Goal: Task Accomplishment & Management: Complete application form

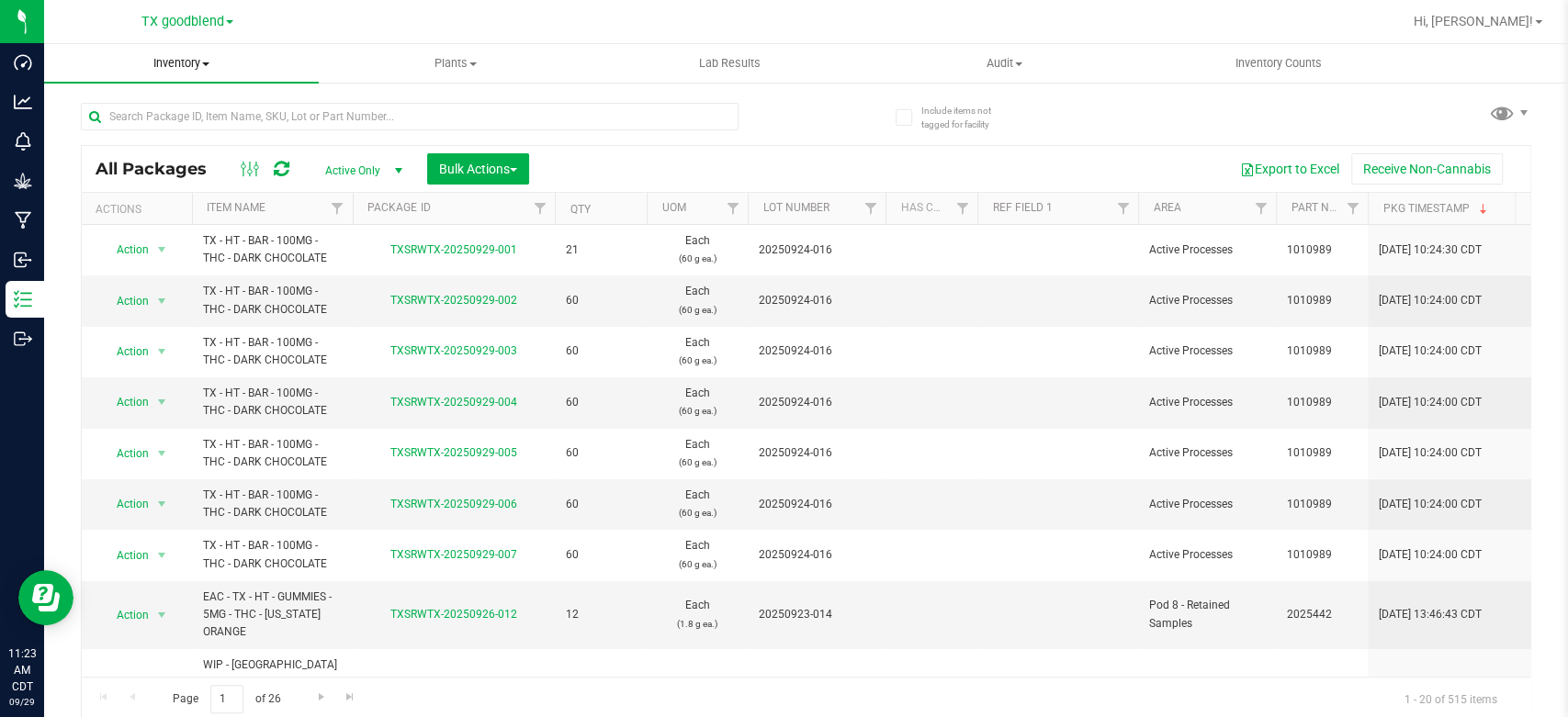
click at [185, 55] on span "Inventory" at bounding box center [181, 64] width 274 height 17
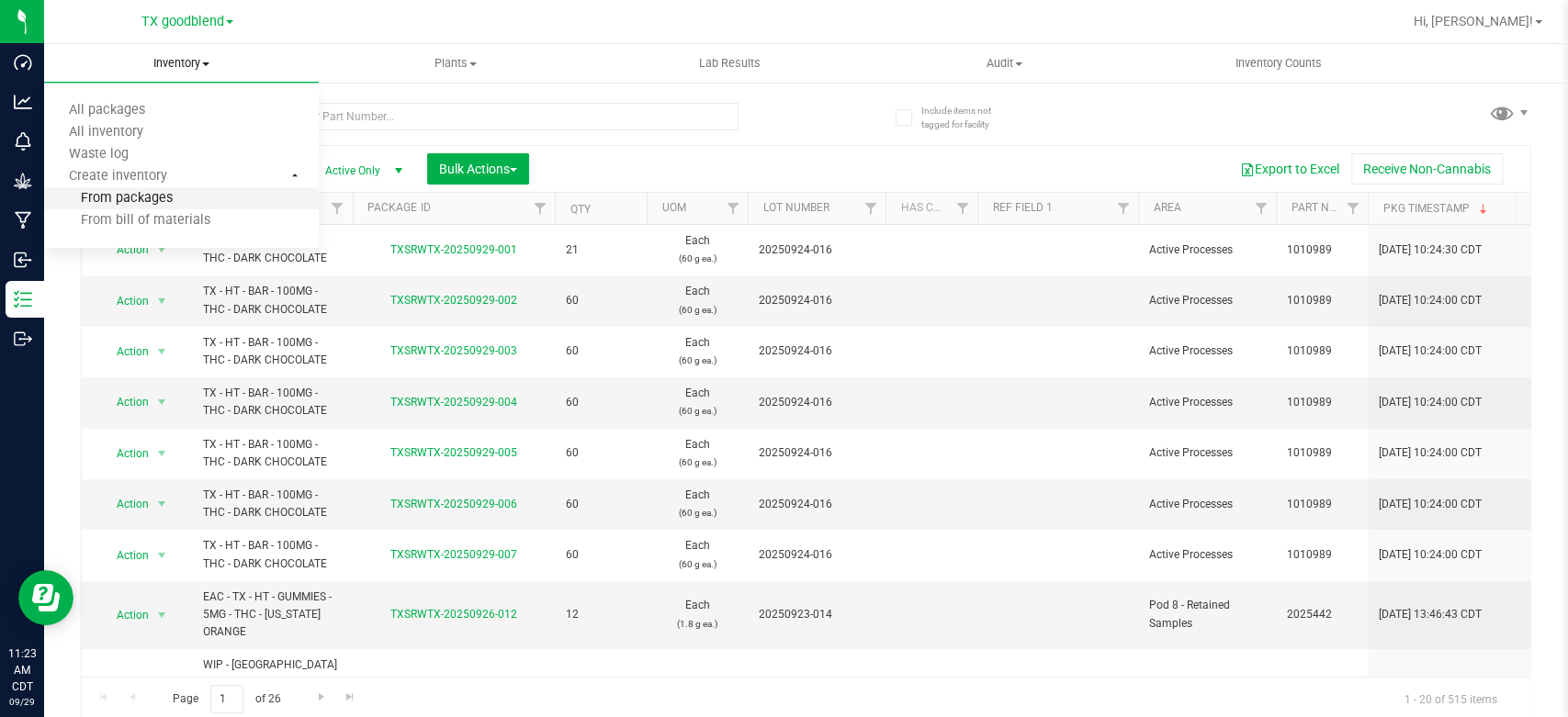
click at [129, 199] on span "From packages" at bounding box center [109, 198] width 129 height 16
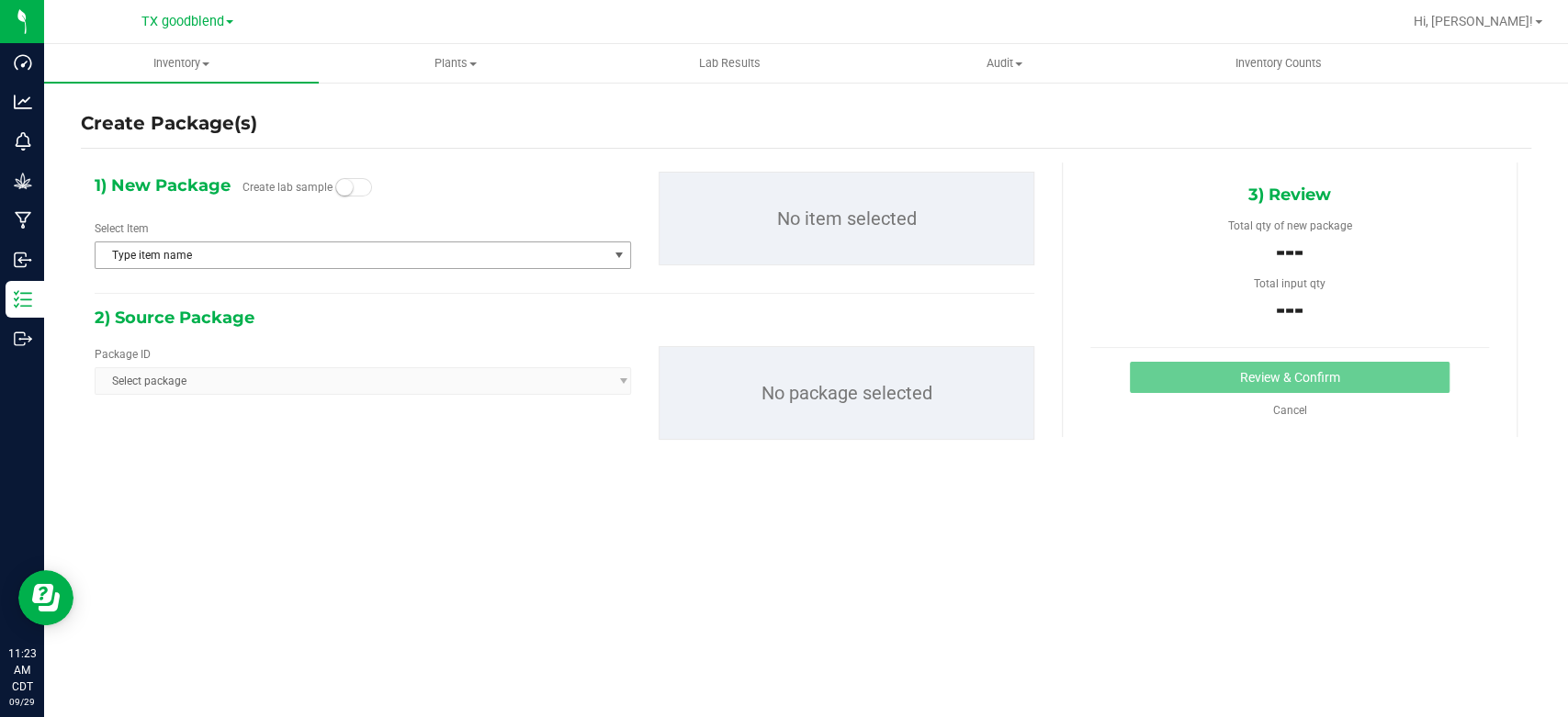
click at [386, 253] on span "Type item name" at bounding box center [352, 255] width 512 height 26
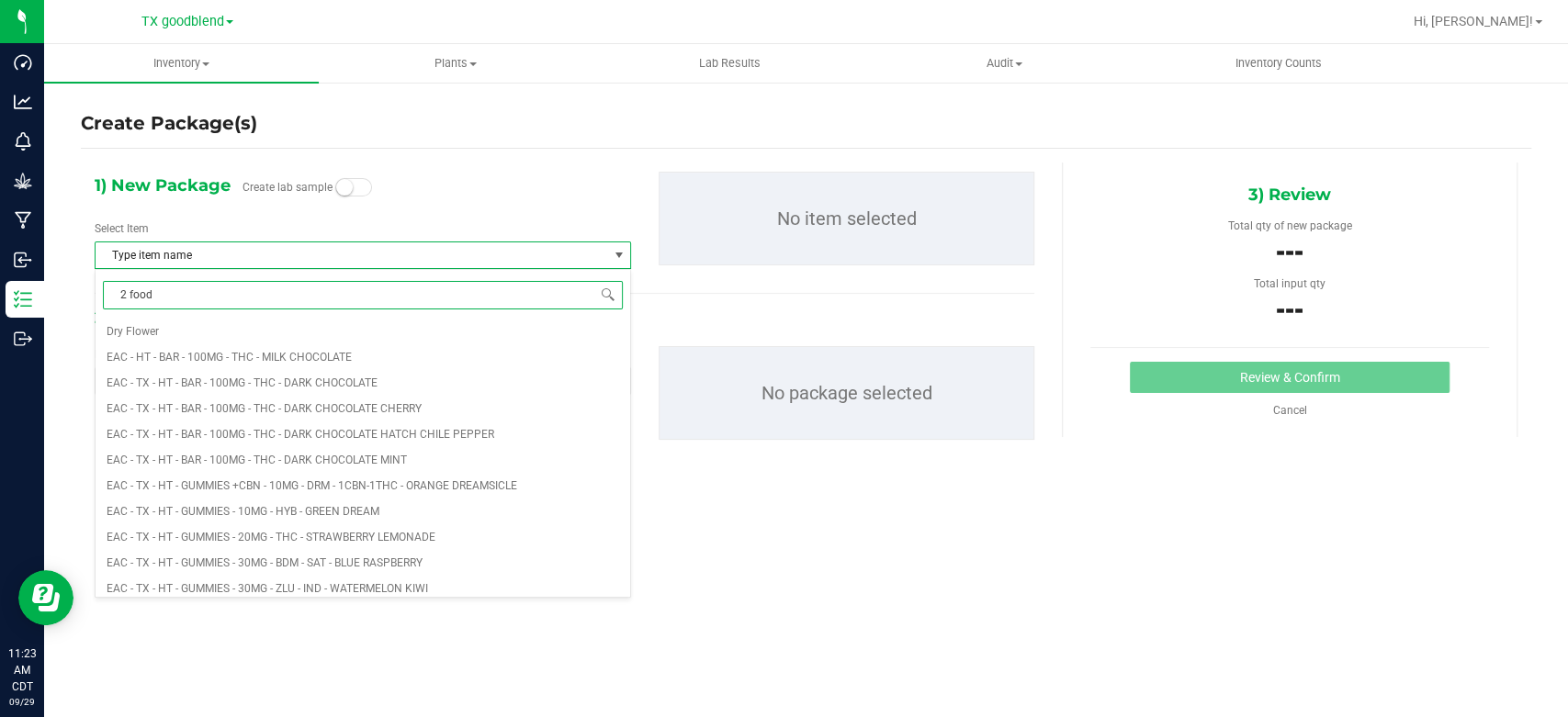
type input "2 food"
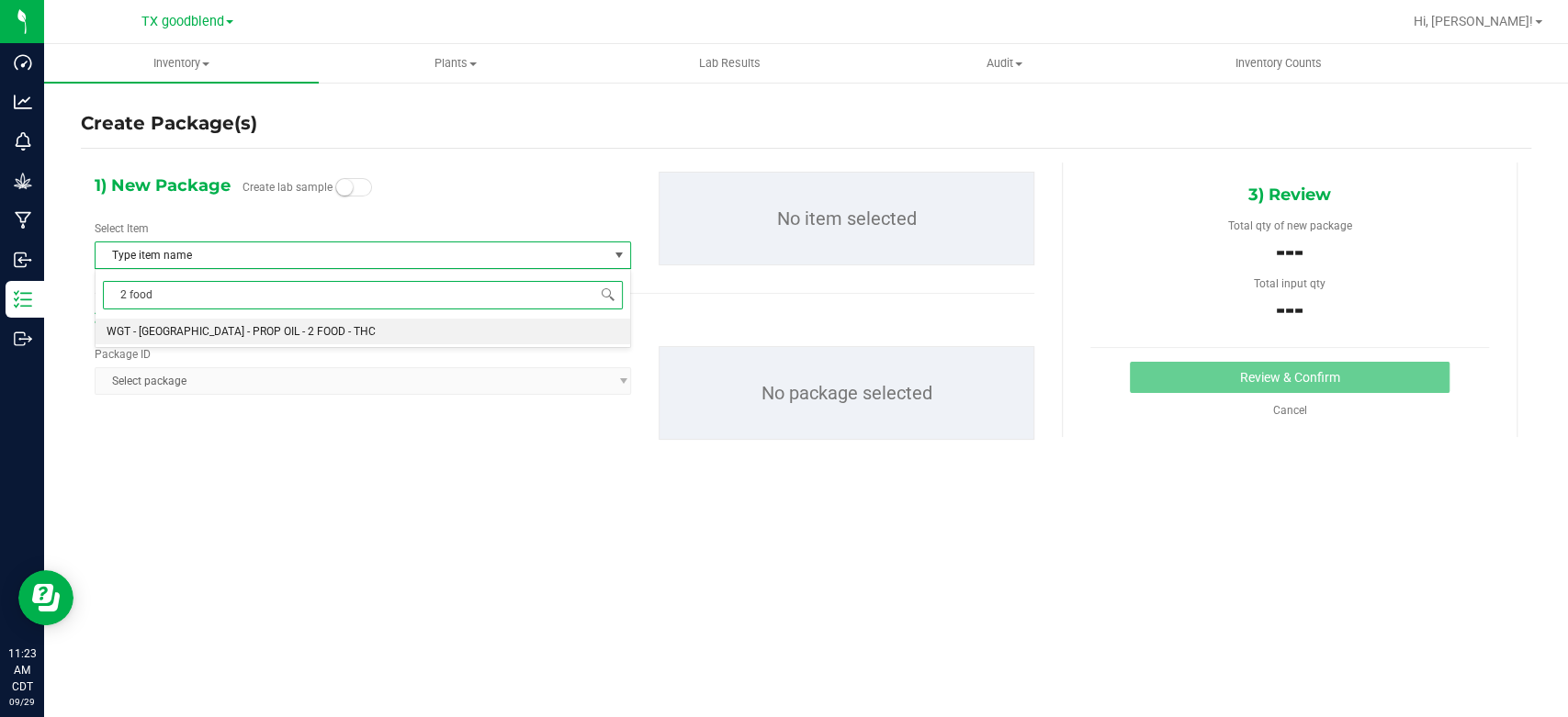
click at [411, 333] on li "WGT - [GEOGRAPHIC_DATA] - PROP OIL - 2 FOOD - THC" at bounding box center [363, 331] width 535 height 26
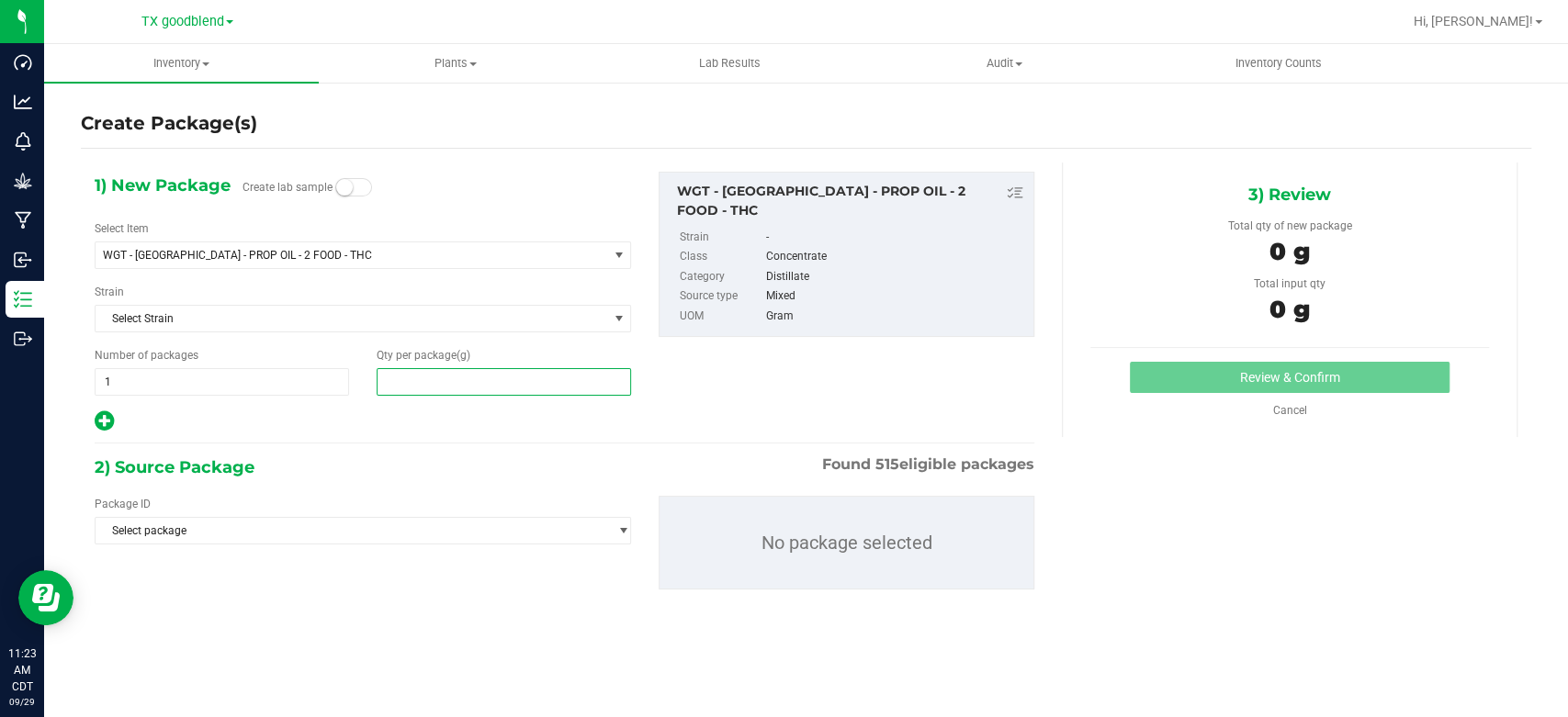
click at [455, 383] on span at bounding box center [504, 382] width 254 height 28
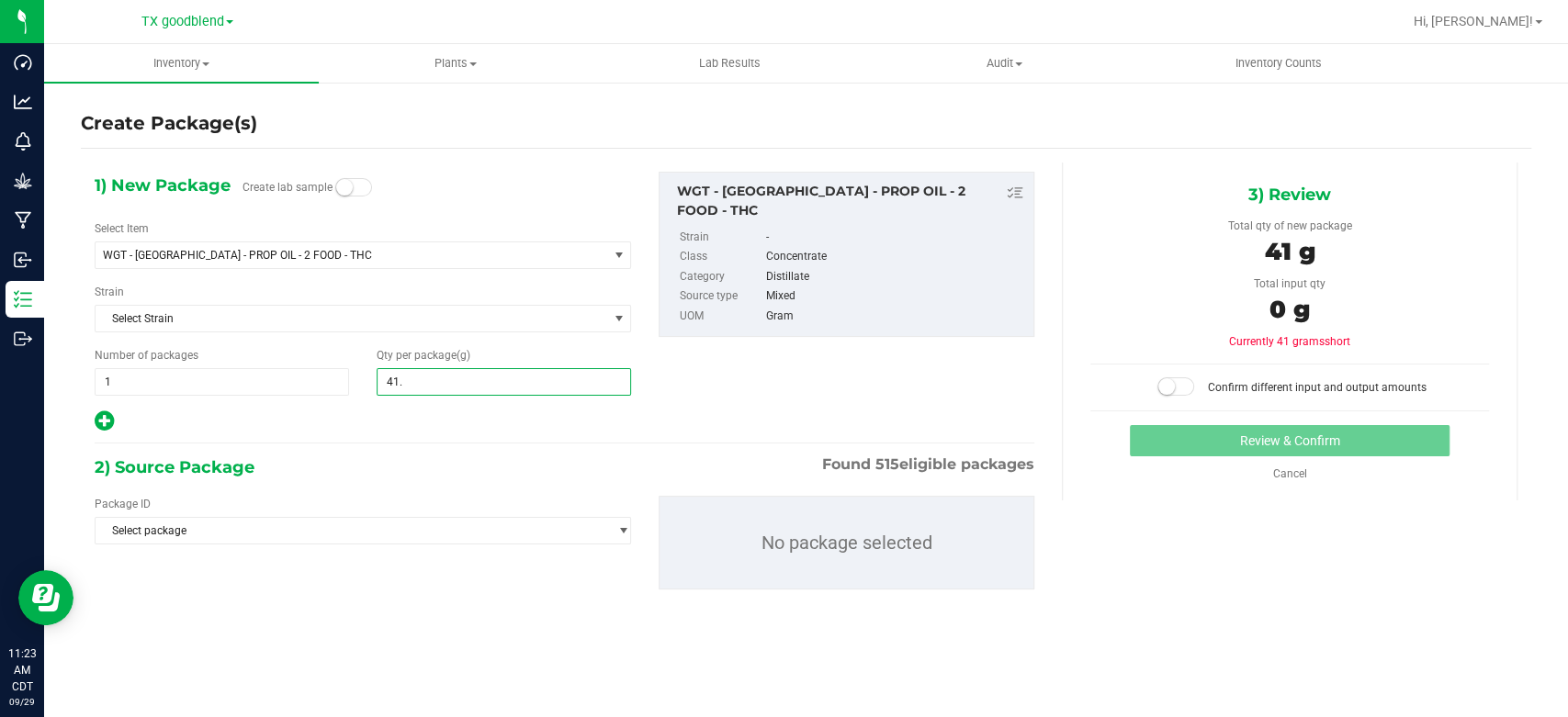
type input "41.1"
type input "41.1000"
click at [314, 532] on span "Select package" at bounding box center [352, 531] width 512 height 26
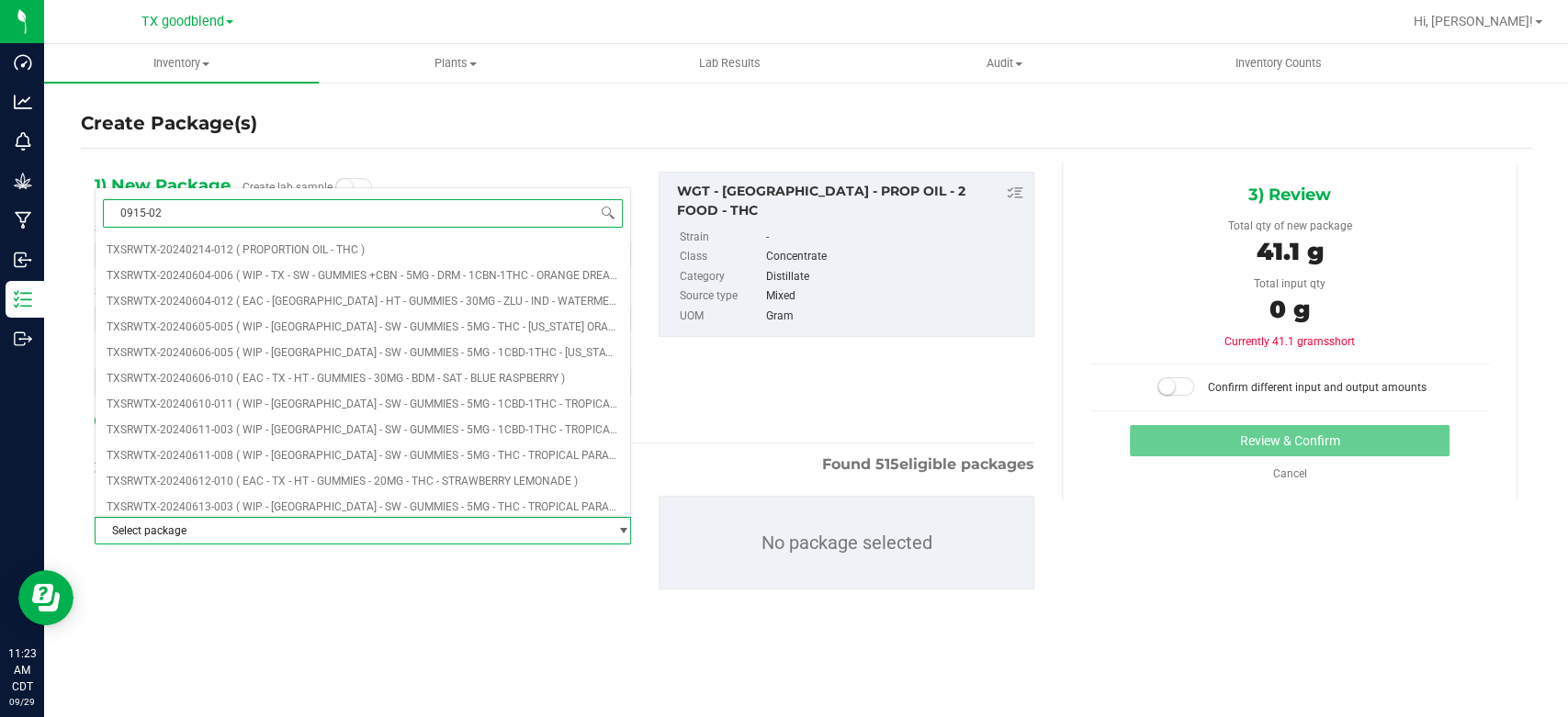
type input "0915-023"
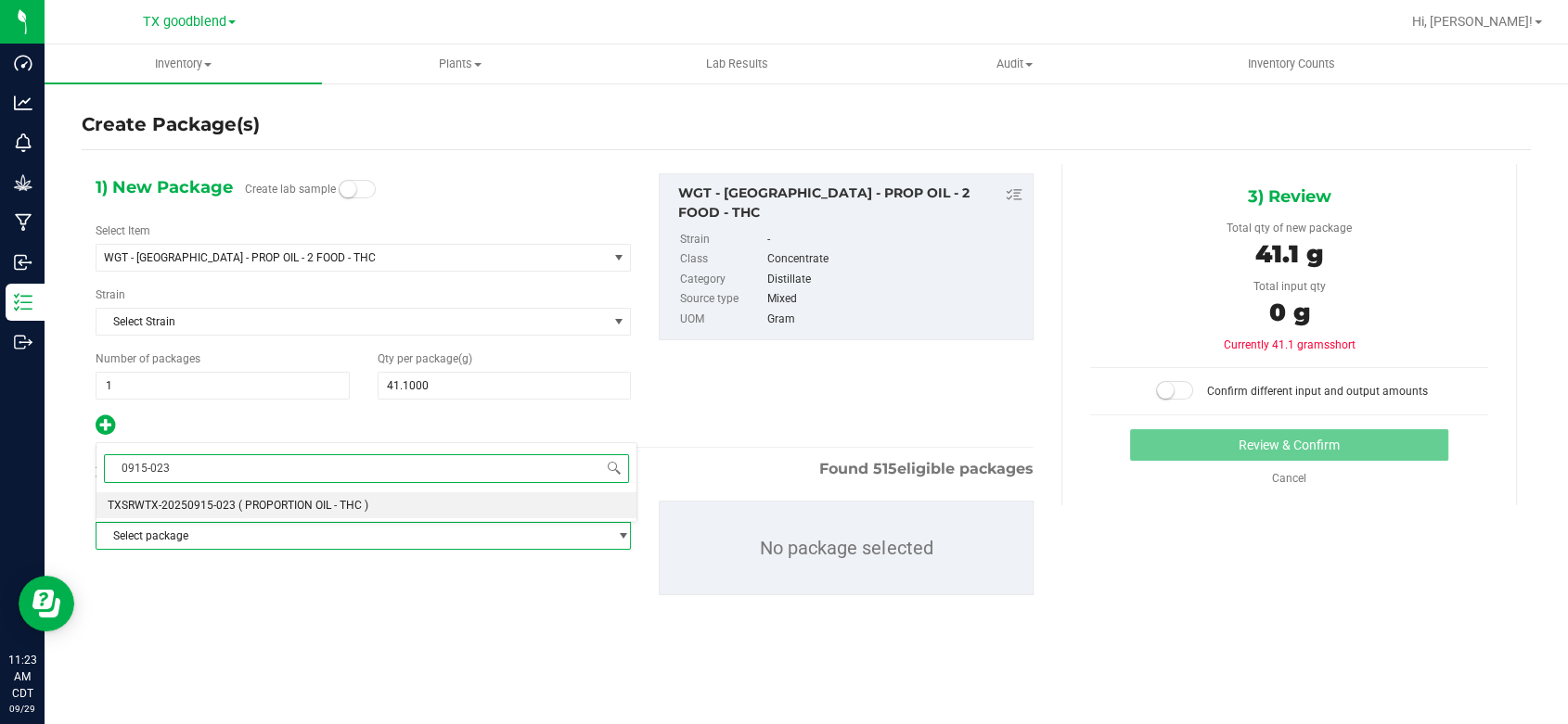
click at [315, 504] on span "( PROPORTION OIL - THC )" at bounding box center [303, 506] width 130 height 13
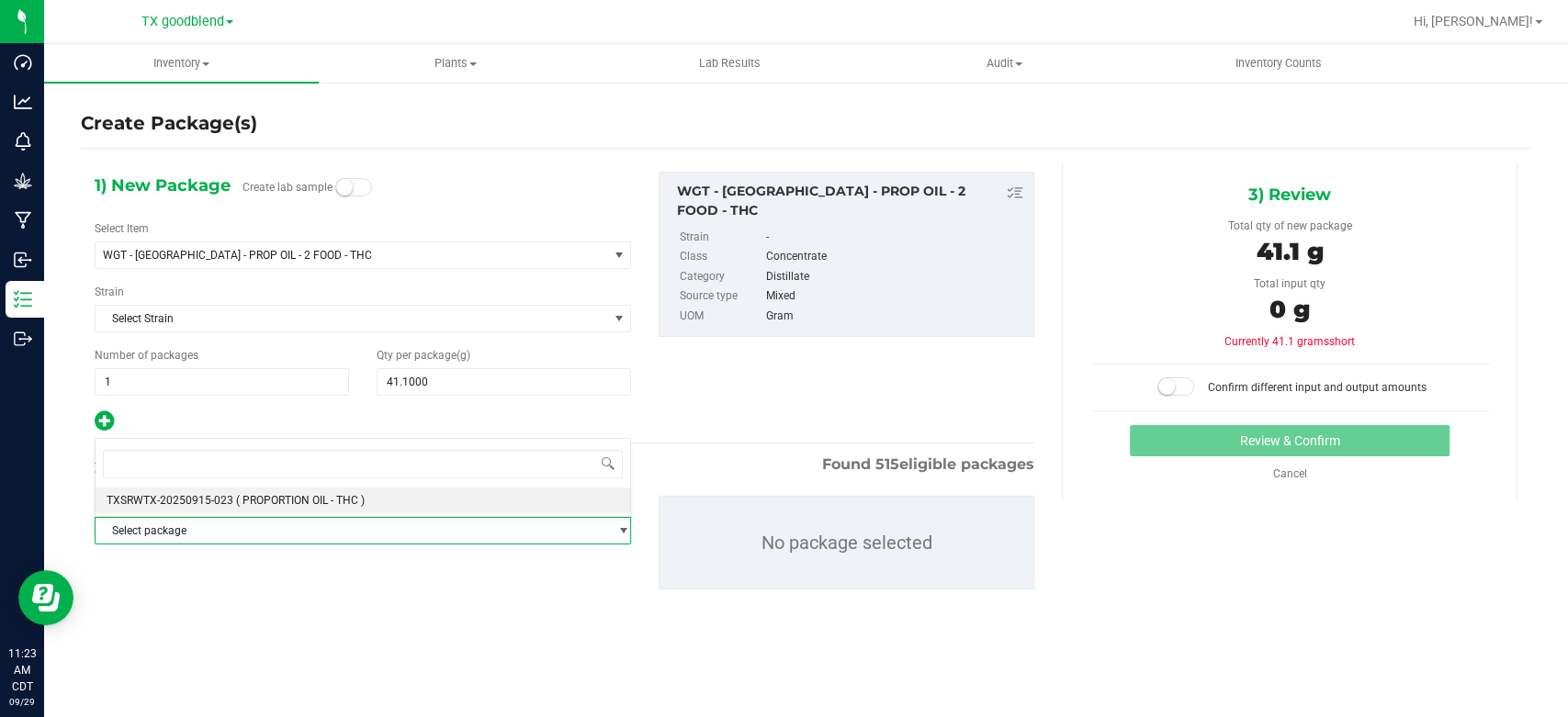
scroll to position [12134, 0]
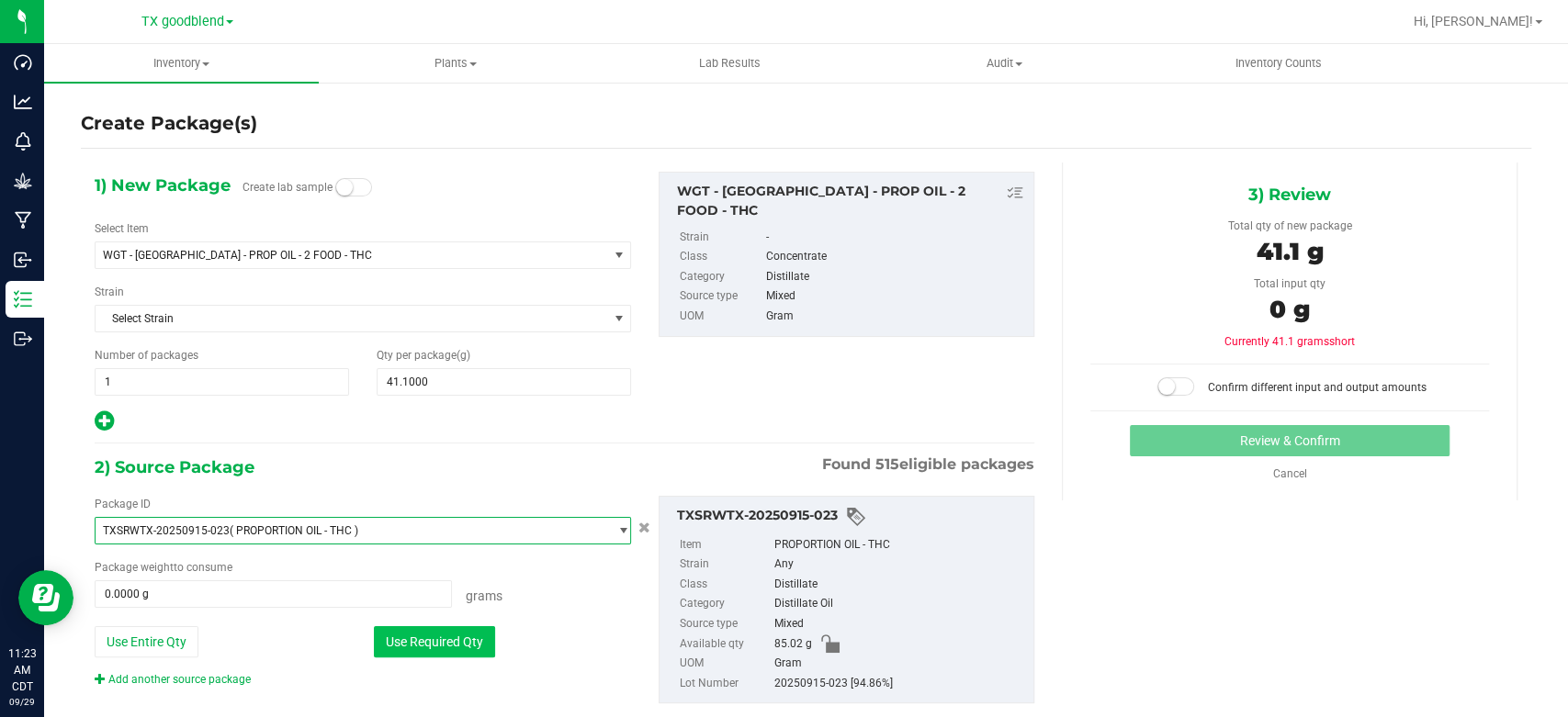
click at [415, 644] on button "Use Required Qty" at bounding box center [435, 642] width 122 height 31
type input "41.1000 g"
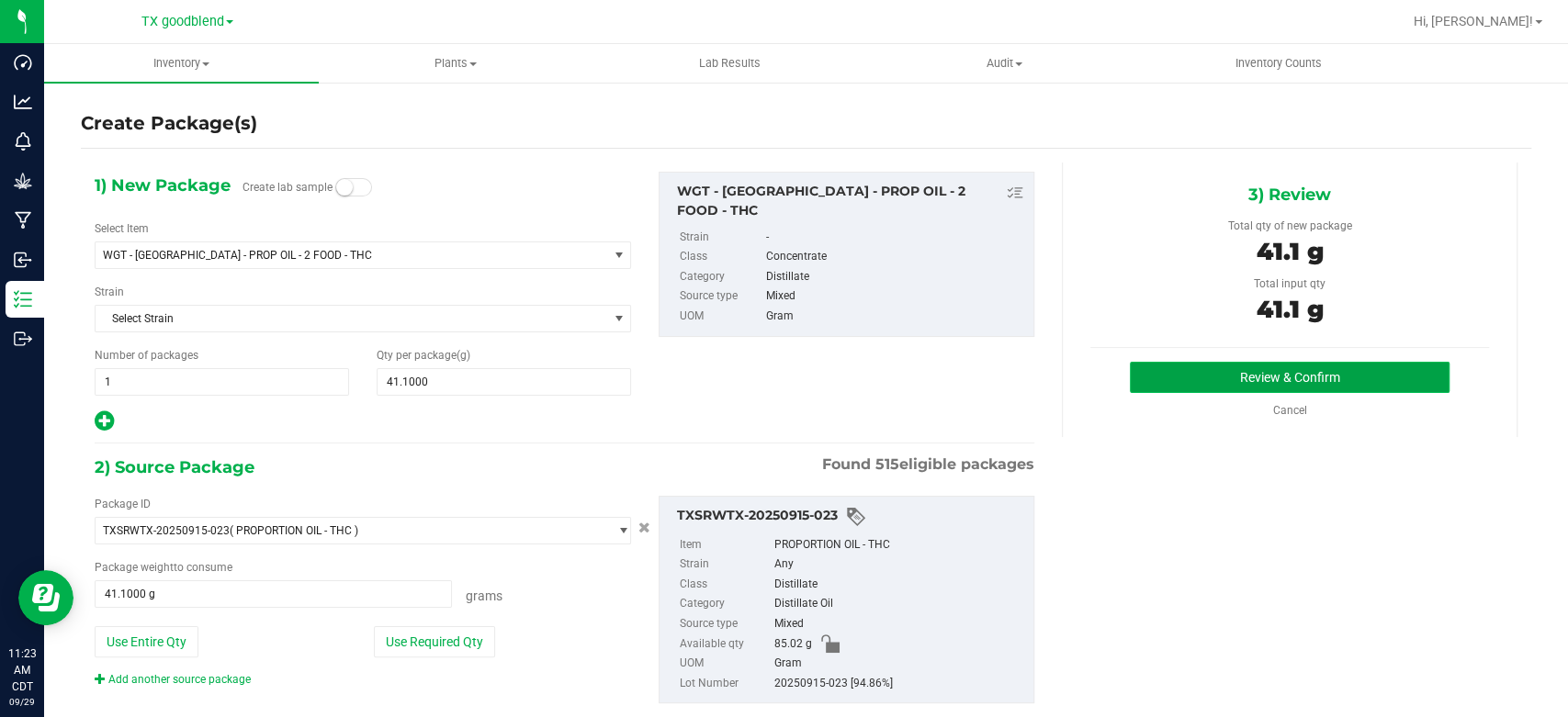
click at [1267, 368] on button "Review & Confirm" at bounding box center [1289, 377] width 319 height 31
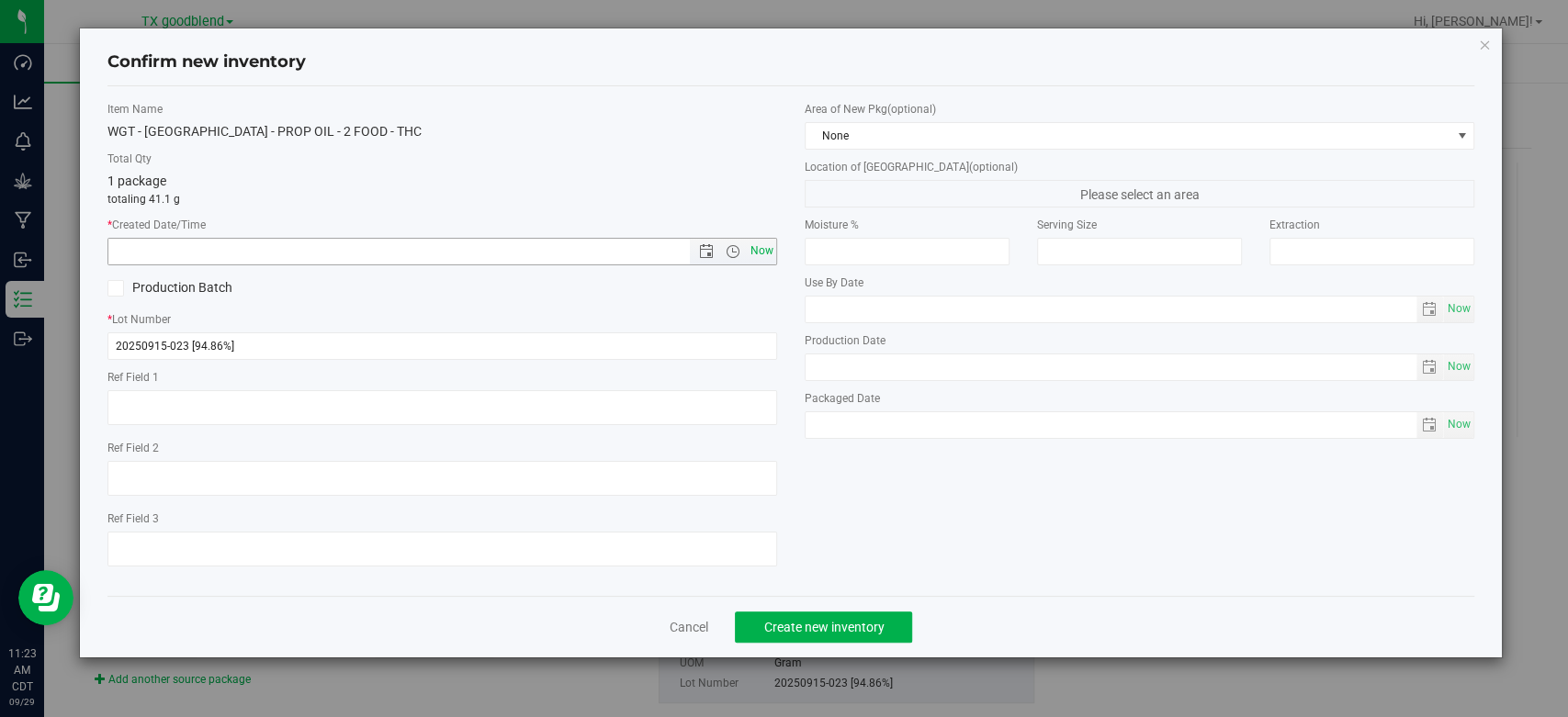
click at [758, 249] on span "Now" at bounding box center [762, 250] width 31 height 27
type input "[DATE] 11:23 AM"
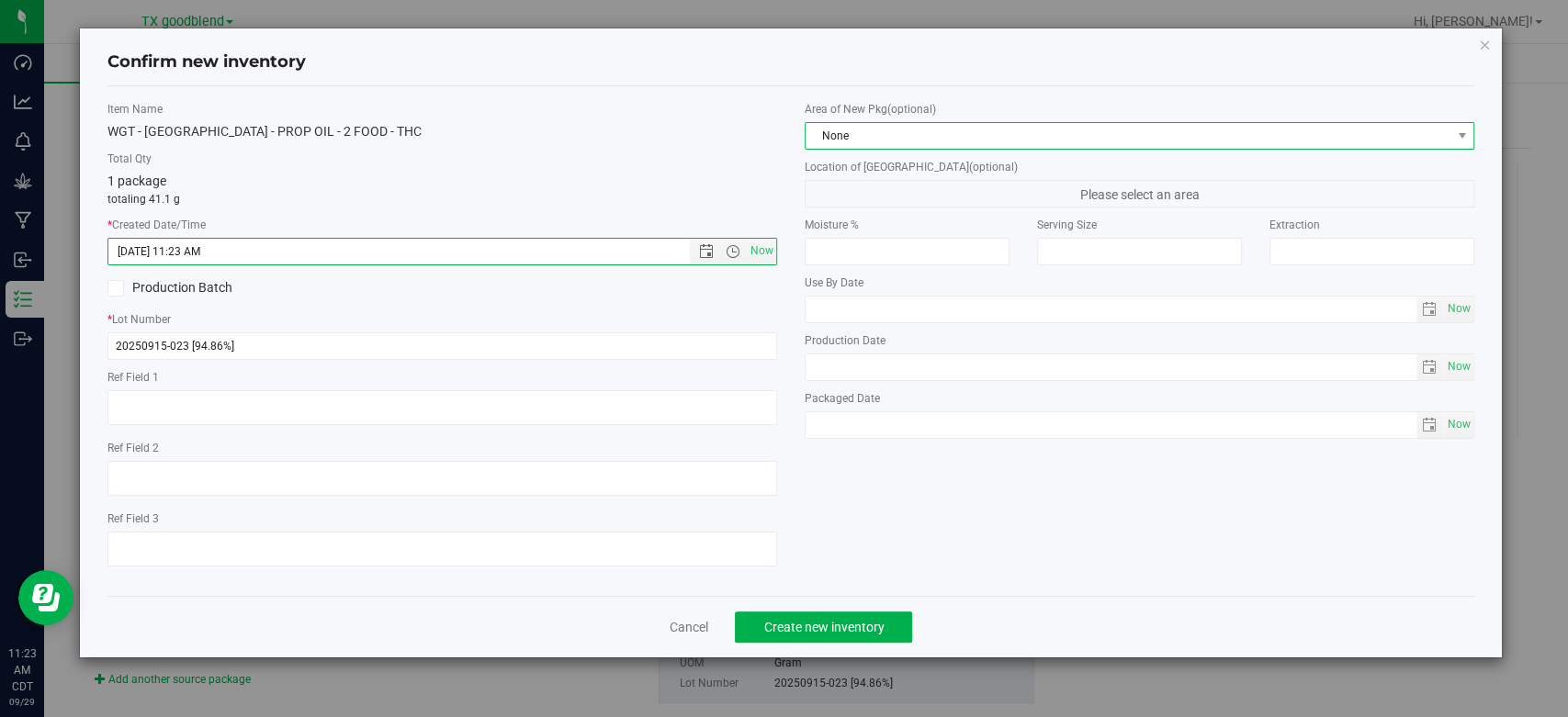
click at [924, 141] on span "None" at bounding box center [1128, 136] width 645 height 26
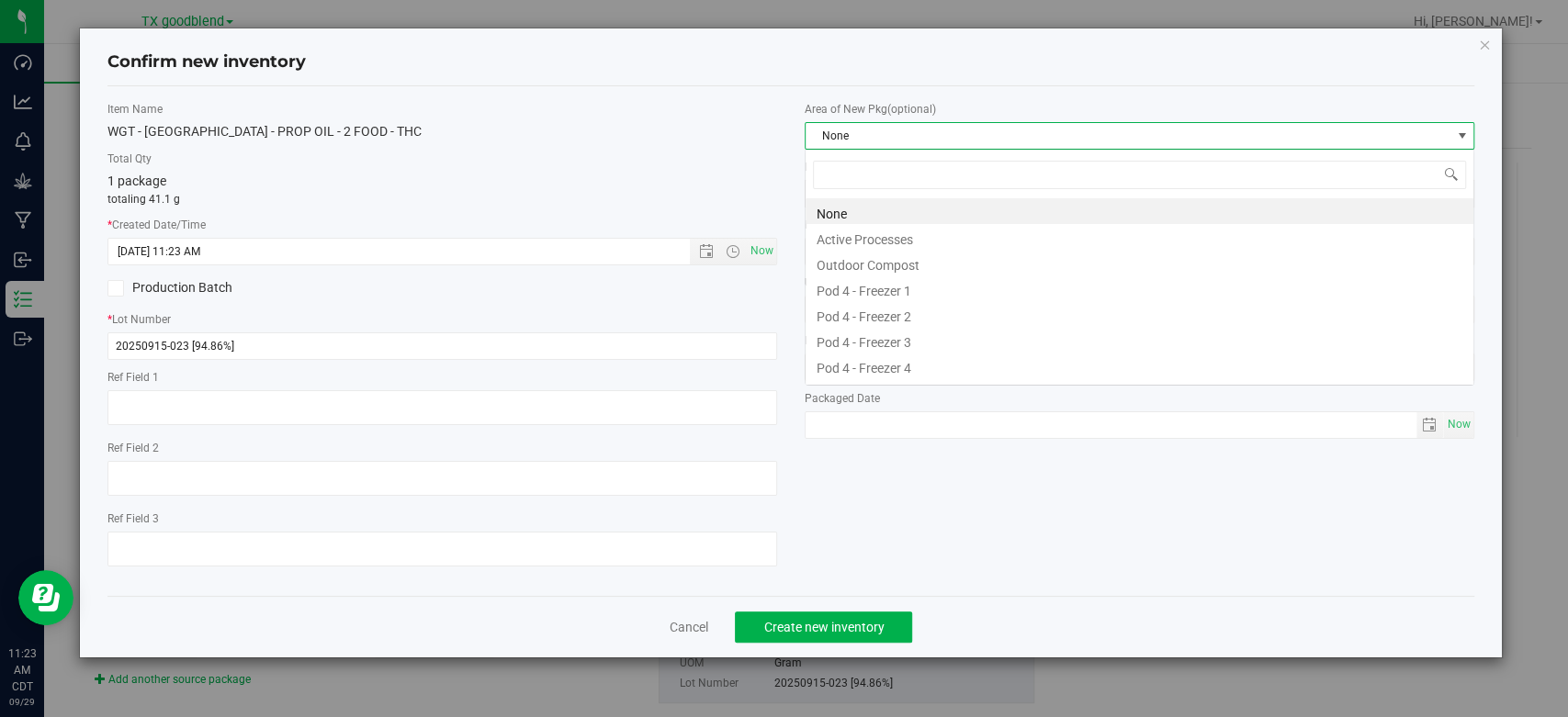
scroll to position [27, 668]
click at [927, 231] on li "Active Processes" at bounding box center [1139, 237] width 668 height 26
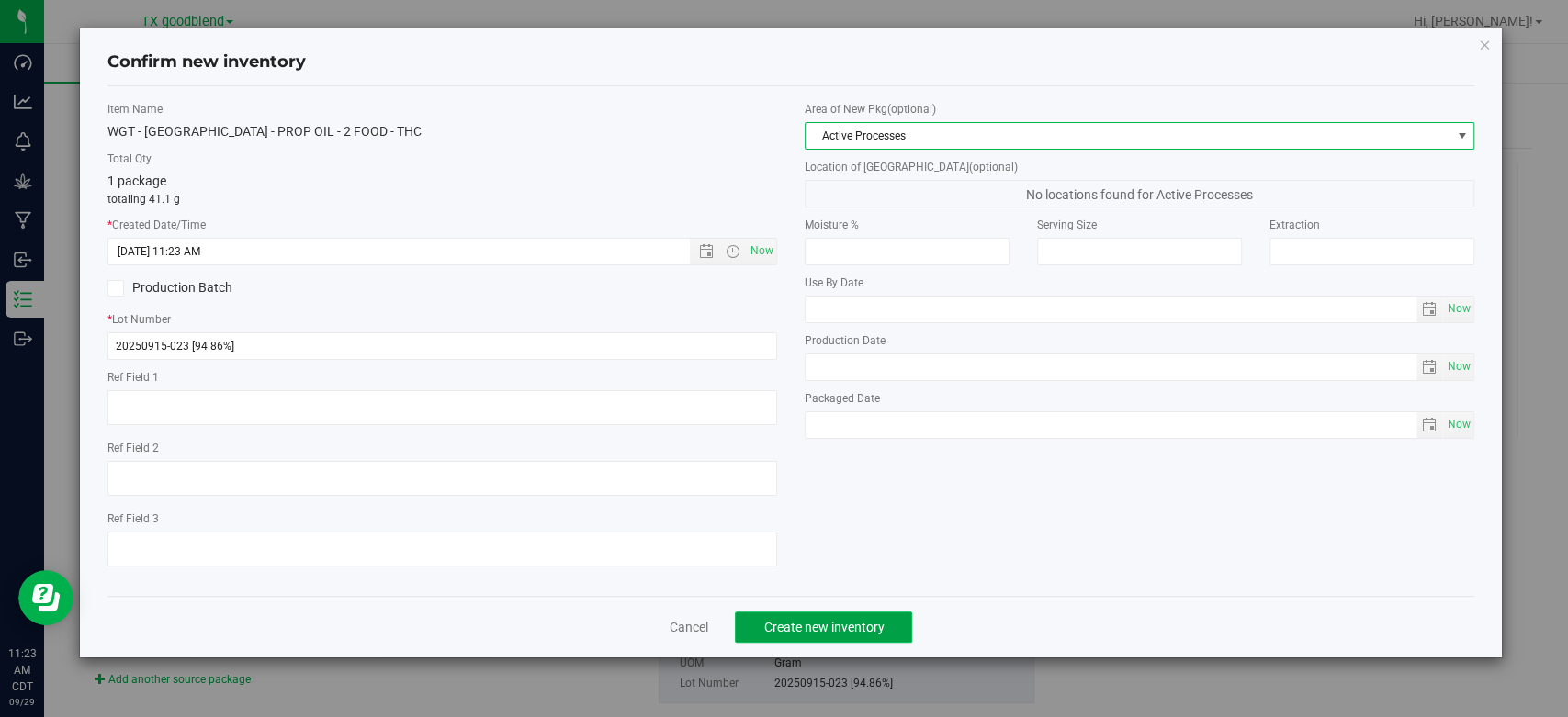
click at [794, 628] on span "Create new inventory" at bounding box center [823, 627] width 121 height 15
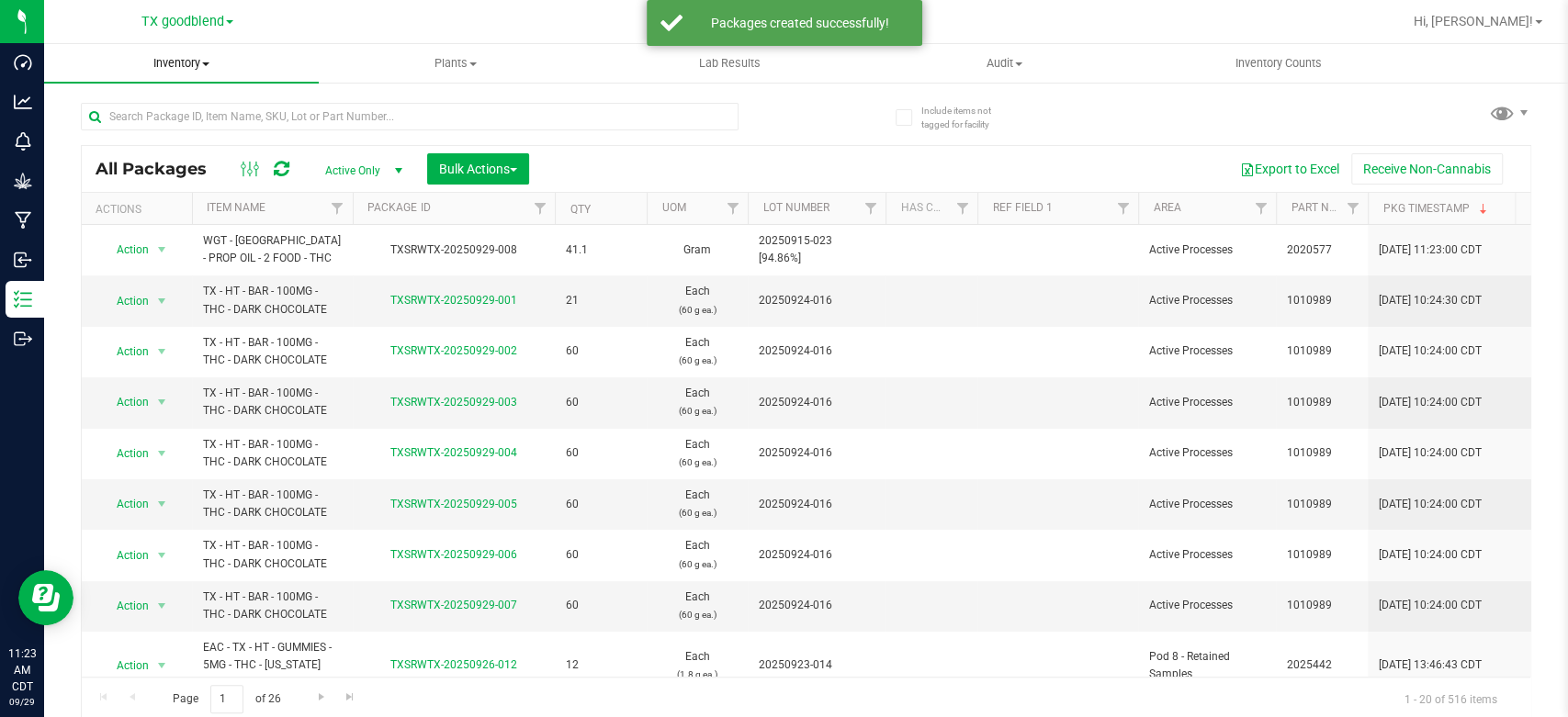
click at [160, 63] on span "Inventory" at bounding box center [181, 64] width 274 height 17
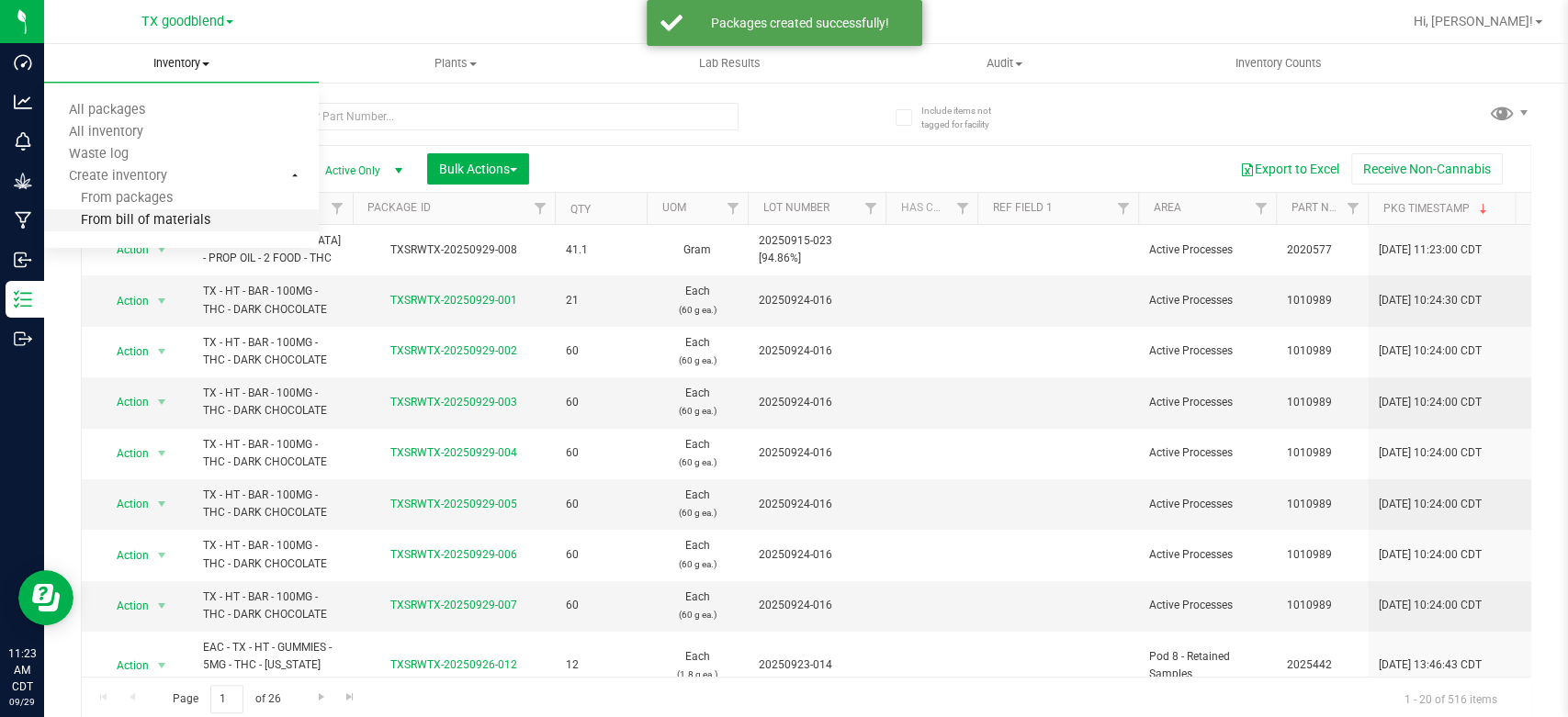
click at [161, 218] on span "From bill of materials" at bounding box center [127, 220] width 167 height 16
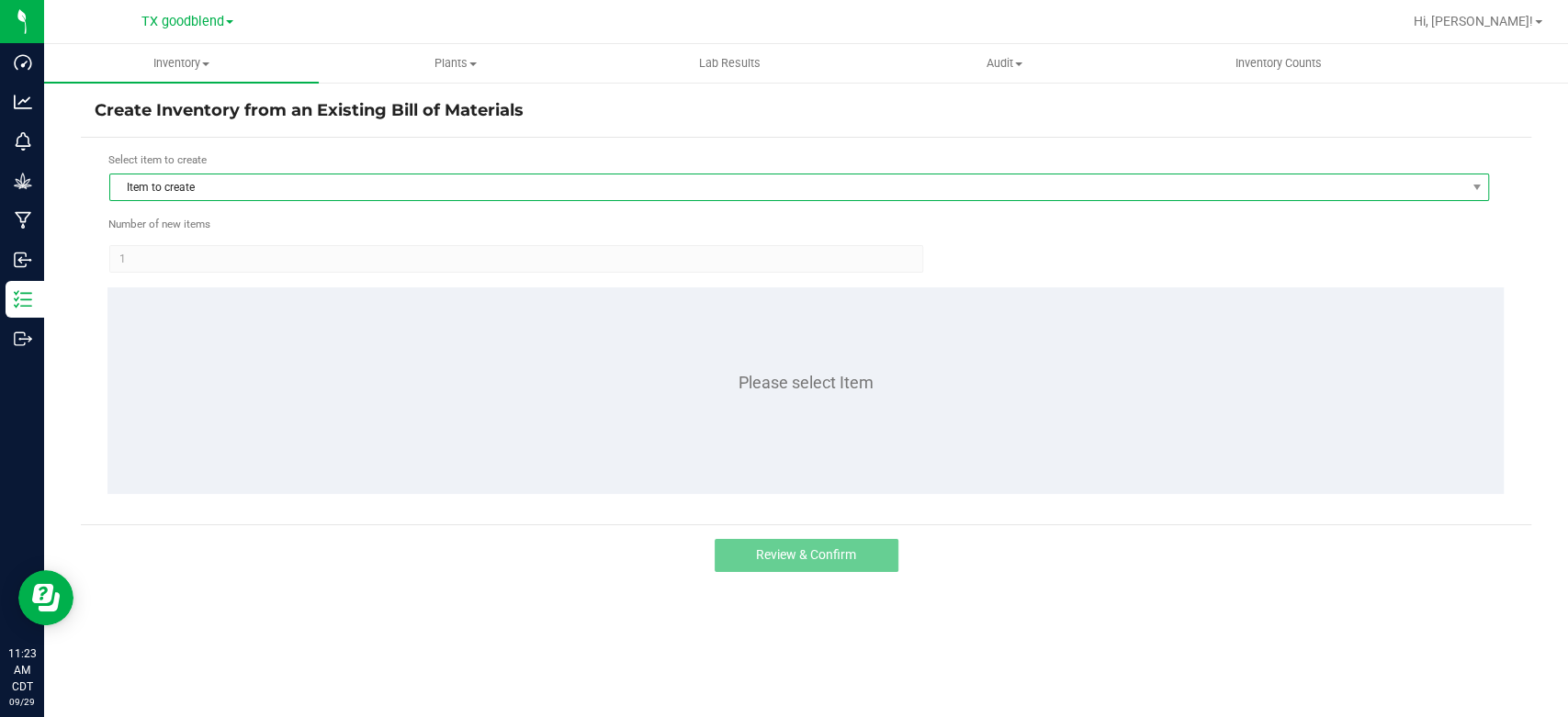
click at [349, 185] on span "Item to create" at bounding box center [787, 188] width 1354 height 26
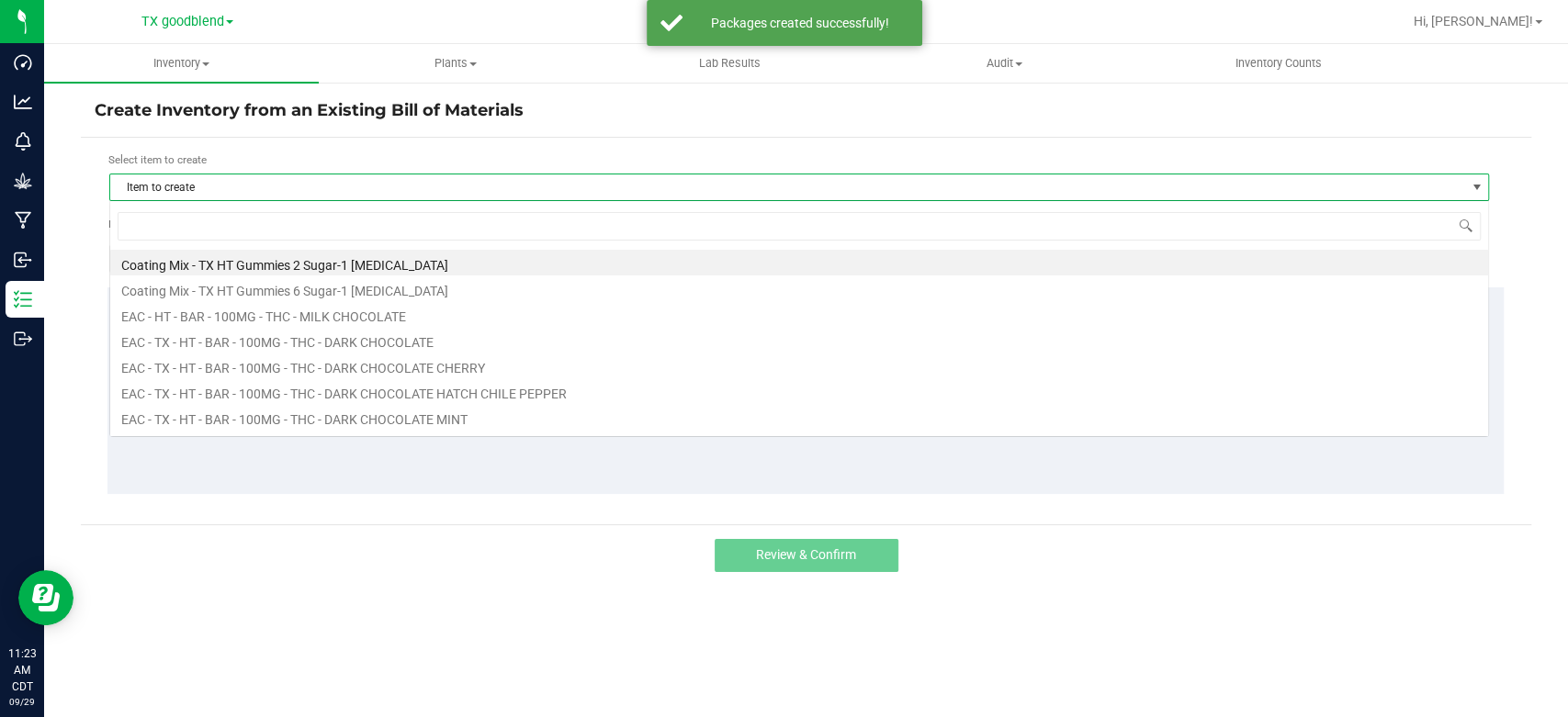
scroll to position [27, 1378]
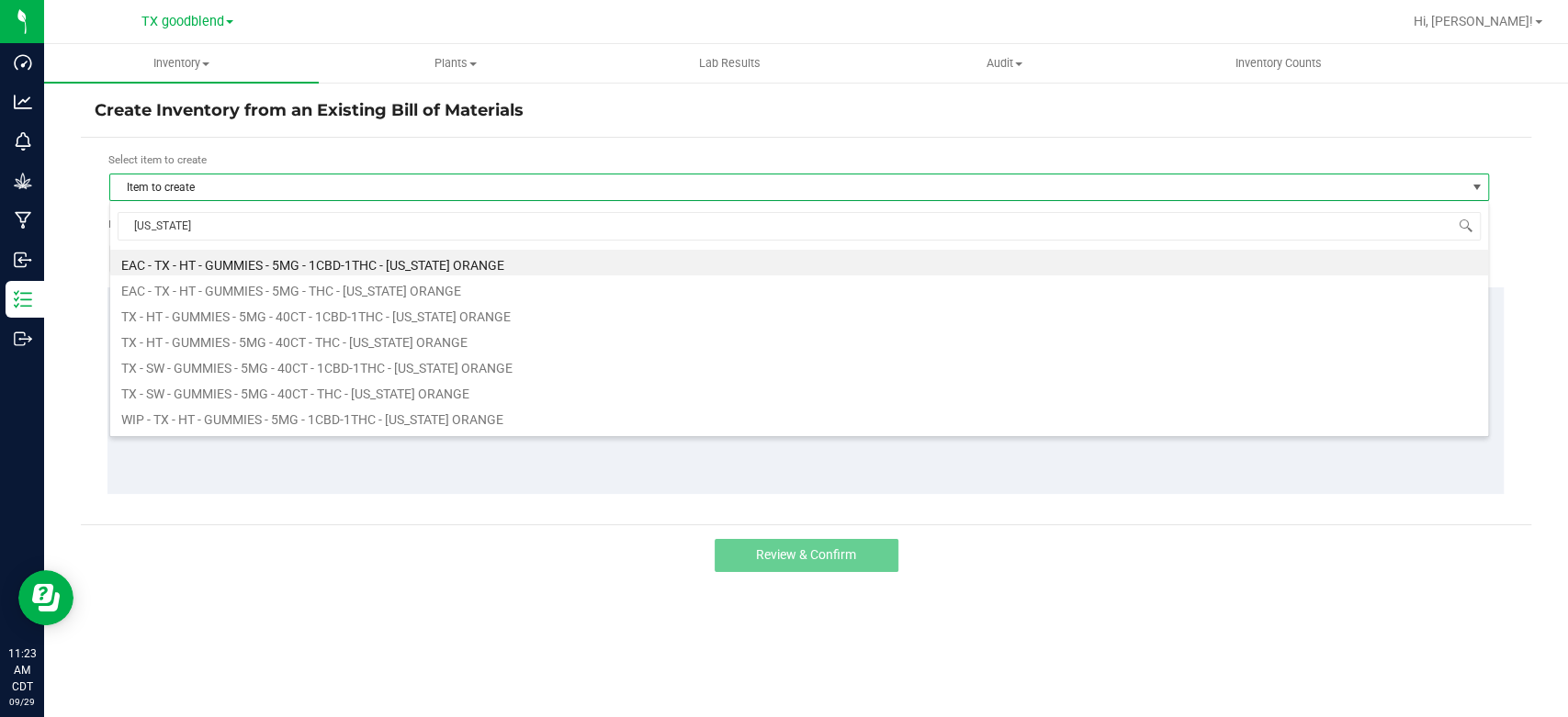
type input "[US_STATE]"
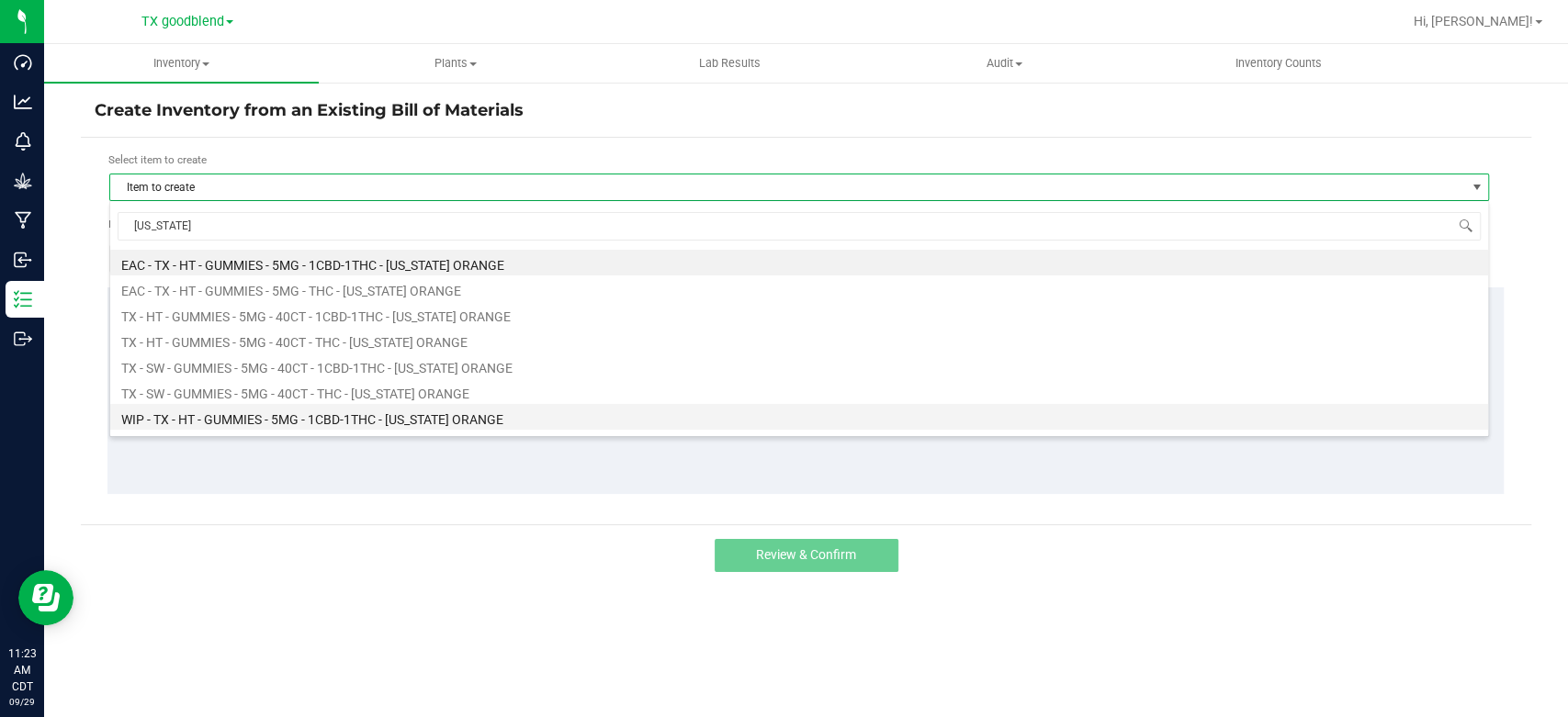
click at [339, 416] on li "WIP - TX - HT - GUMMIES - 5MG - 1CBD-1THC - [US_STATE] ORANGE" at bounding box center [799, 417] width 1377 height 26
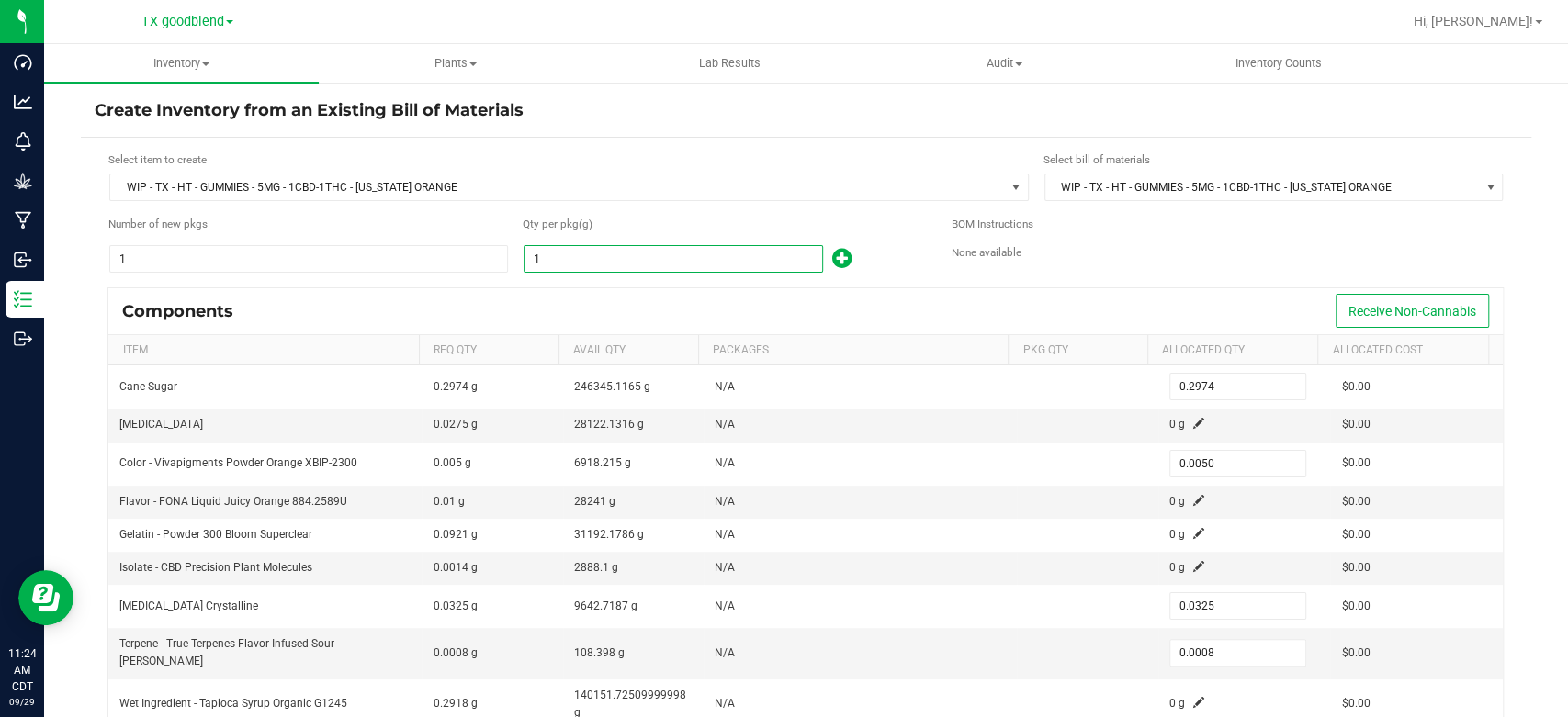
click at [611, 265] on input "1" at bounding box center [673, 259] width 297 height 26
type input "2"
type input "0.5948"
type input "0.0100"
type input "0.0650"
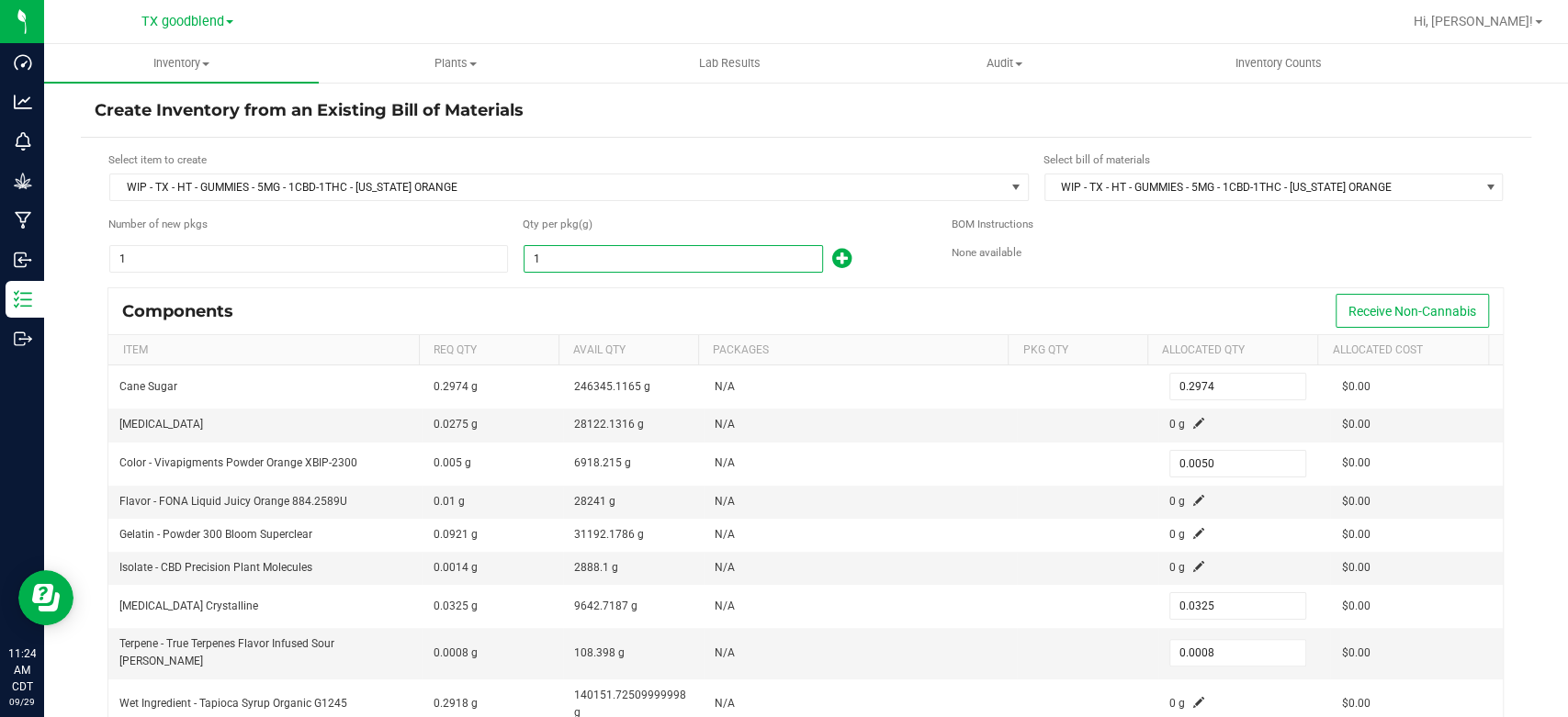
type input "0.0016"
type input "20"
type input "5.9480"
type input "0.1000"
type input "0.6500"
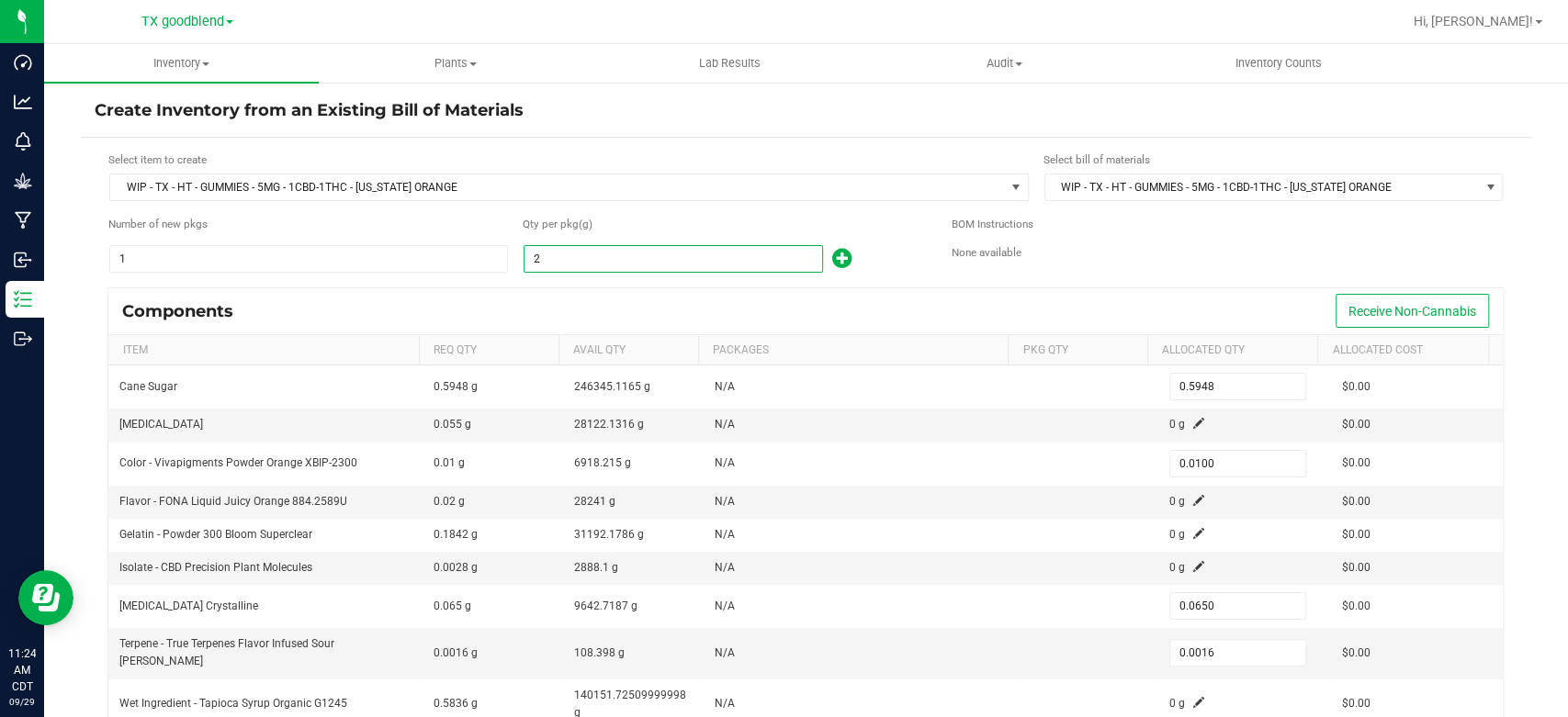
type input "0.0160"
type input "207"
type input "61.5618"
type input "1.0350"
type input "6.7275"
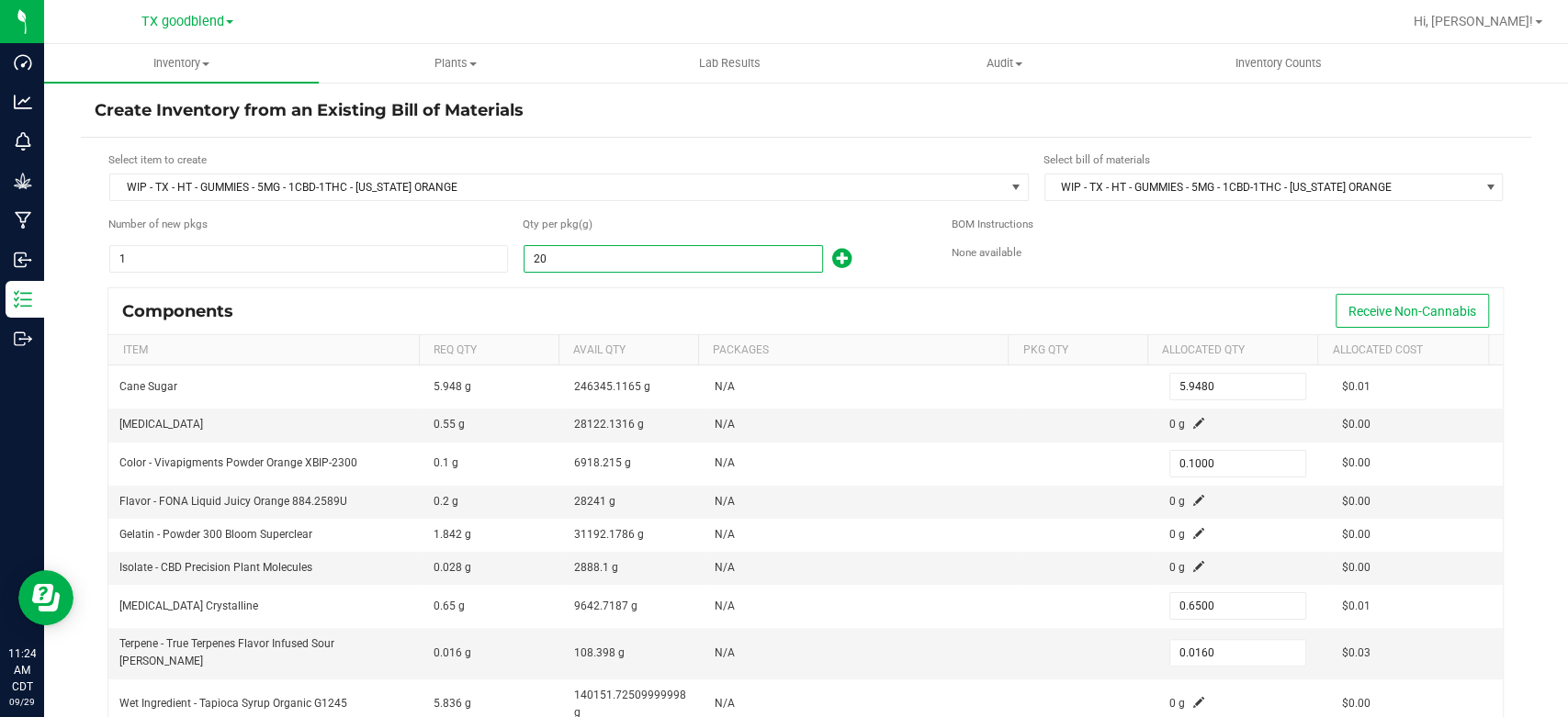
type input "0.1656"
type input "2073"
type input "616.5102"
type input "10.3650"
type input "67.3725"
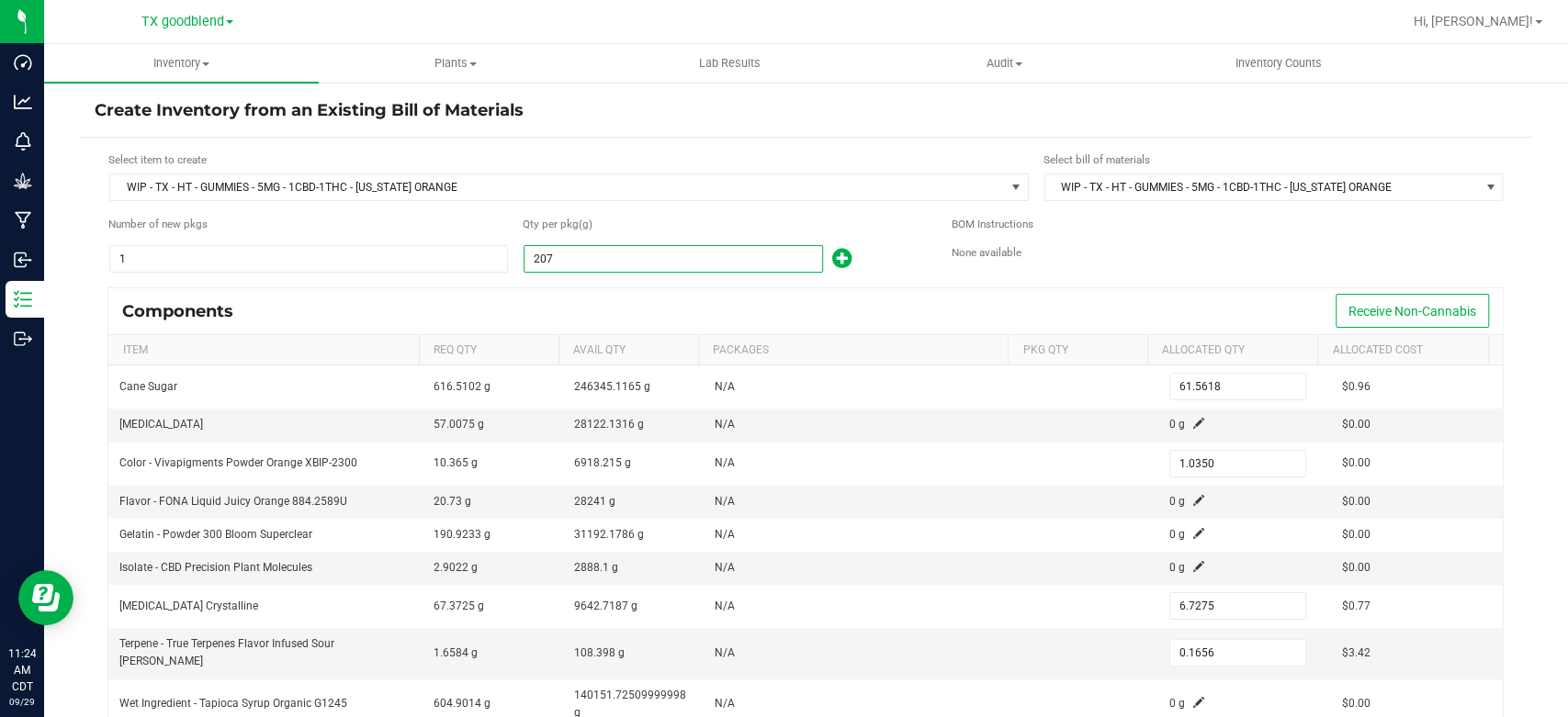
type input "1.6584"
click at [541, 260] on input "2073" at bounding box center [673, 259] width 297 height 26
type input "28073"
type input "8,348.9102"
type input "140.3650"
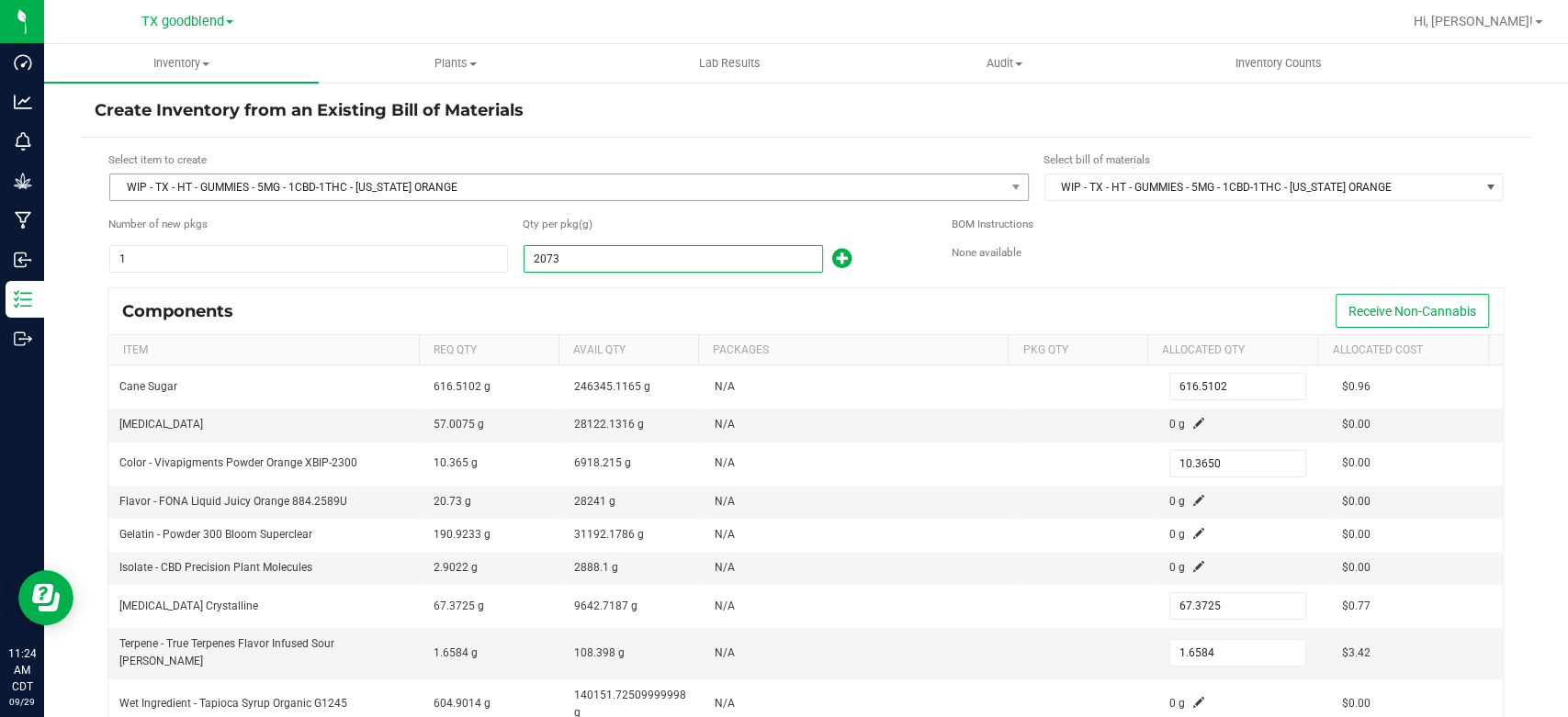
type input "912.3725"
type input "22.4584"
type input "28,073.0000"
click at [590, 284] on form "Select item to create WIP - [GEOGRAPHIC_DATA] - HT - GUMMIES - 5MG - 1CBD-1THC …" at bounding box center [806, 476] width 1423 height 648
click at [1193, 424] on span at bounding box center [1199, 423] width 11 height 11
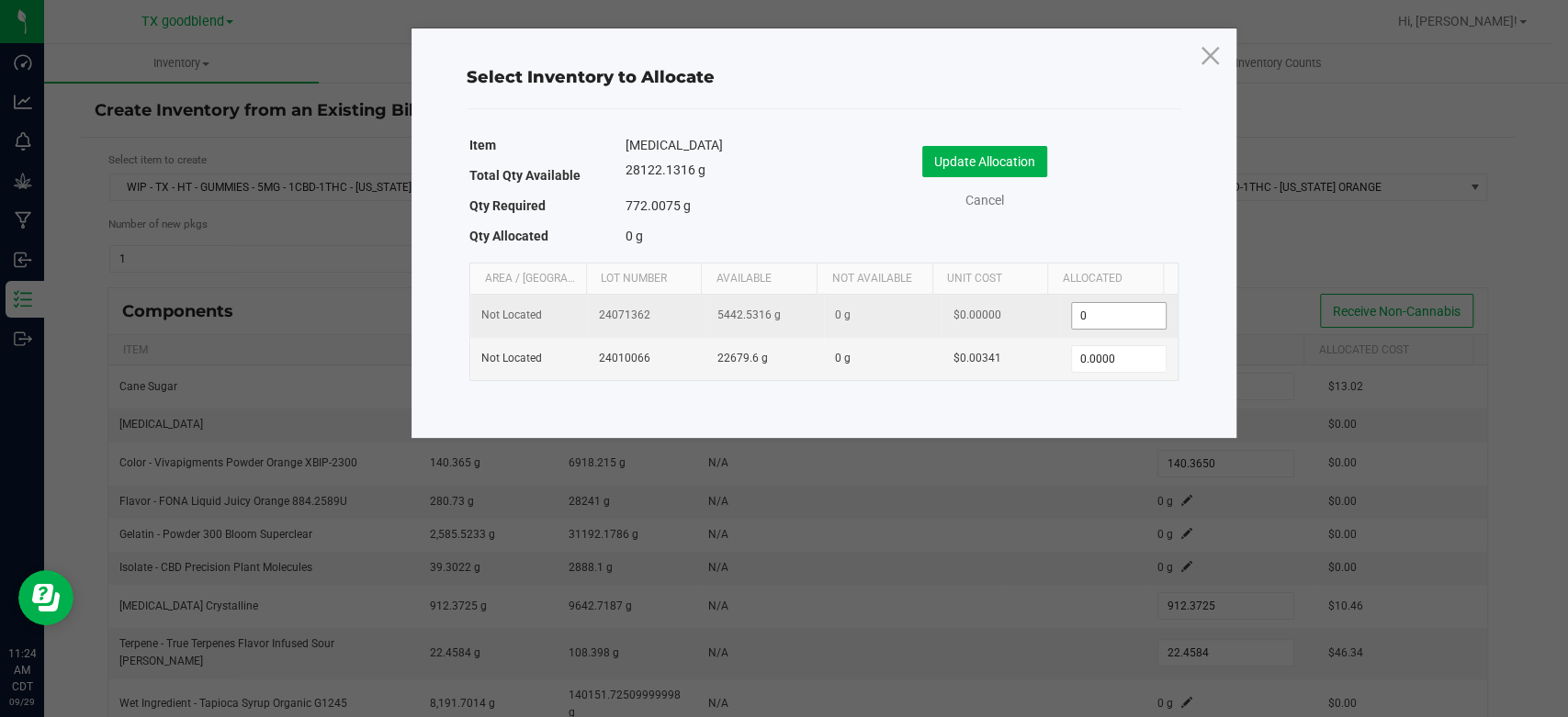
click at [1127, 304] on input "0" at bounding box center [1119, 316] width 94 height 26
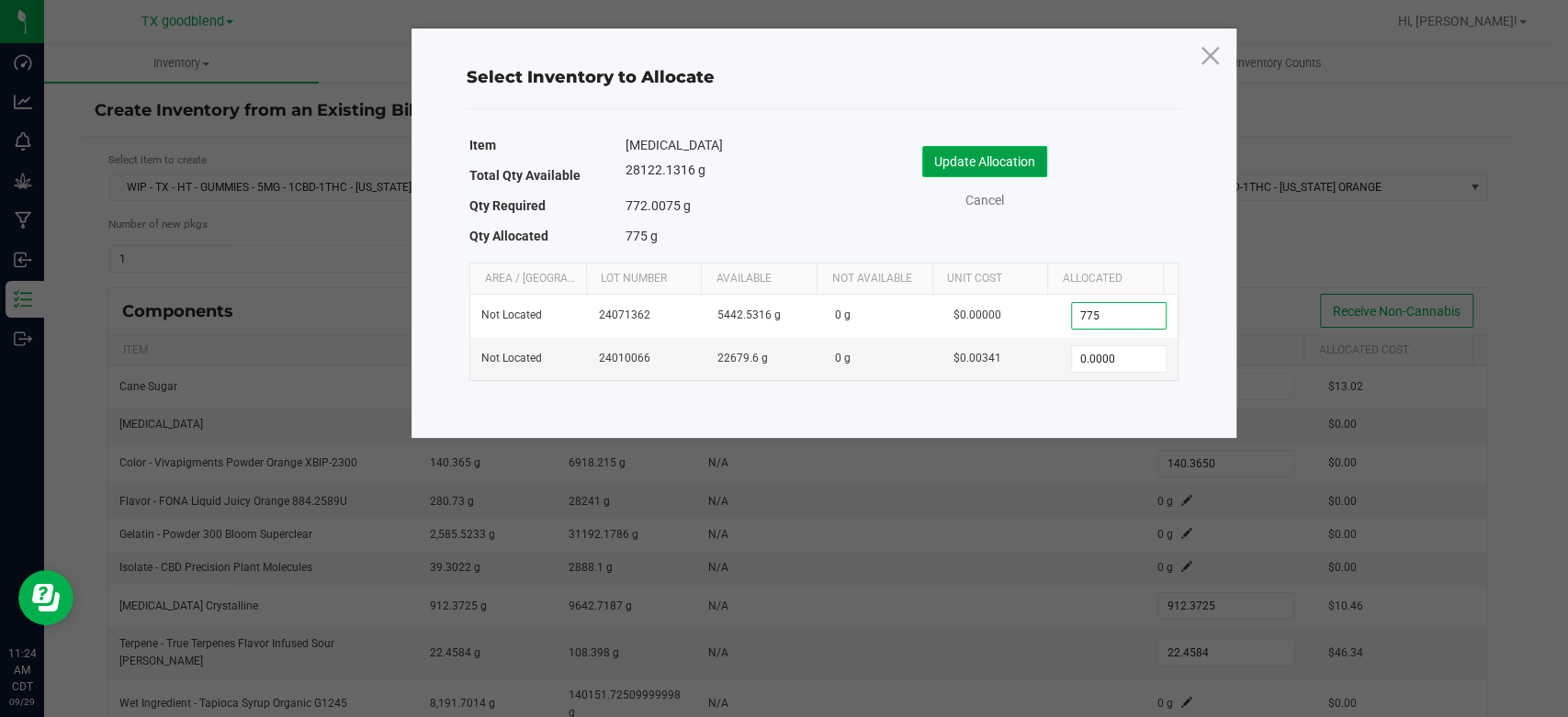
type input "775.0000"
click at [978, 162] on button "Update Allocation" at bounding box center [984, 162] width 125 height 31
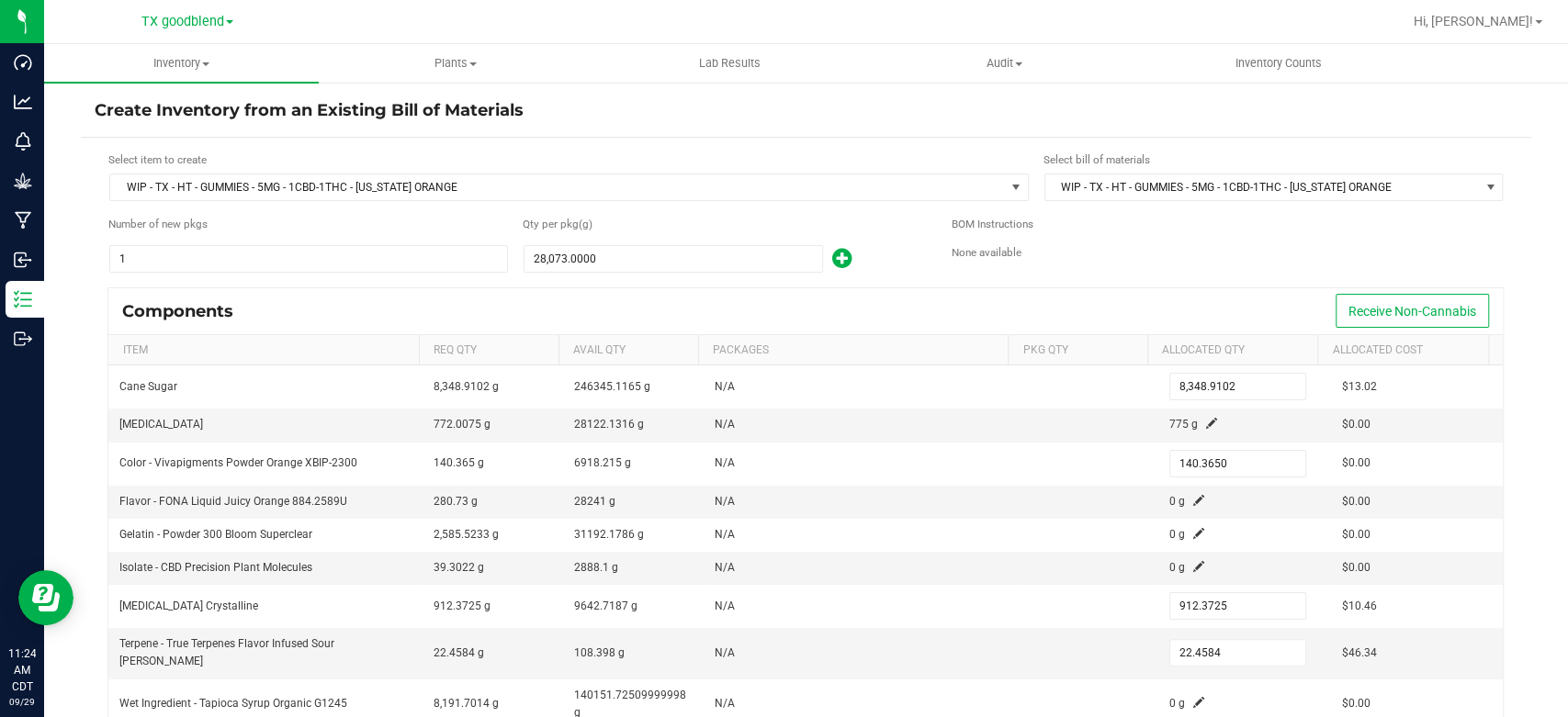
scroll to position [52, 0]
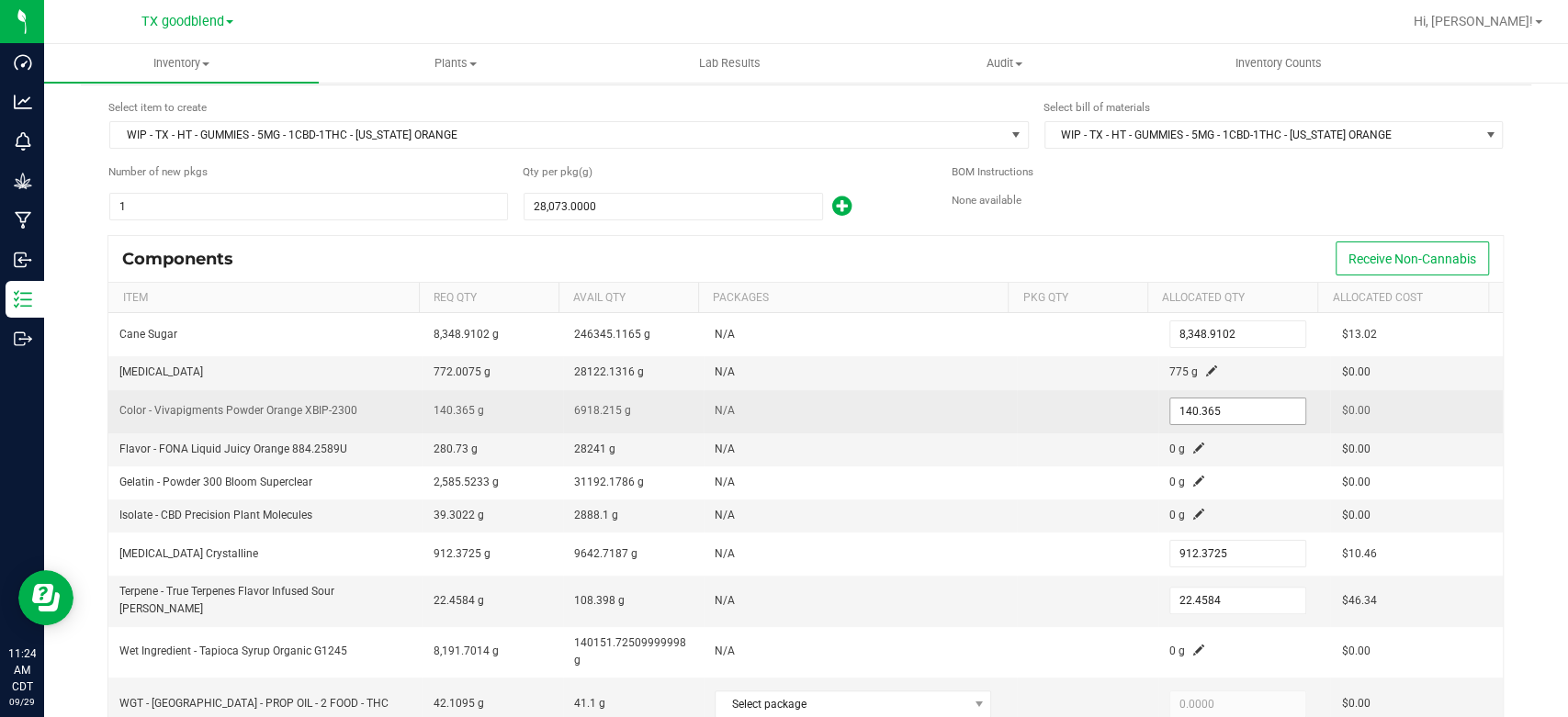
click at [1229, 410] on input "140.365" at bounding box center [1237, 411] width 135 height 26
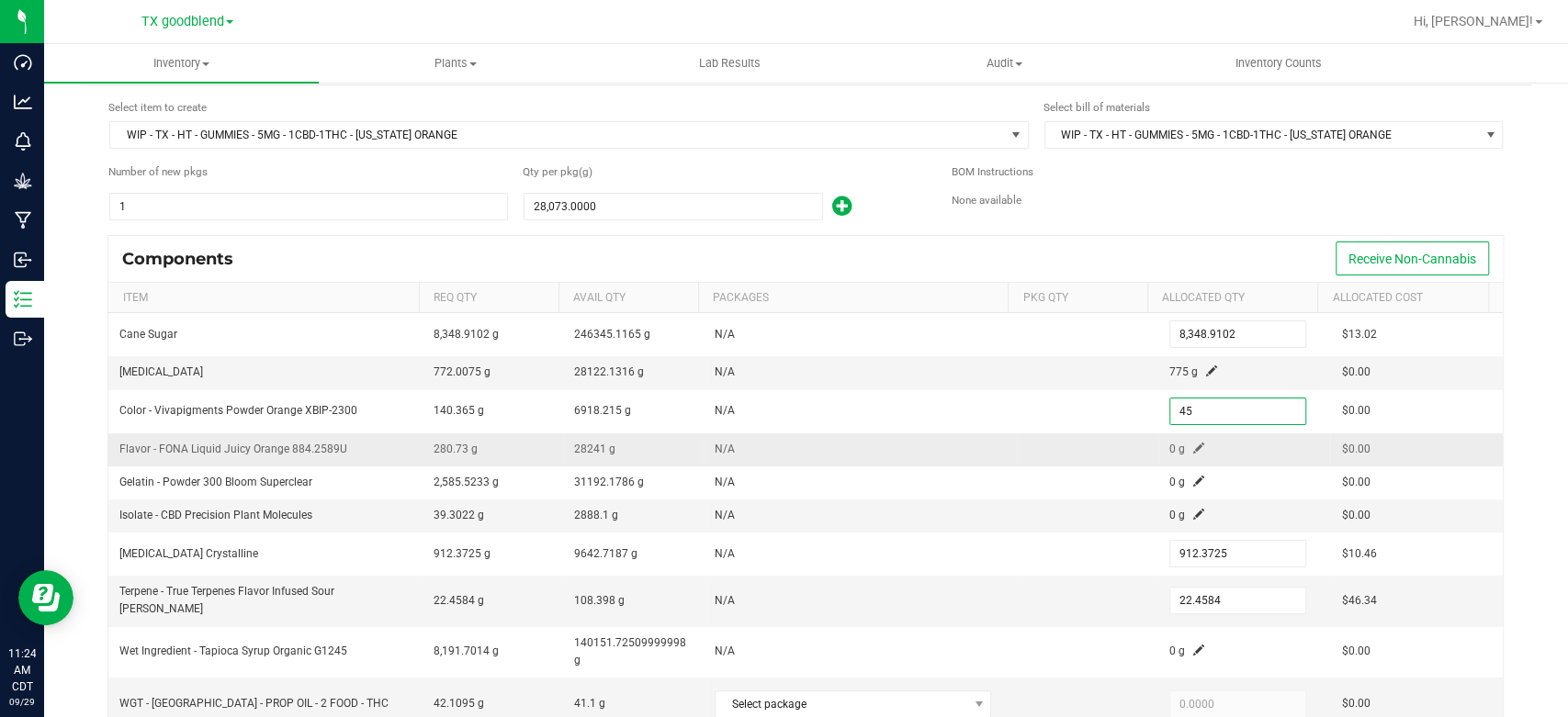
type input "45.0000"
click at [1028, 452] on td at bounding box center [1086, 450] width 141 height 33
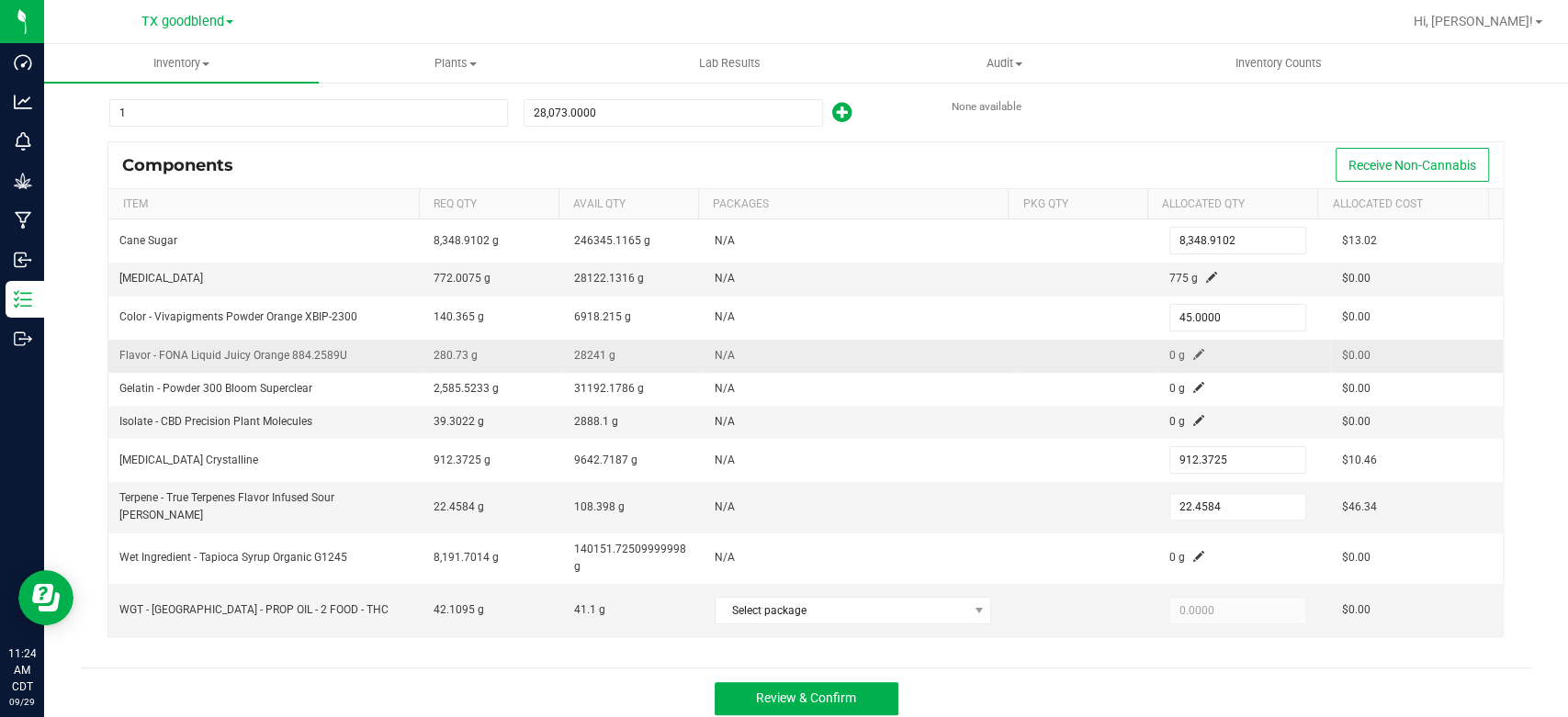
click at [1193, 352] on span at bounding box center [1199, 354] width 11 height 11
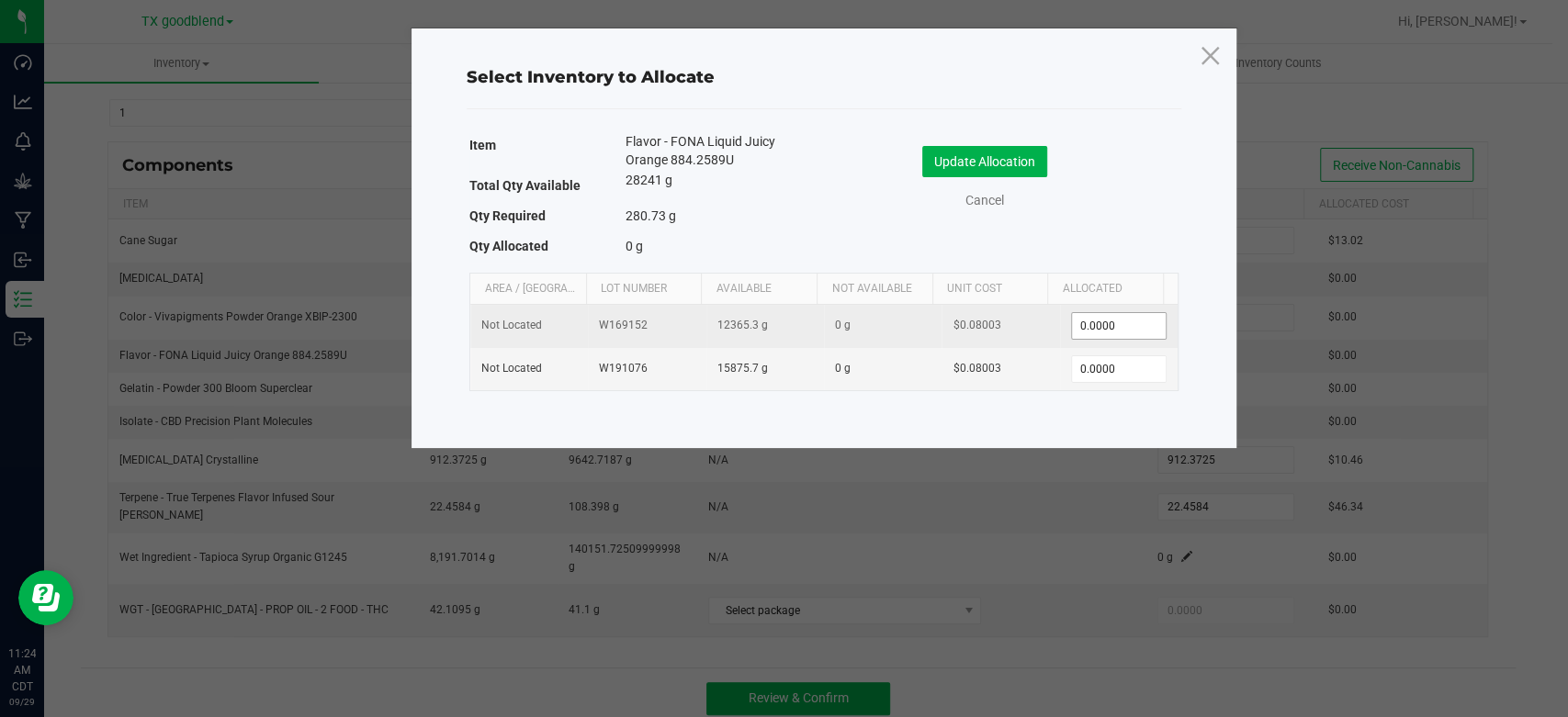
type input "0"
click at [1132, 331] on input "0" at bounding box center [1119, 326] width 94 height 26
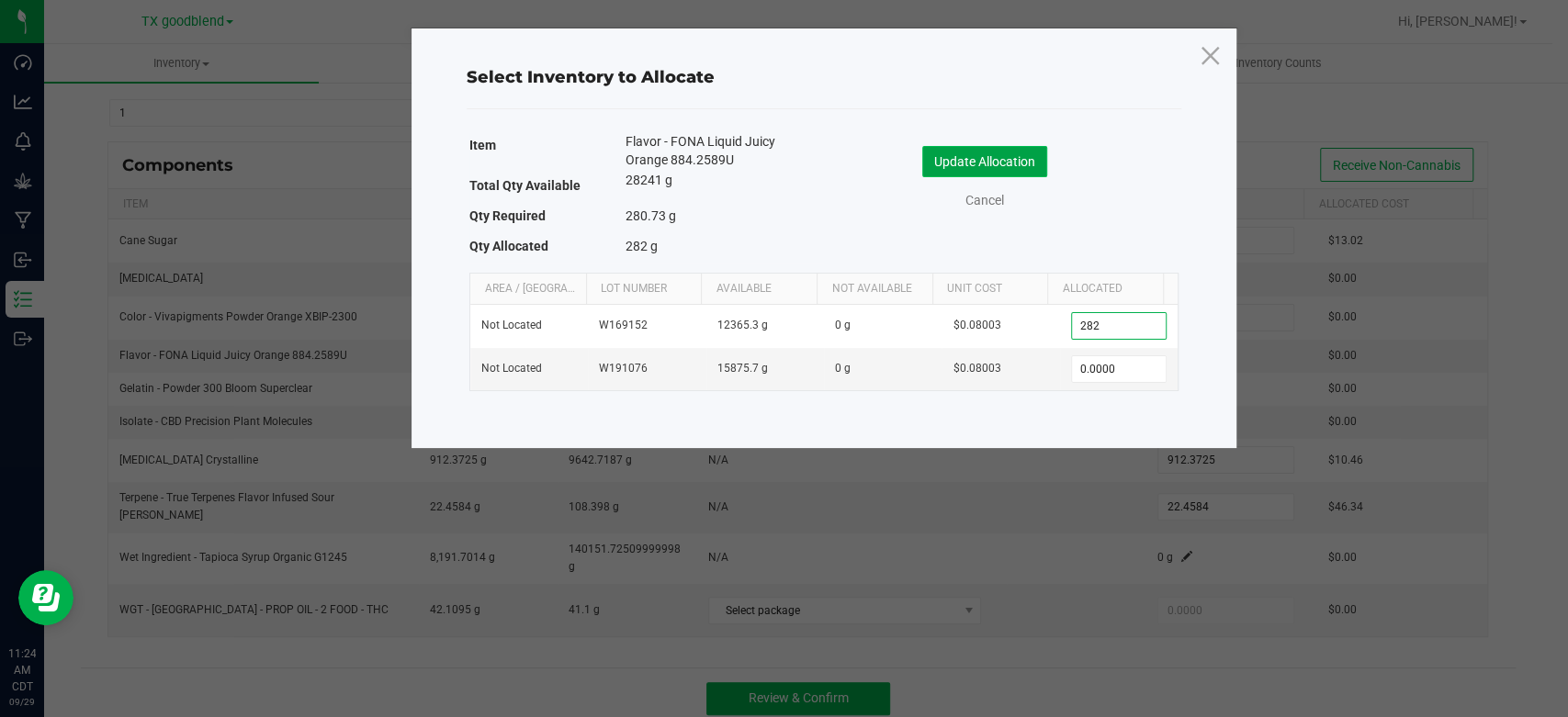
type input "282.0000"
click at [999, 168] on button "Update Allocation" at bounding box center [984, 162] width 125 height 31
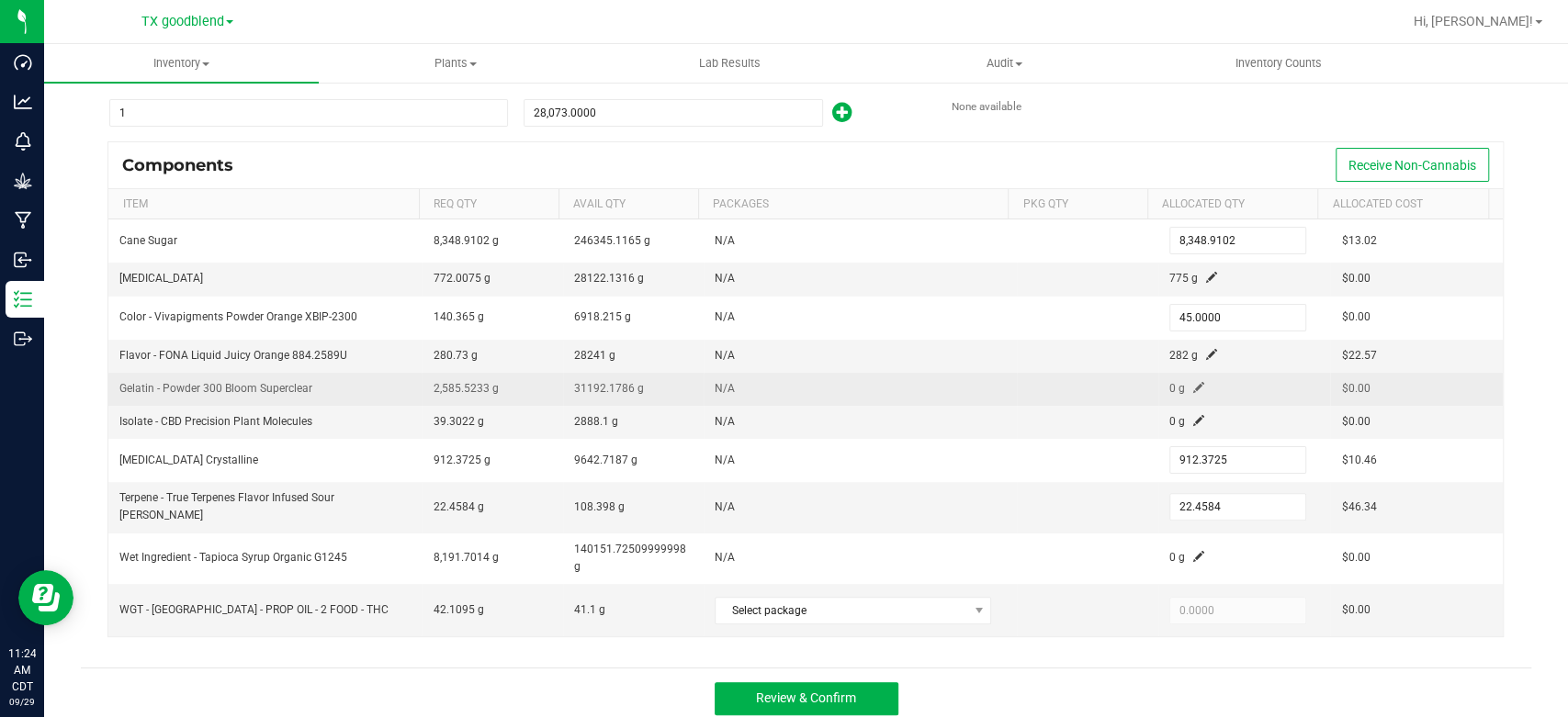
click at [1193, 387] on span at bounding box center [1199, 387] width 11 height 11
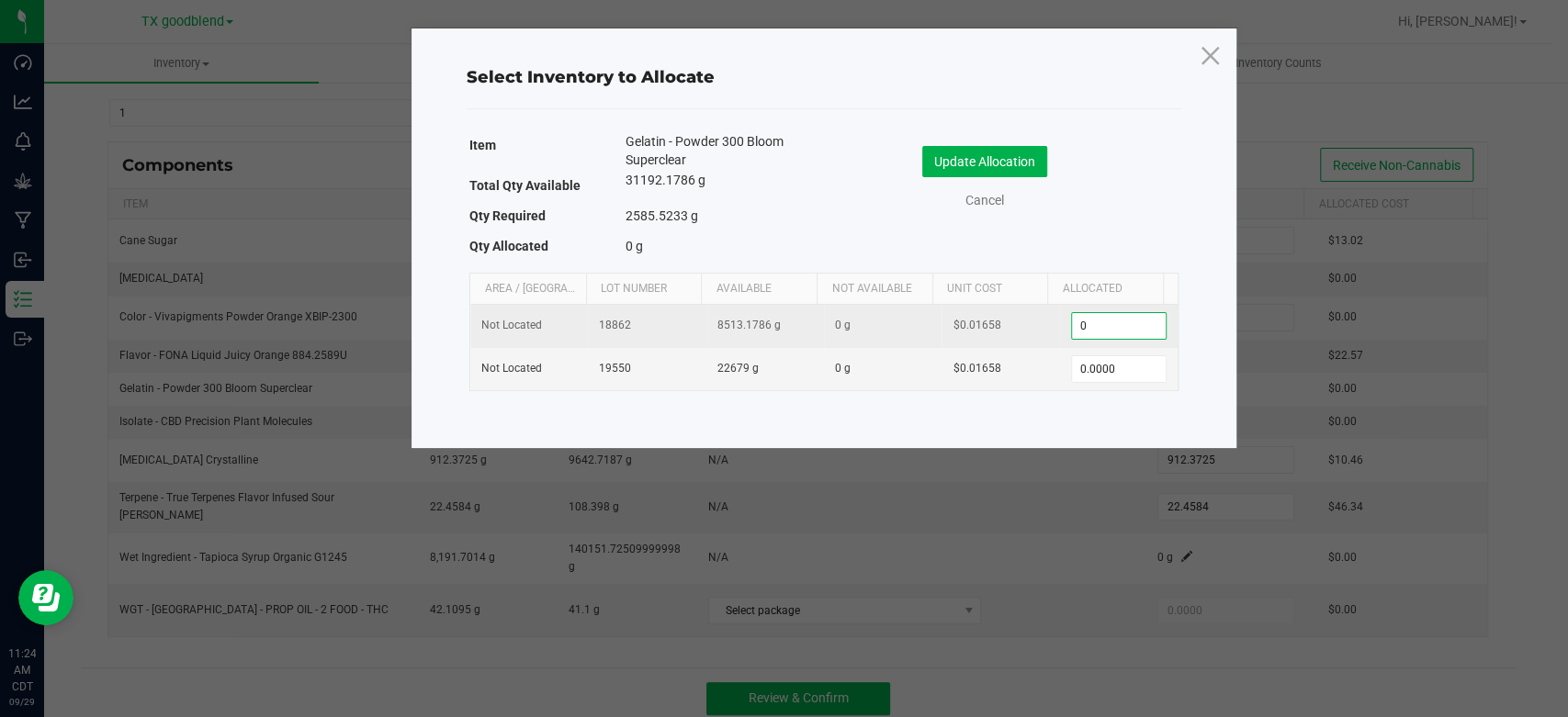
click at [1105, 326] on input "0" at bounding box center [1119, 326] width 94 height 26
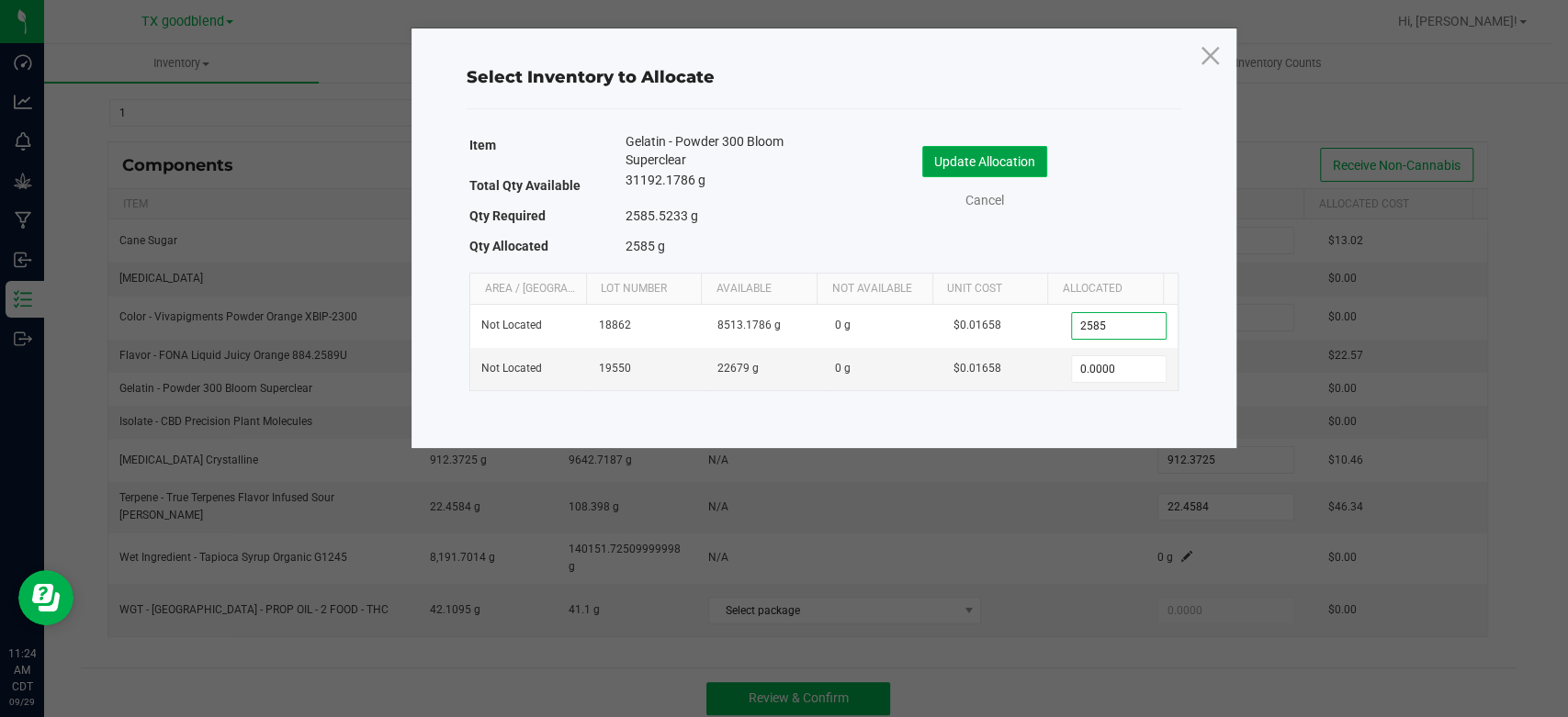
type input "2,585.0000"
click at [955, 163] on button "Update Allocation" at bounding box center [984, 162] width 125 height 31
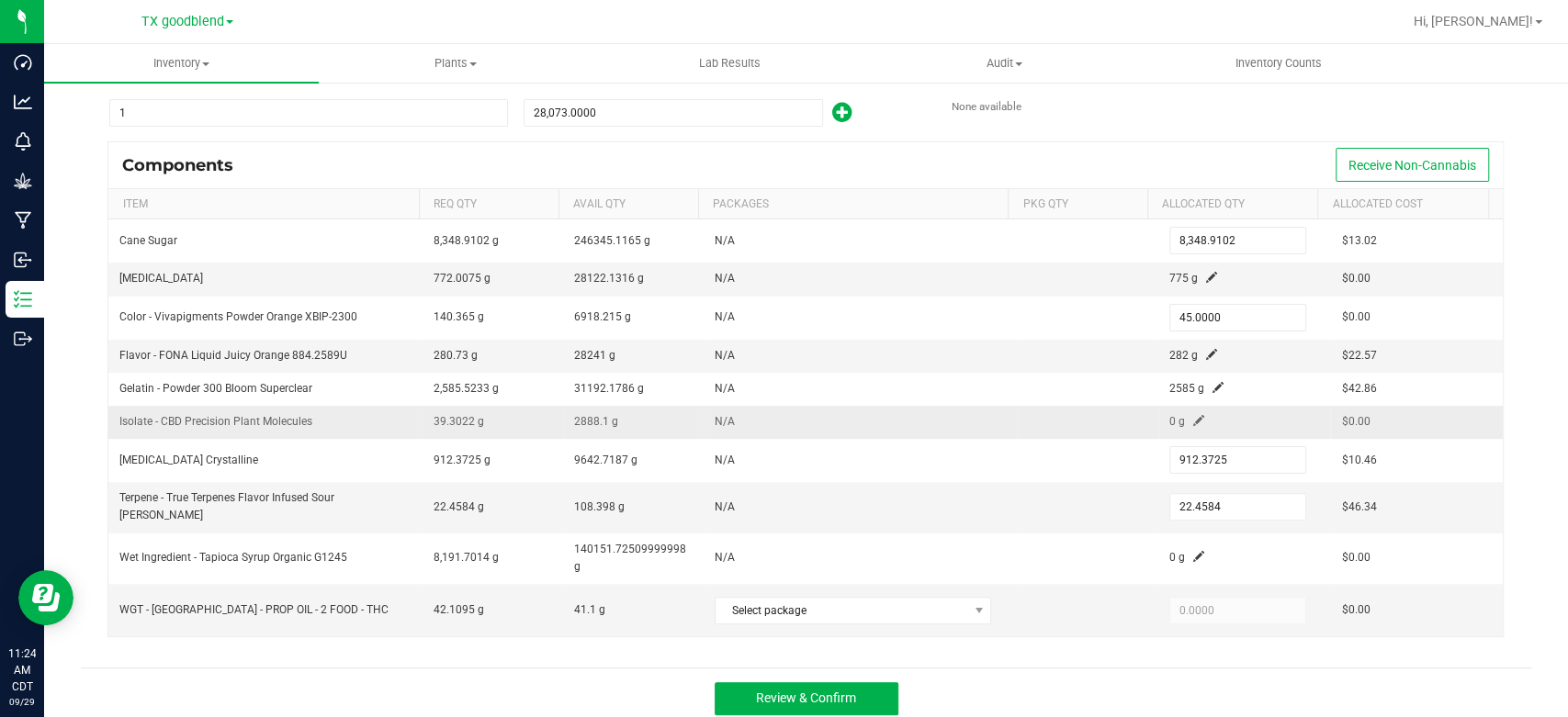
click at [1193, 415] on span at bounding box center [1199, 421] width 11 height 11
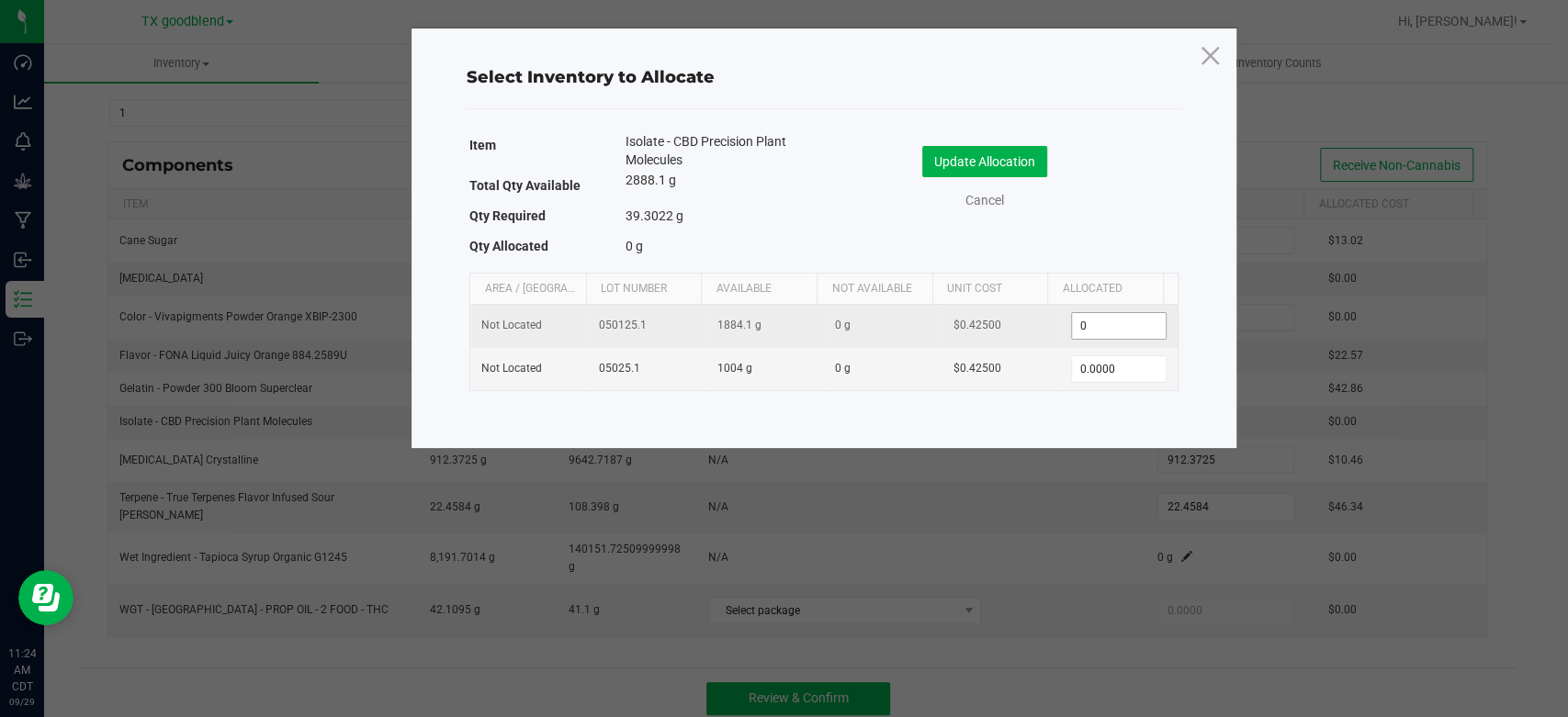
click at [1109, 325] on input "0" at bounding box center [1119, 326] width 94 height 26
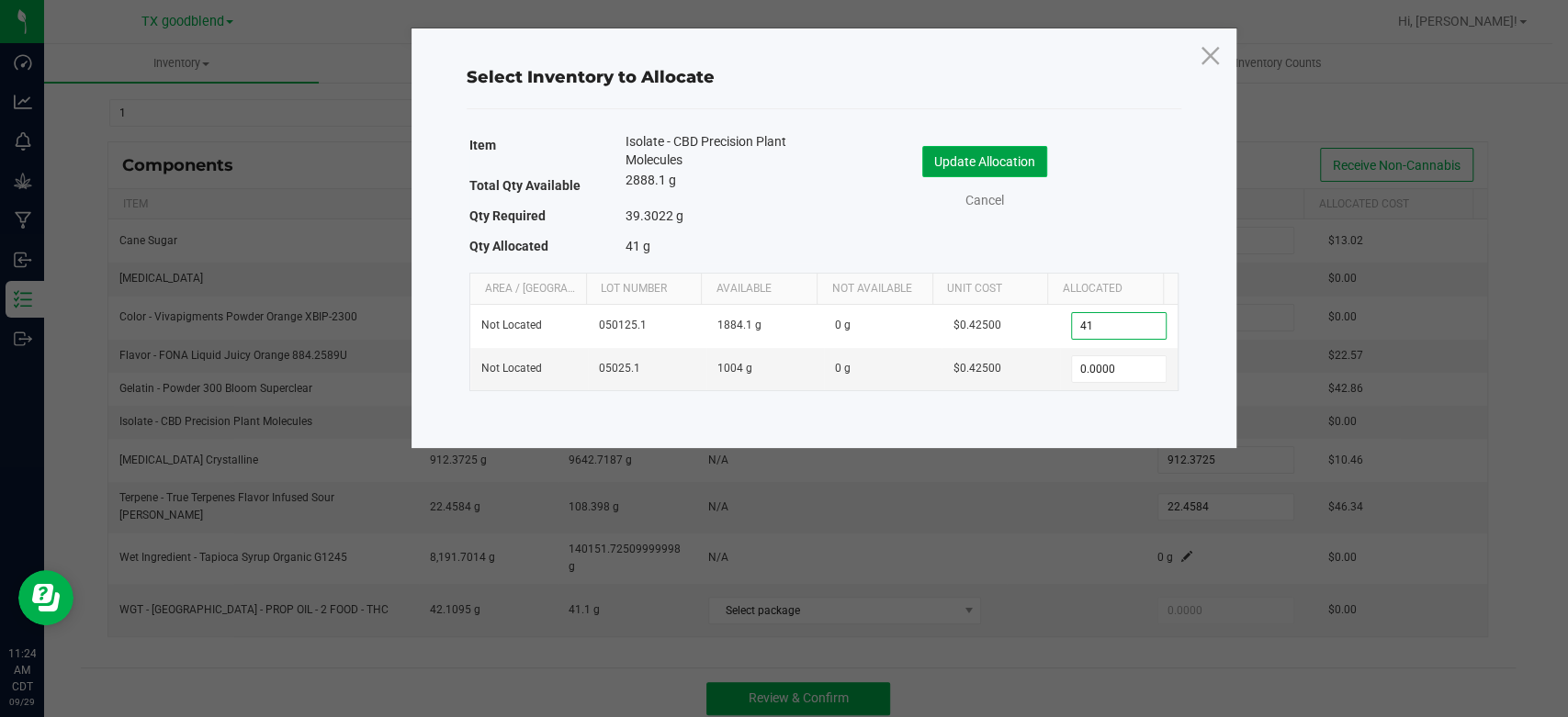
type input "41.0000"
click at [977, 160] on button "Update Allocation" at bounding box center [984, 162] width 125 height 31
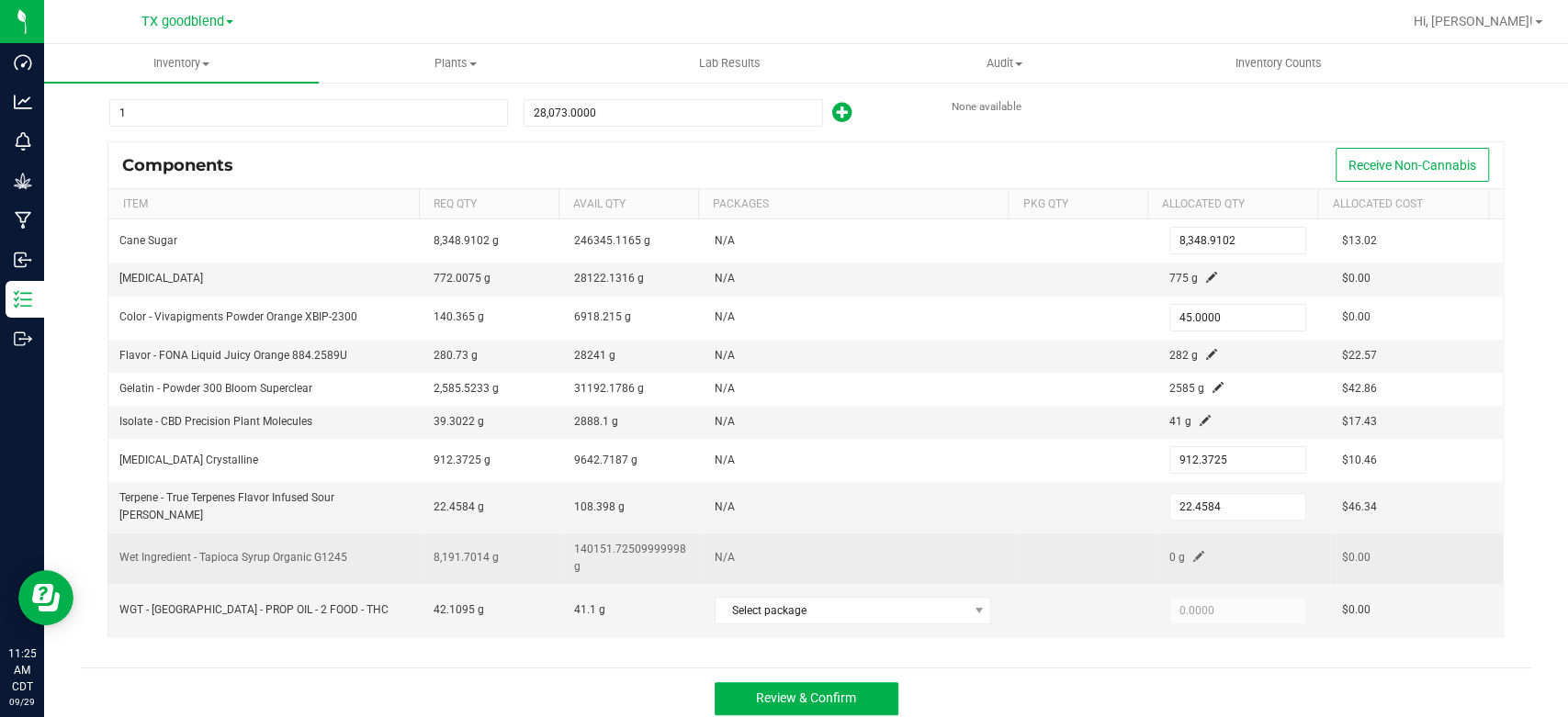
click at [1193, 550] on span at bounding box center [1199, 556] width 11 height 11
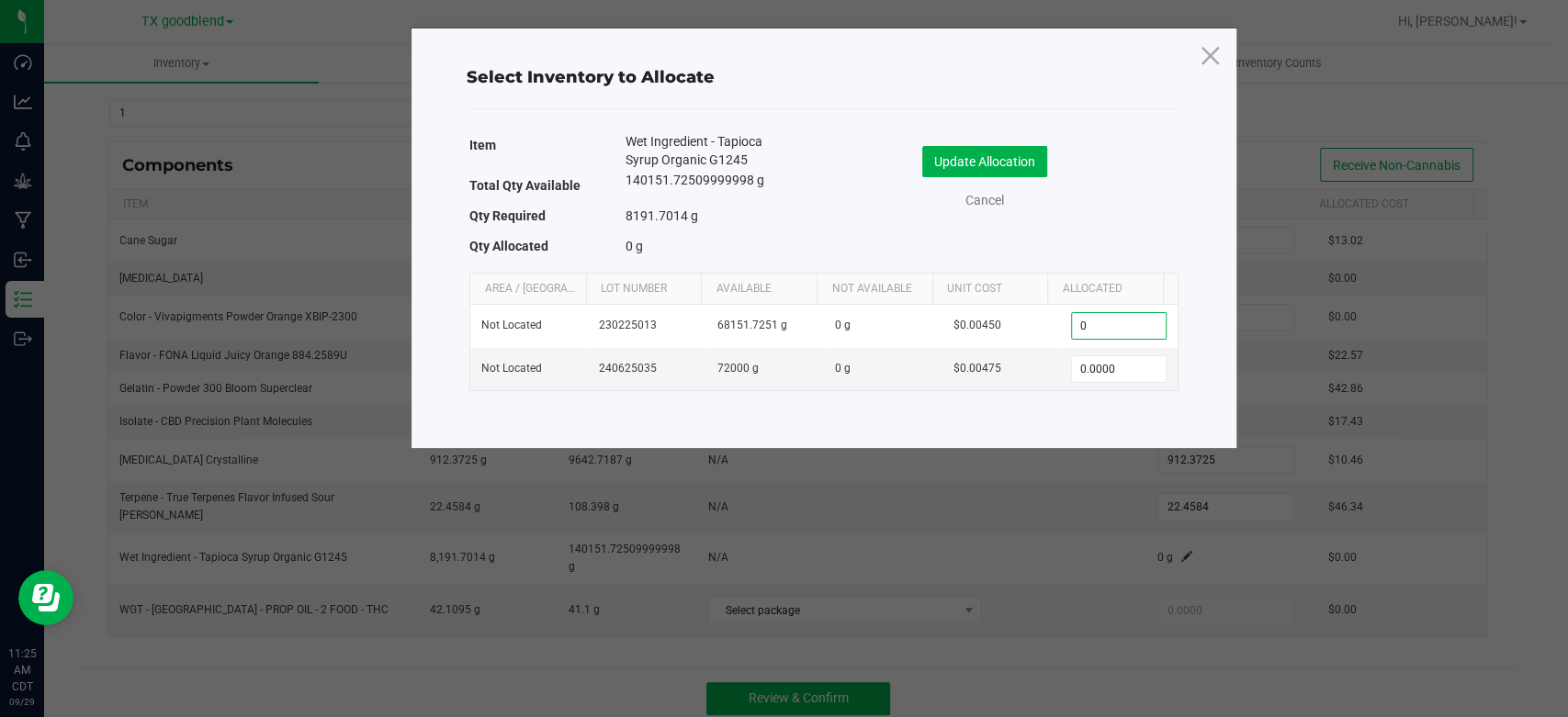
click at [1118, 329] on input "0" at bounding box center [1119, 326] width 94 height 26
type input "8,275.0000"
click at [991, 156] on button "Update Allocation" at bounding box center [984, 162] width 125 height 31
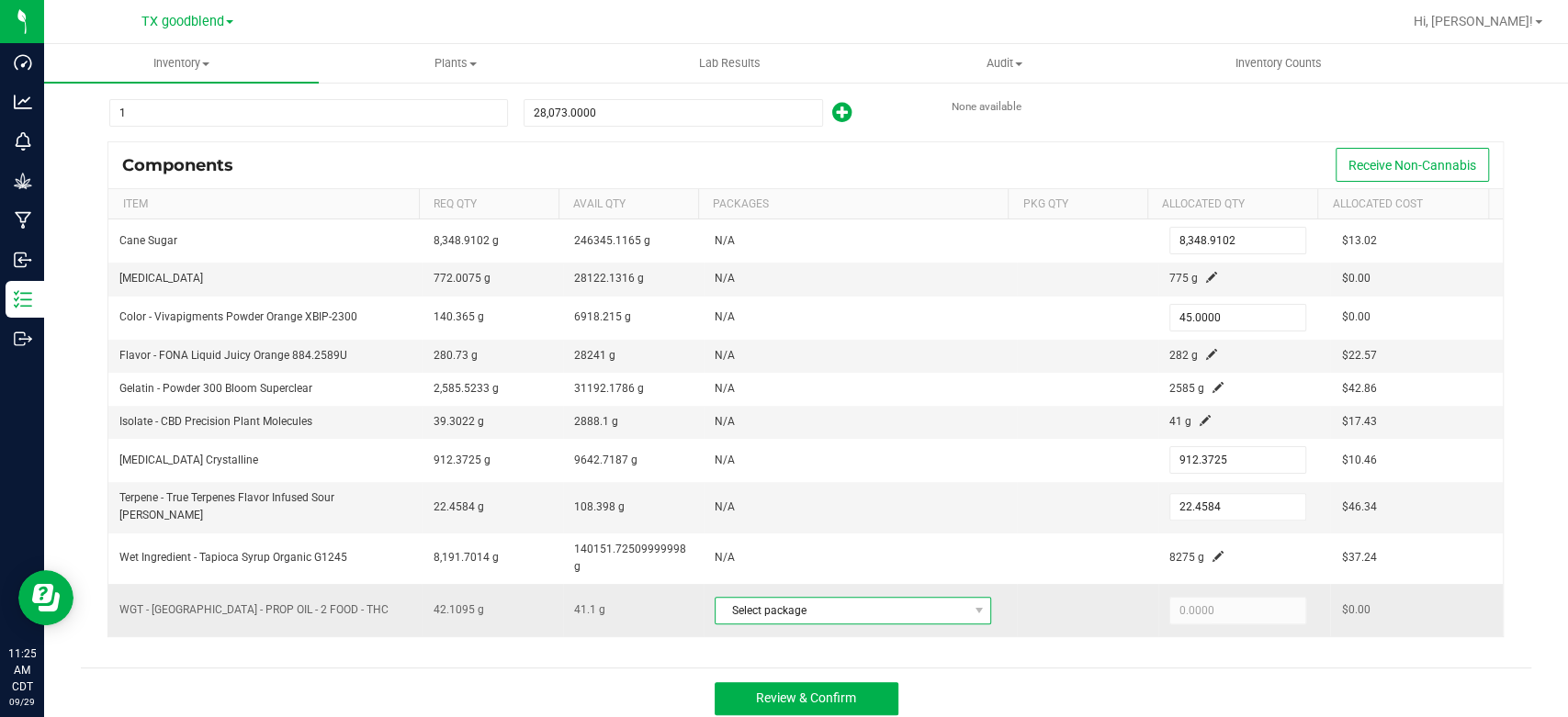
click at [862, 599] on span "Select package" at bounding box center [841, 610] width 251 height 26
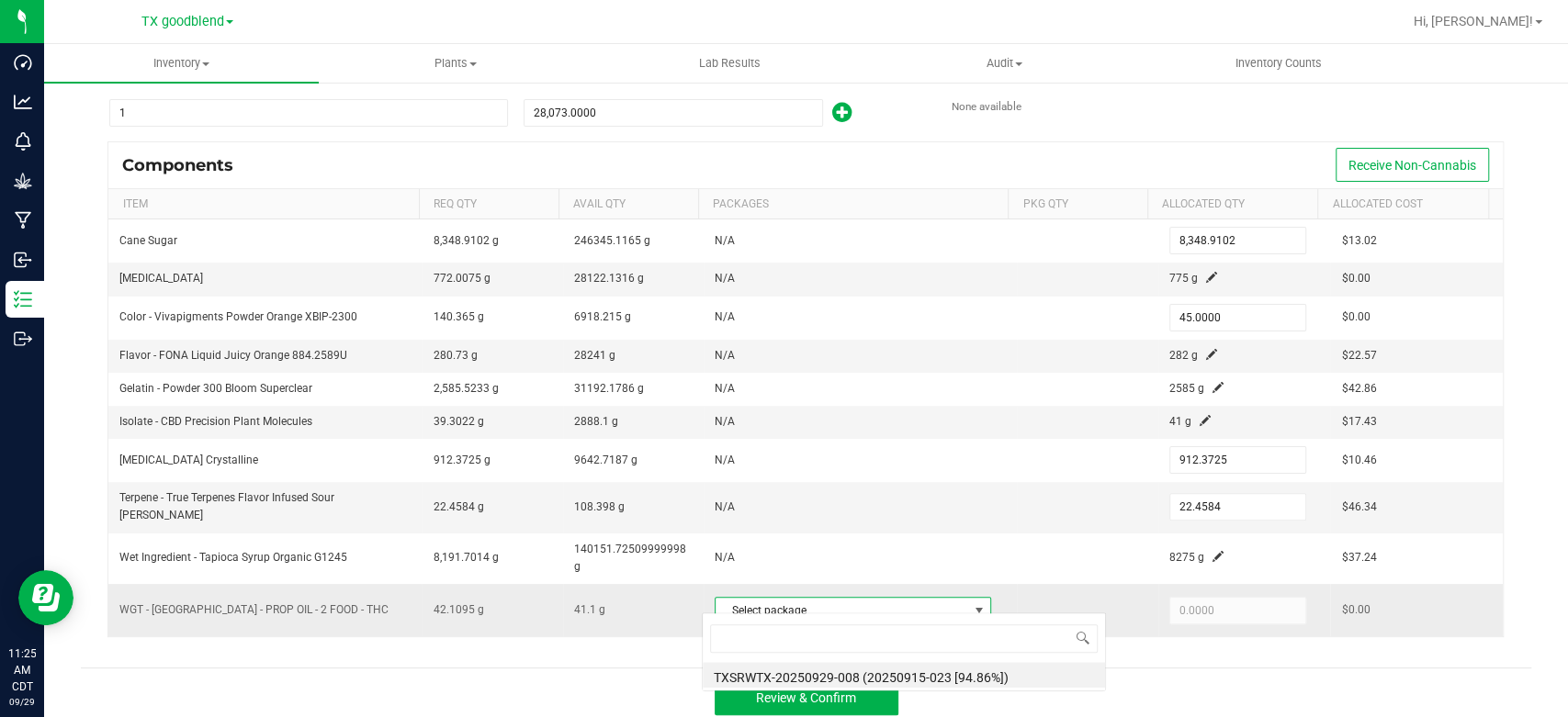
scroll to position [27, 269]
click at [870, 669] on li "TXSRWTX-20250929-008 (20250915-023 [94.86%])" at bounding box center [903, 675] width 402 height 26
type input "41.1000"
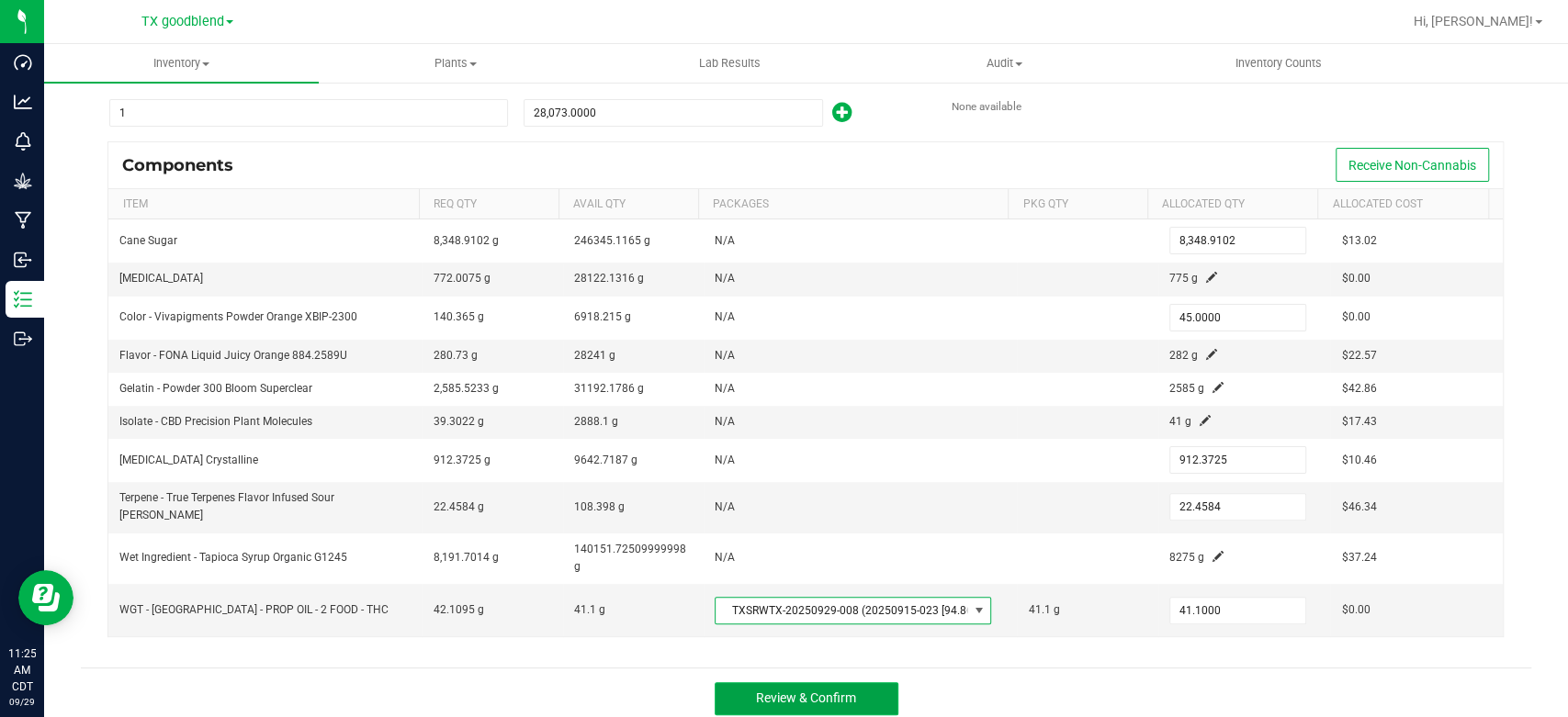
click at [811, 690] on span "Review & Confirm" at bounding box center [806, 698] width 100 height 15
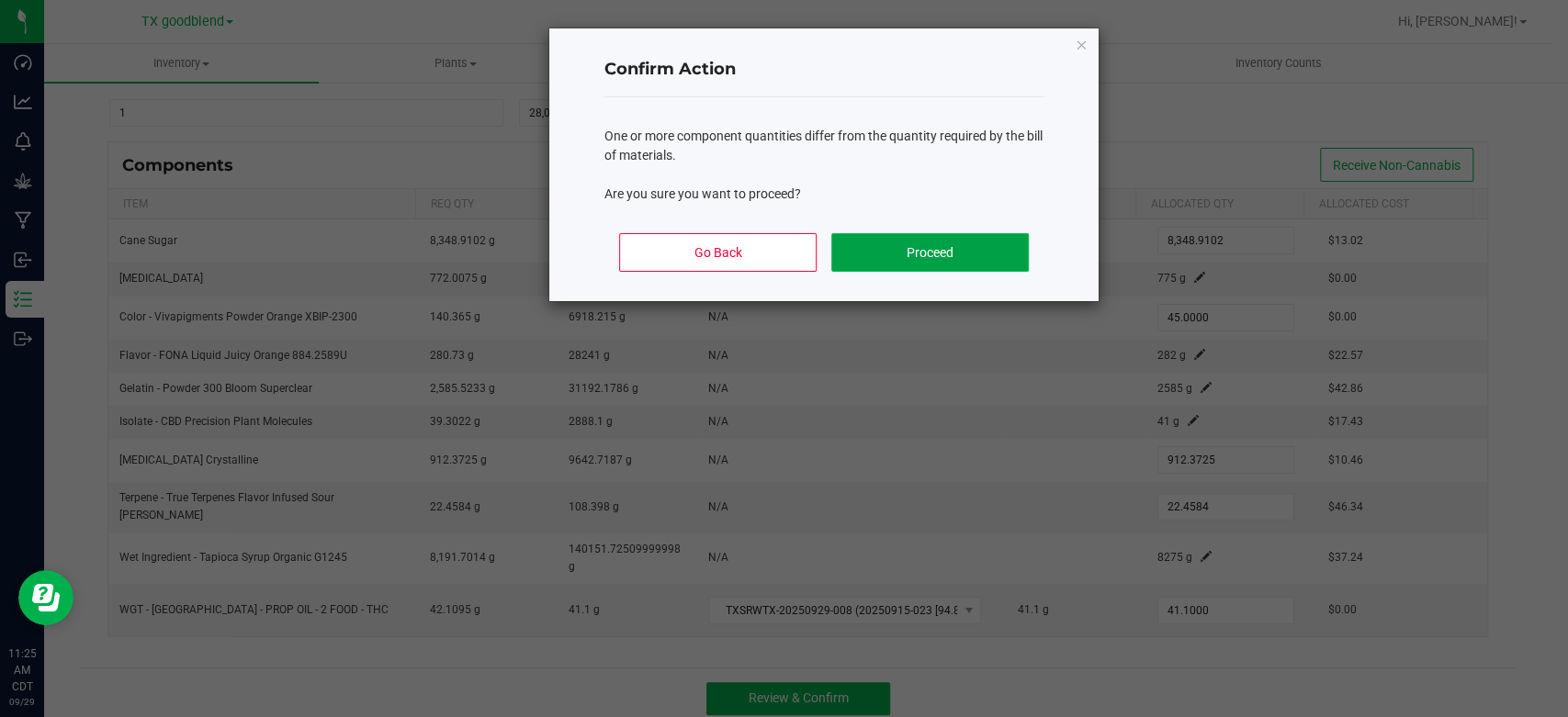
click at [907, 235] on button "Proceed" at bounding box center [930, 252] width 197 height 39
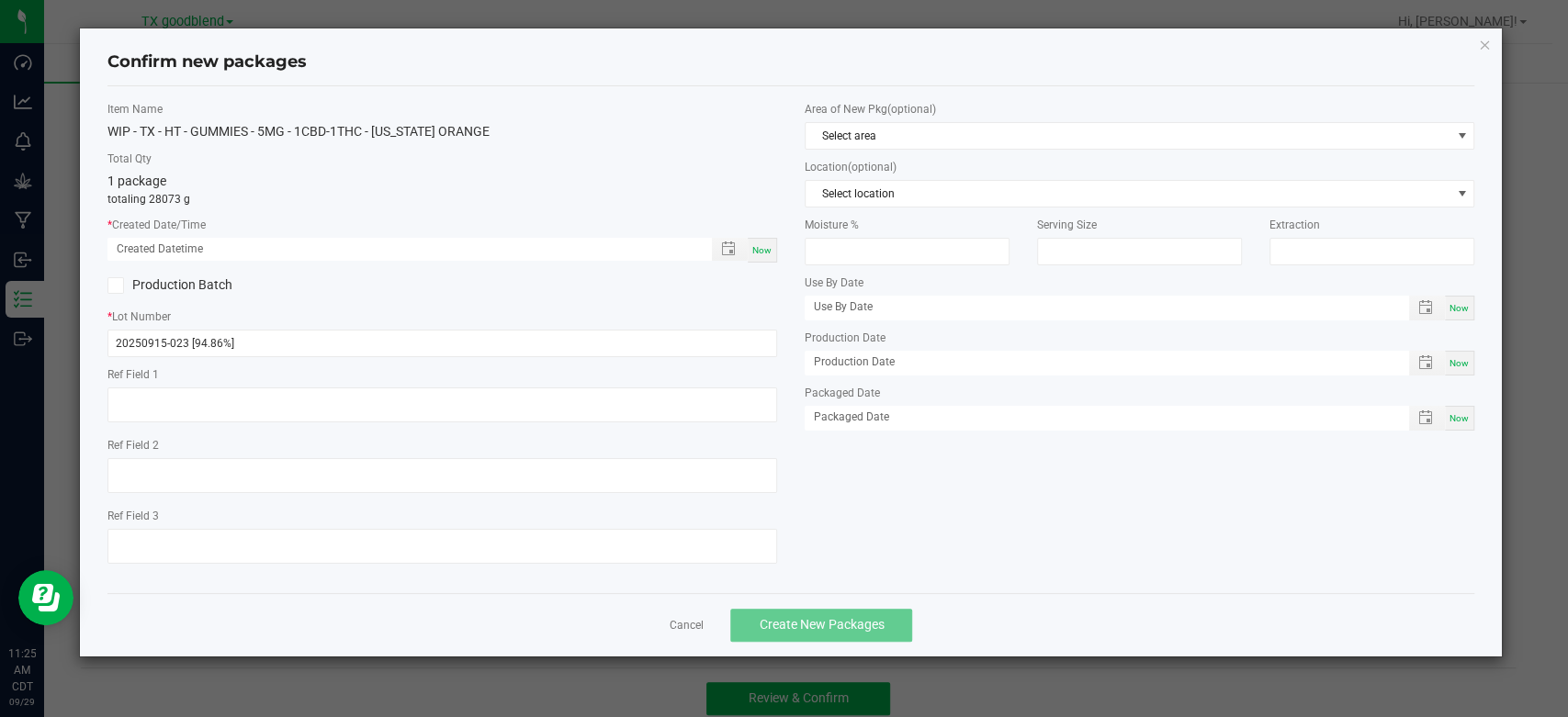
click at [772, 246] on div "Now" at bounding box center [762, 249] width 29 height 25
type input "[DATE] 11:25 AM"
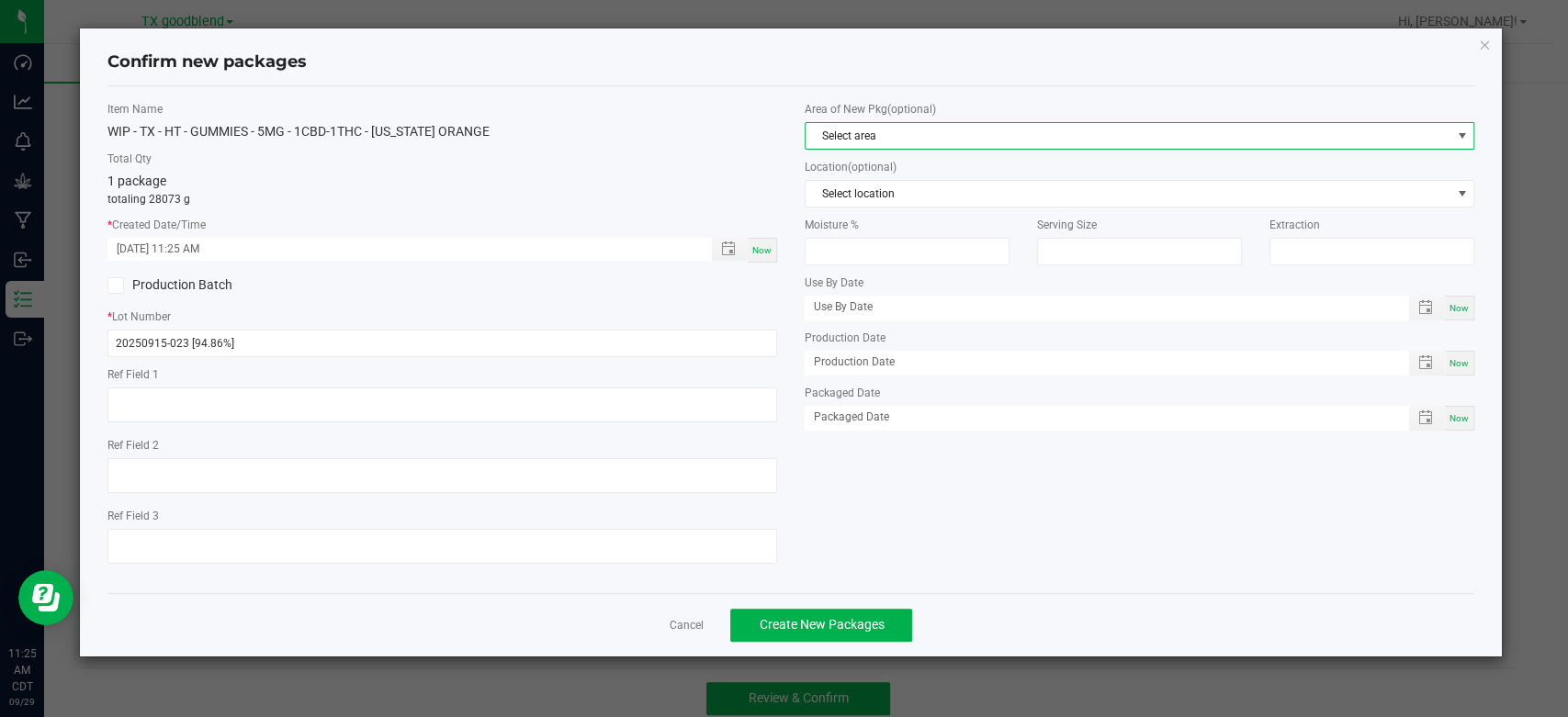
click at [879, 124] on span "Select area" at bounding box center [1128, 136] width 645 height 26
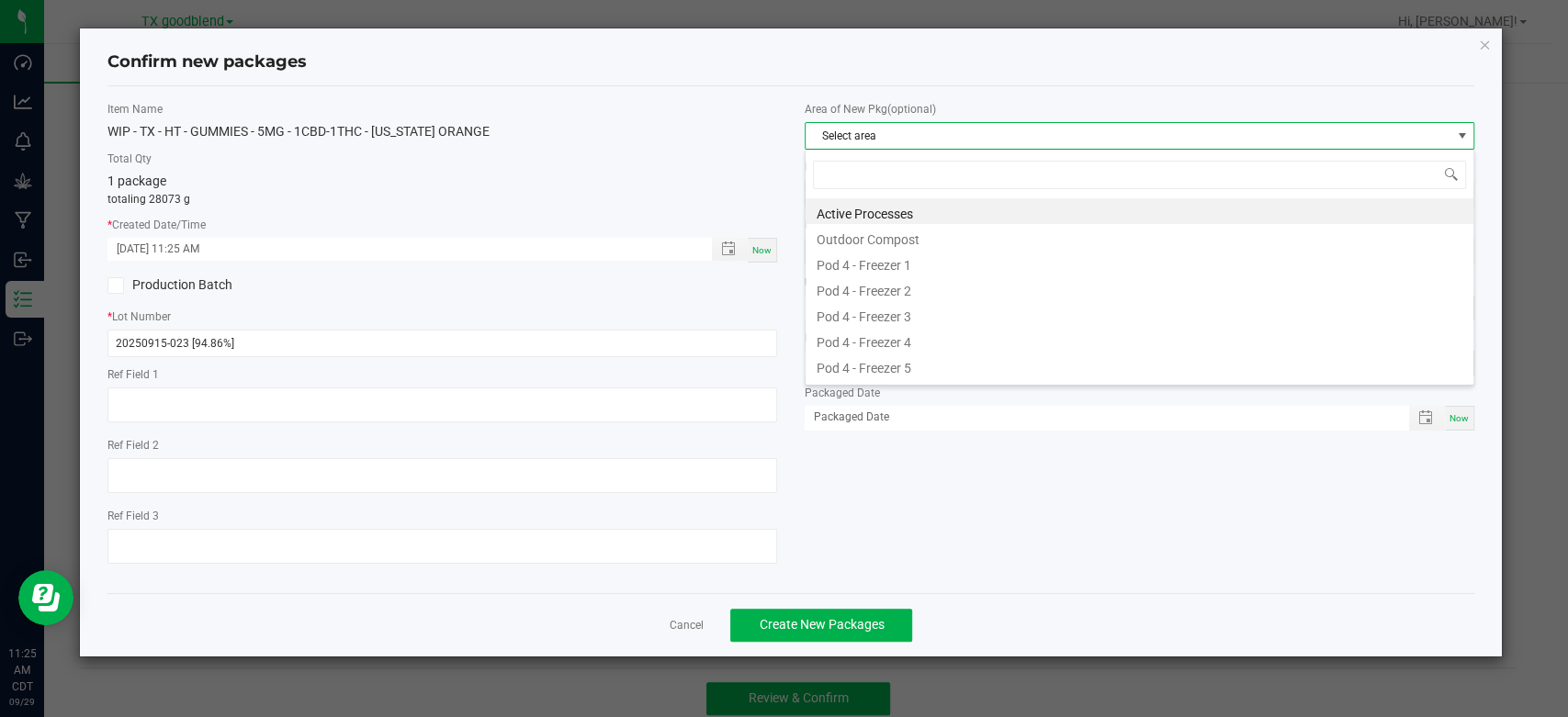
scroll to position [27, 668]
click at [916, 217] on li "Active Processes" at bounding box center [1139, 211] width 668 height 26
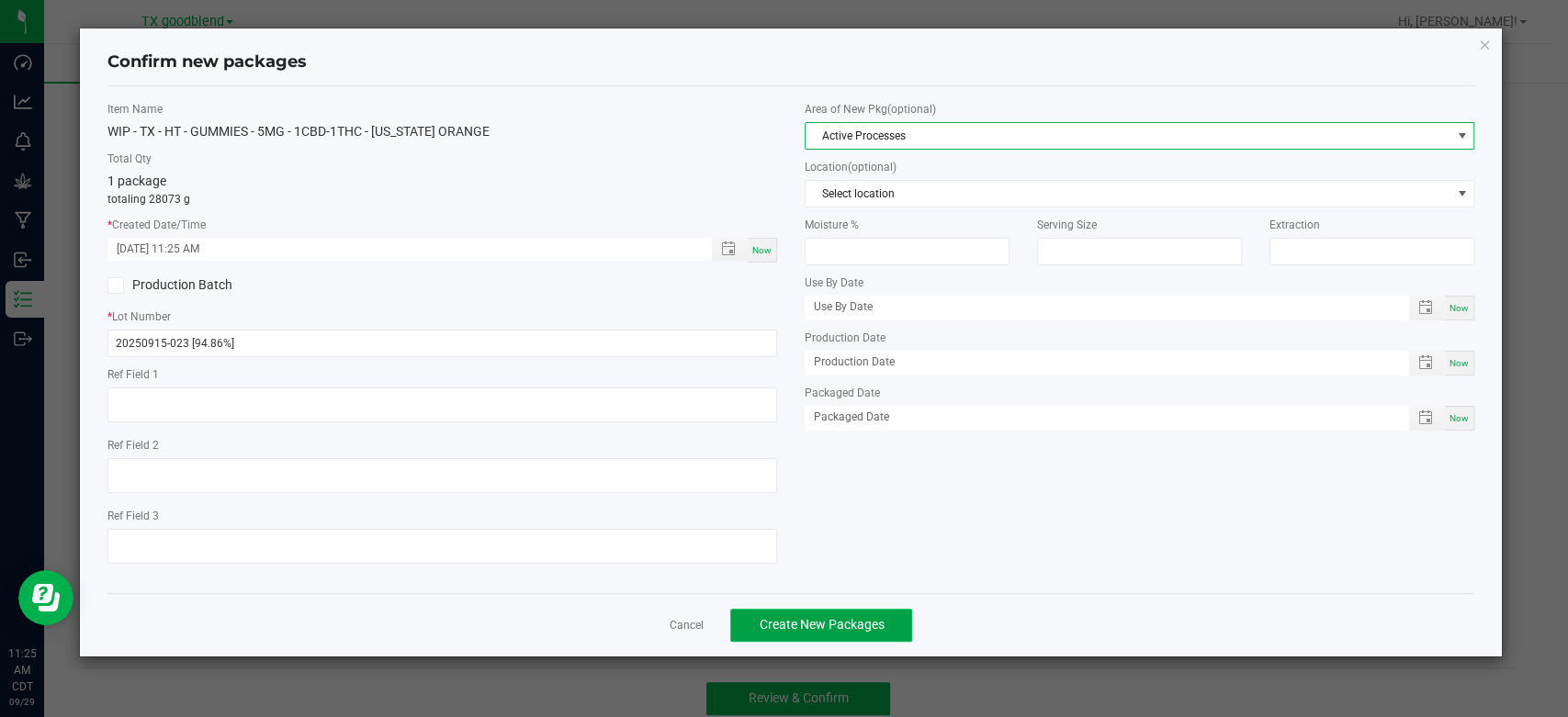
click at [773, 634] on button "Create New Packages" at bounding box center [821, 625] width 182 height 33
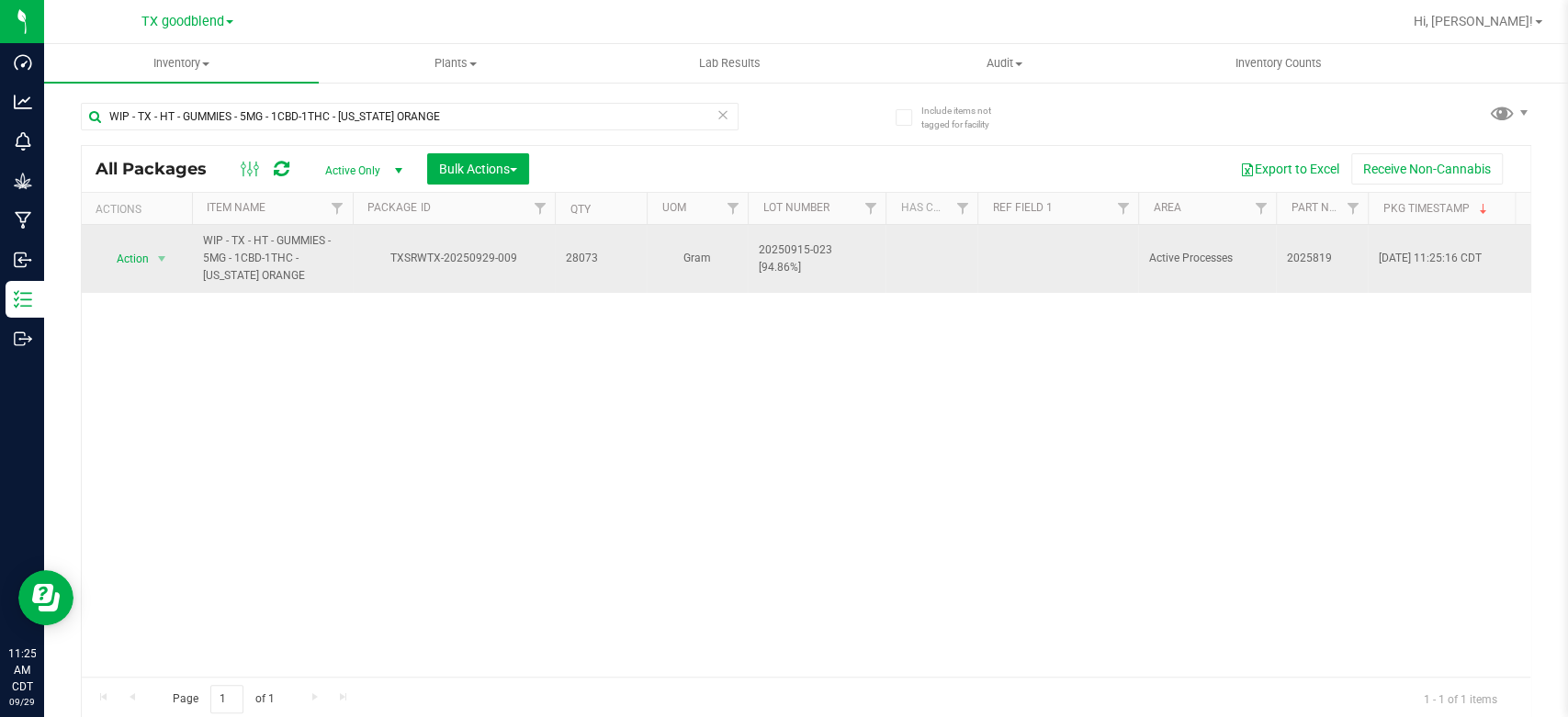
click at [819, 261] on span "20250915-023 [94.86%]" at bounding box center [817, 259] width 116 height 35
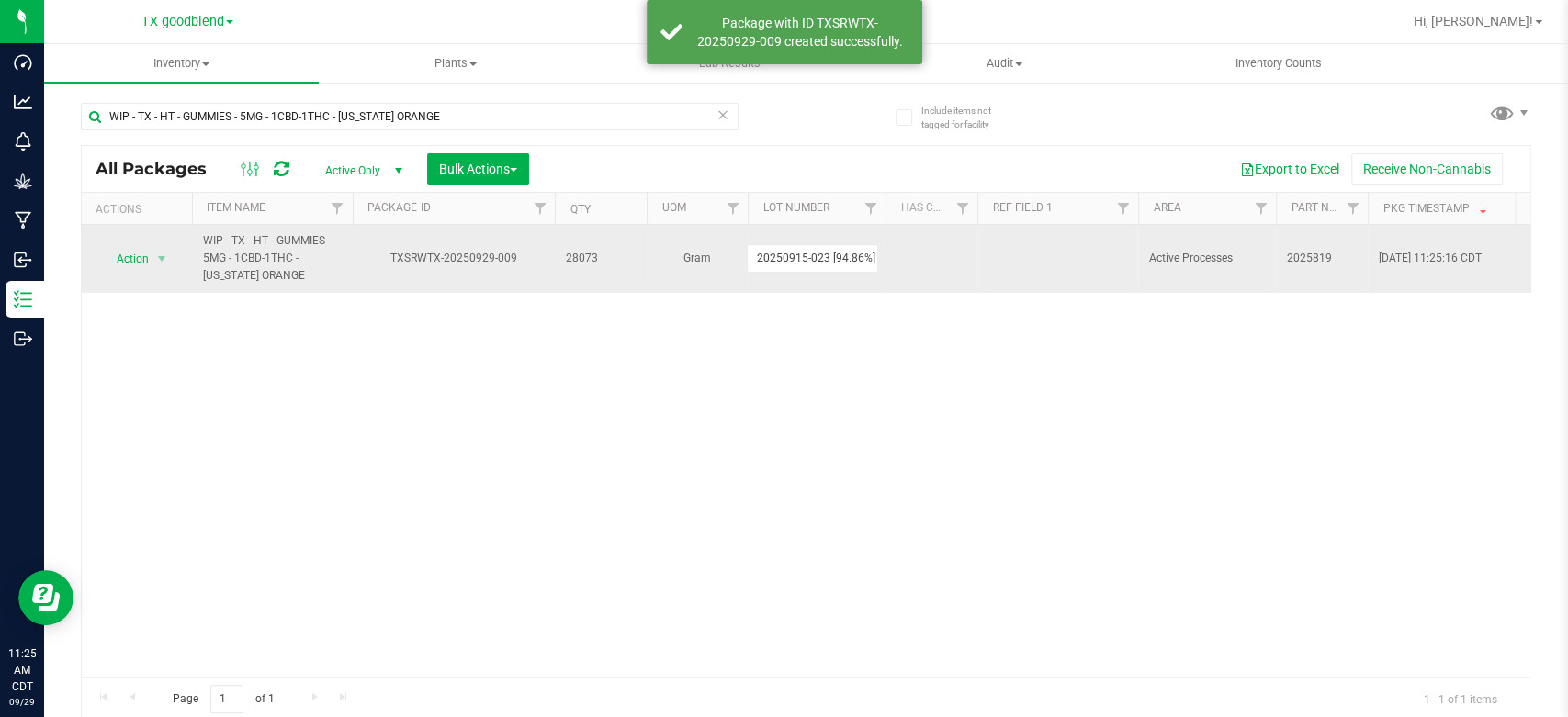
click at [819, 261] on input "20250915-023 [94.86%]" at bounding box center [812, 258] width 132 height 29
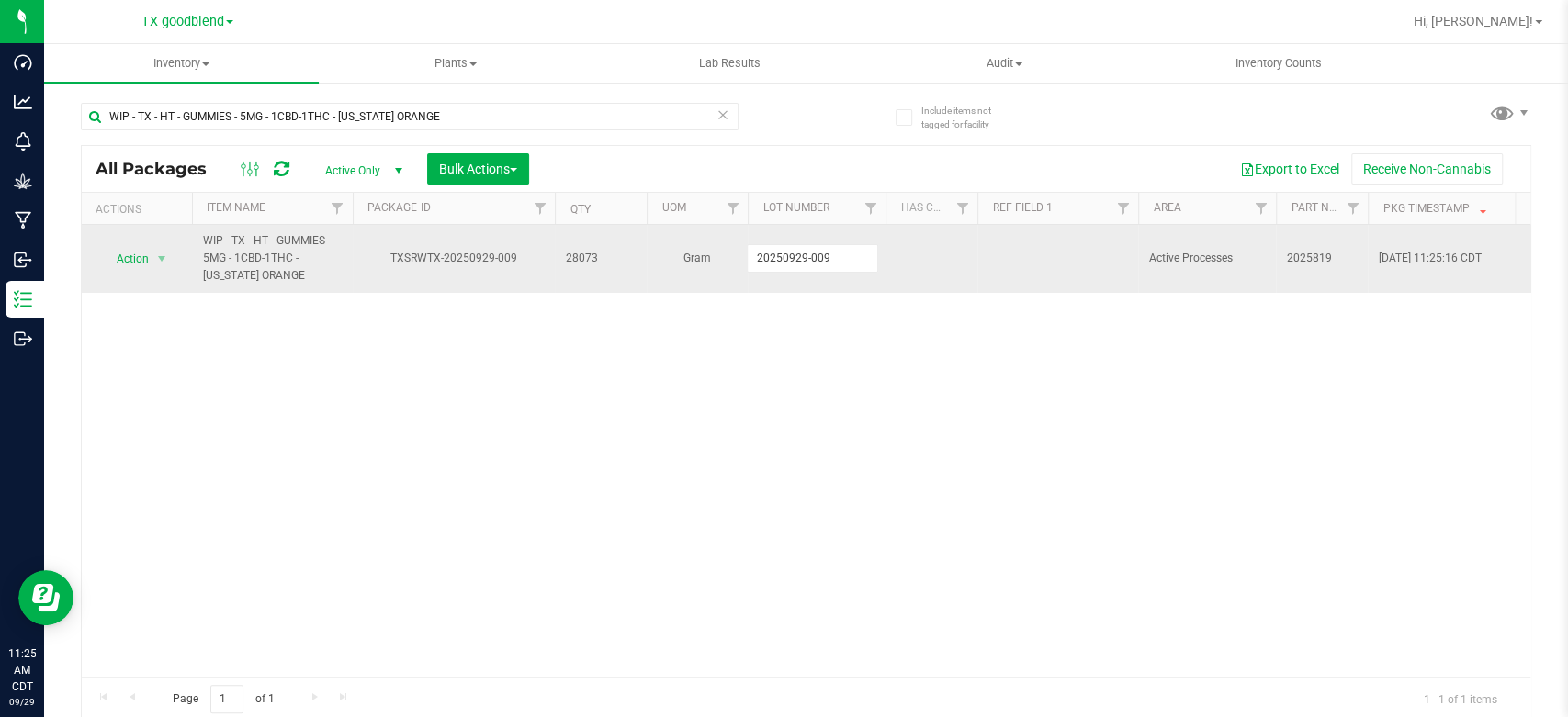
type input "20250929-009"
click at [130, 262] on span "Action" at bounding box center [125, 259] width 50 height 26
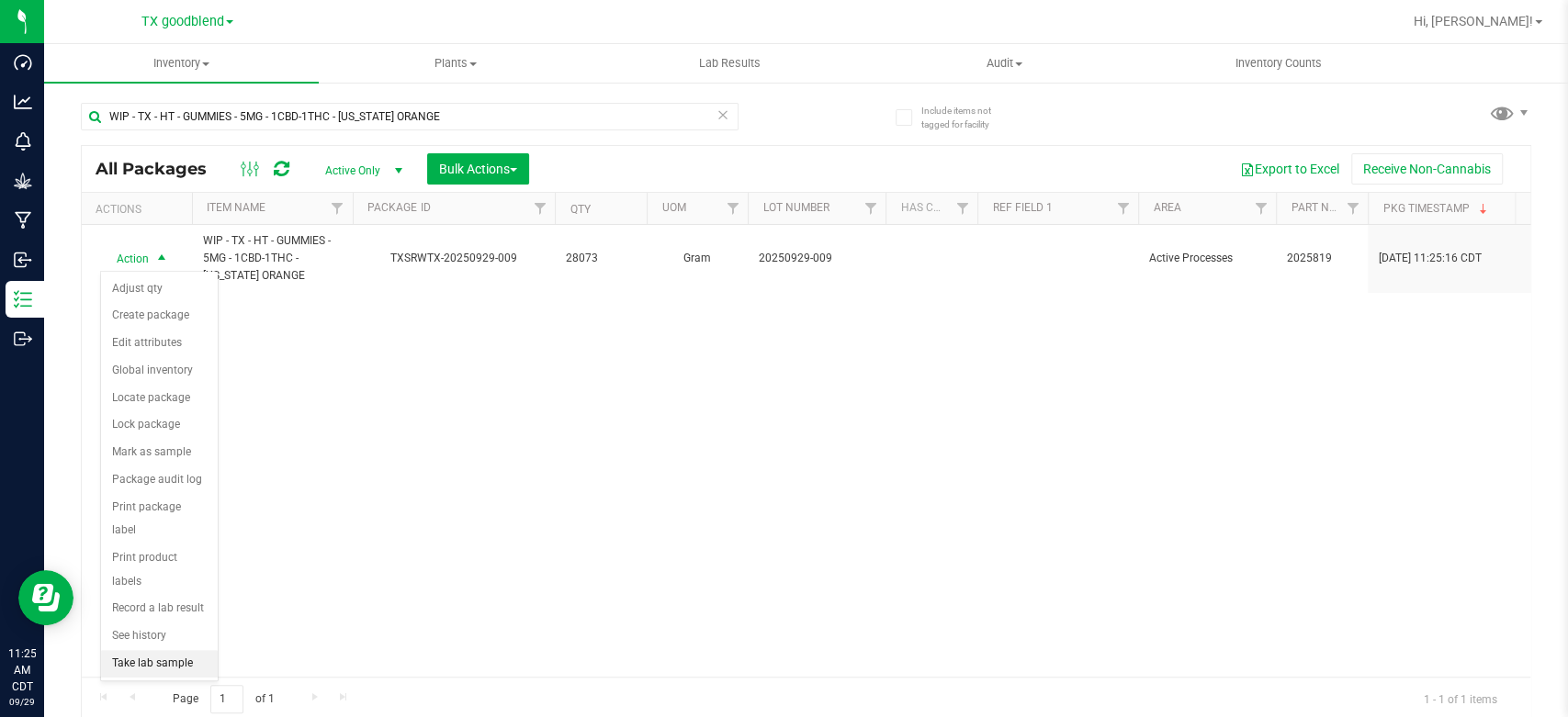
click at [139, 650] on li "Take lab sample" at bounding box center [159, 664] width 117 height 28
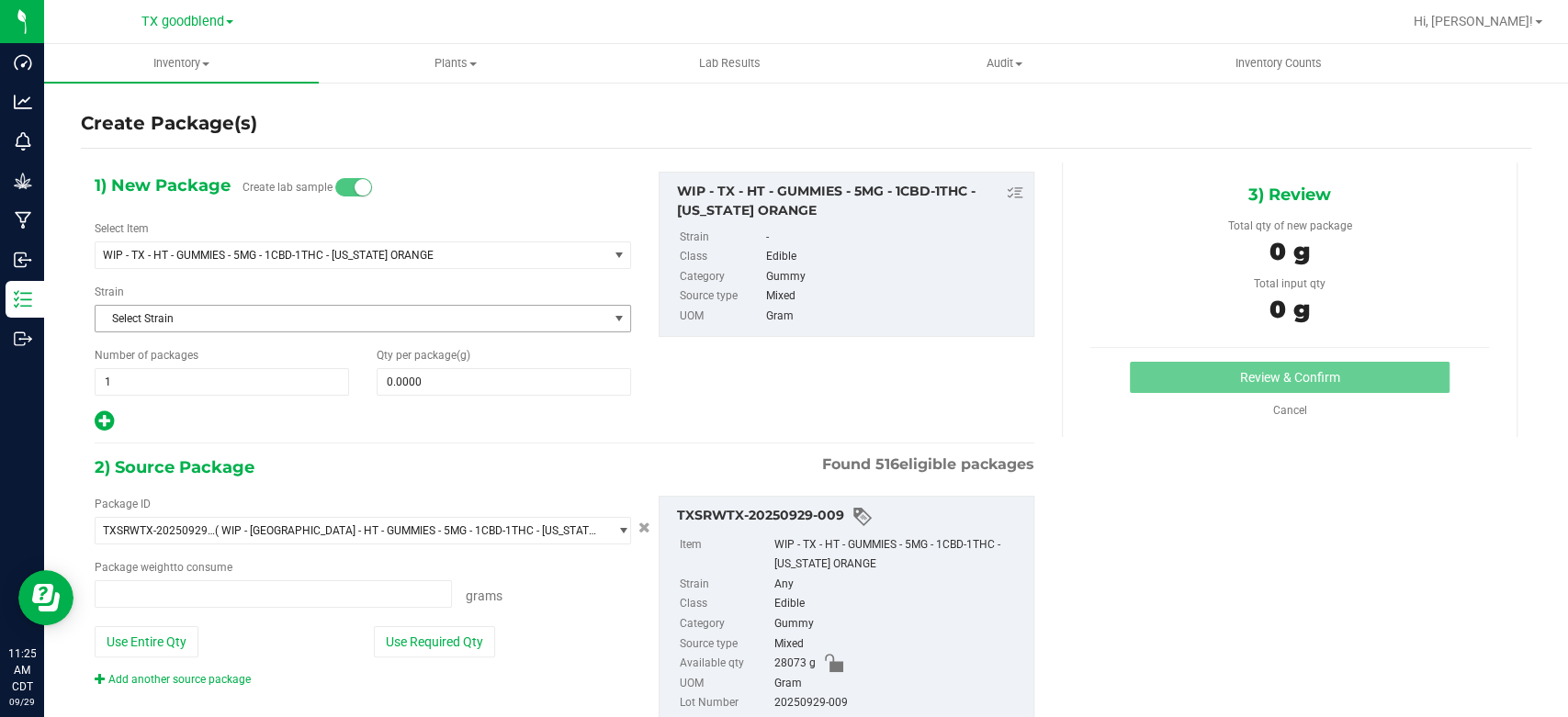
type input "0.0000 g"
click at [275, 375] on span "1 1" at bounding box center [222, 382] width 254 height 28
type input "6"
click at [462, 387] on span at bounding box center [504, 382] width 254 height 28
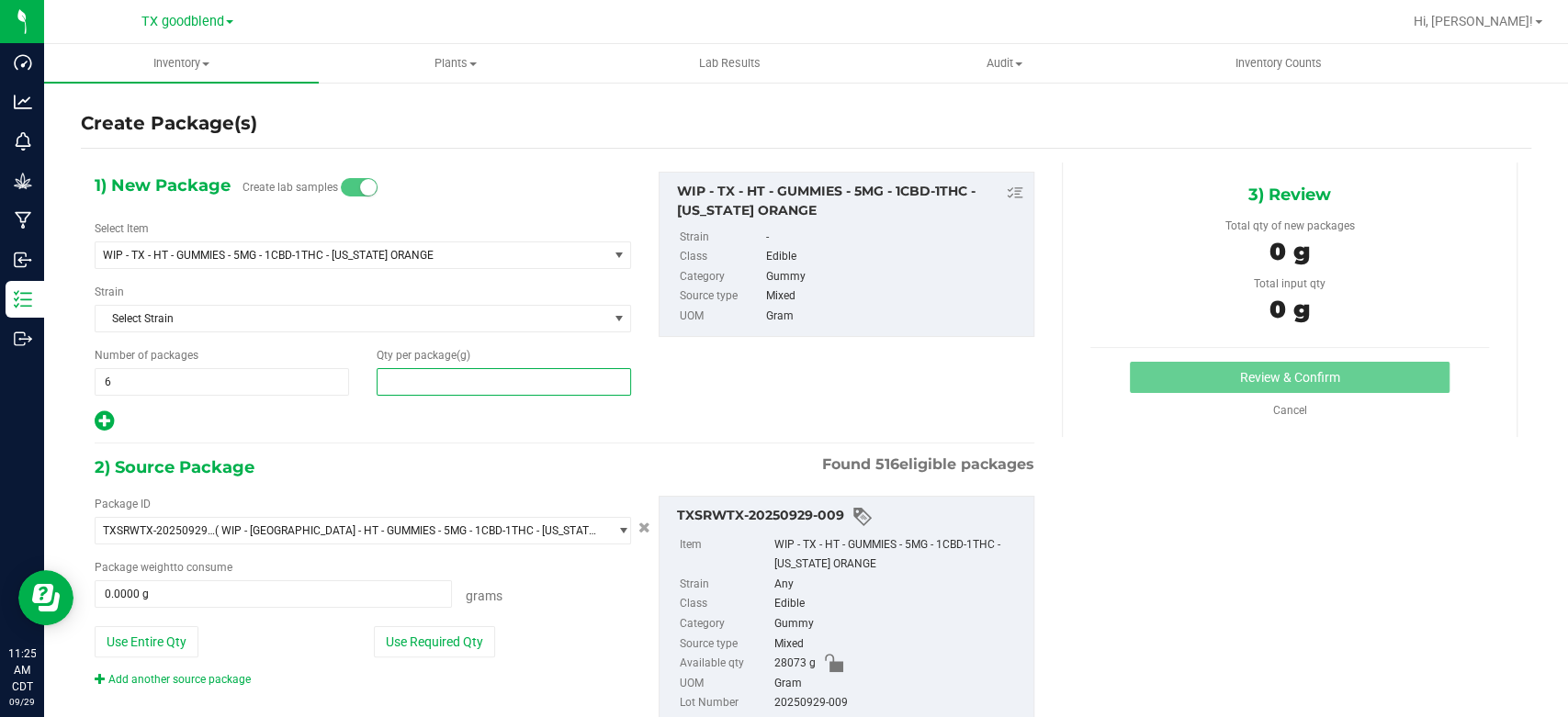
type input "1"
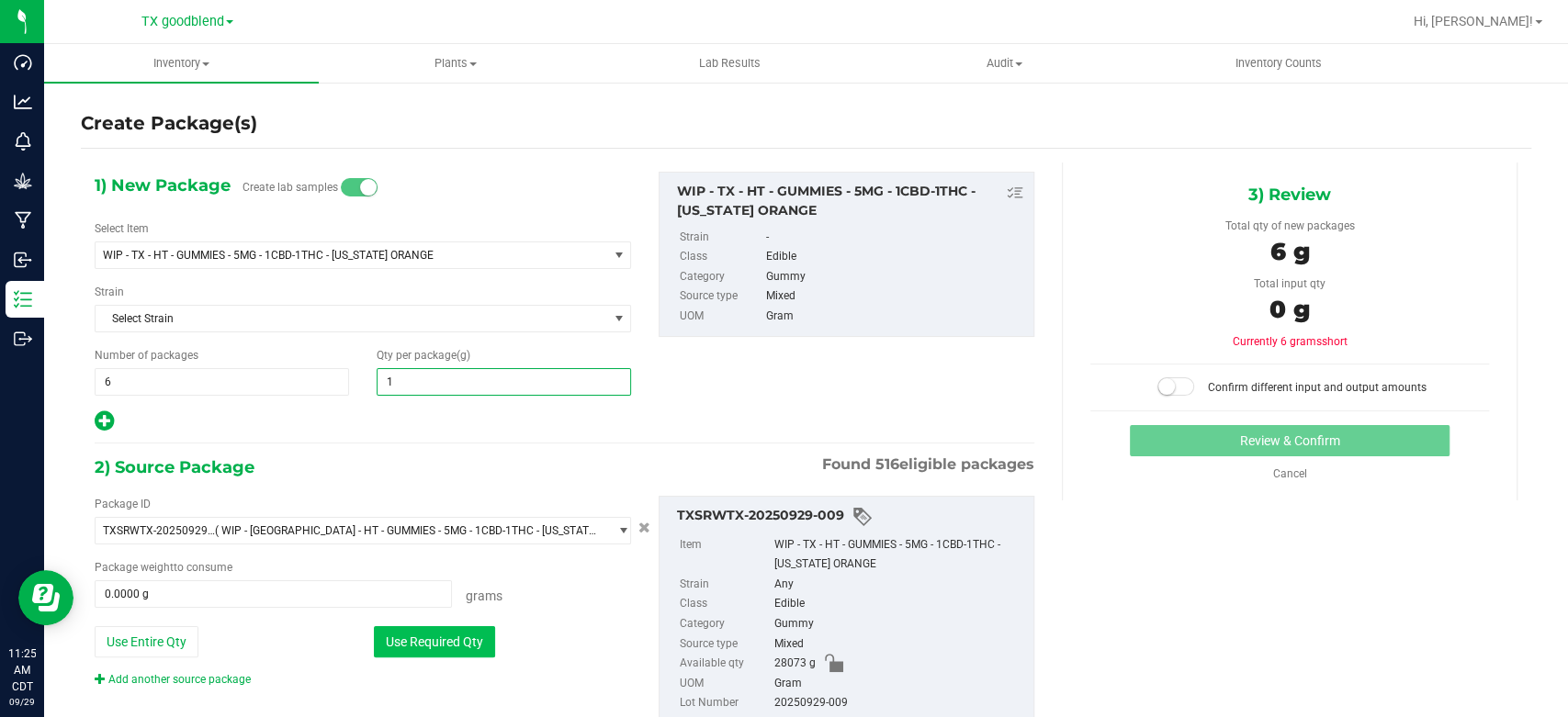
type input "1.0000"
click at [464, 644] on button "Use Required Qty" at bounding box center [435, 642] width 122 height 31
type input "6.0000 g"
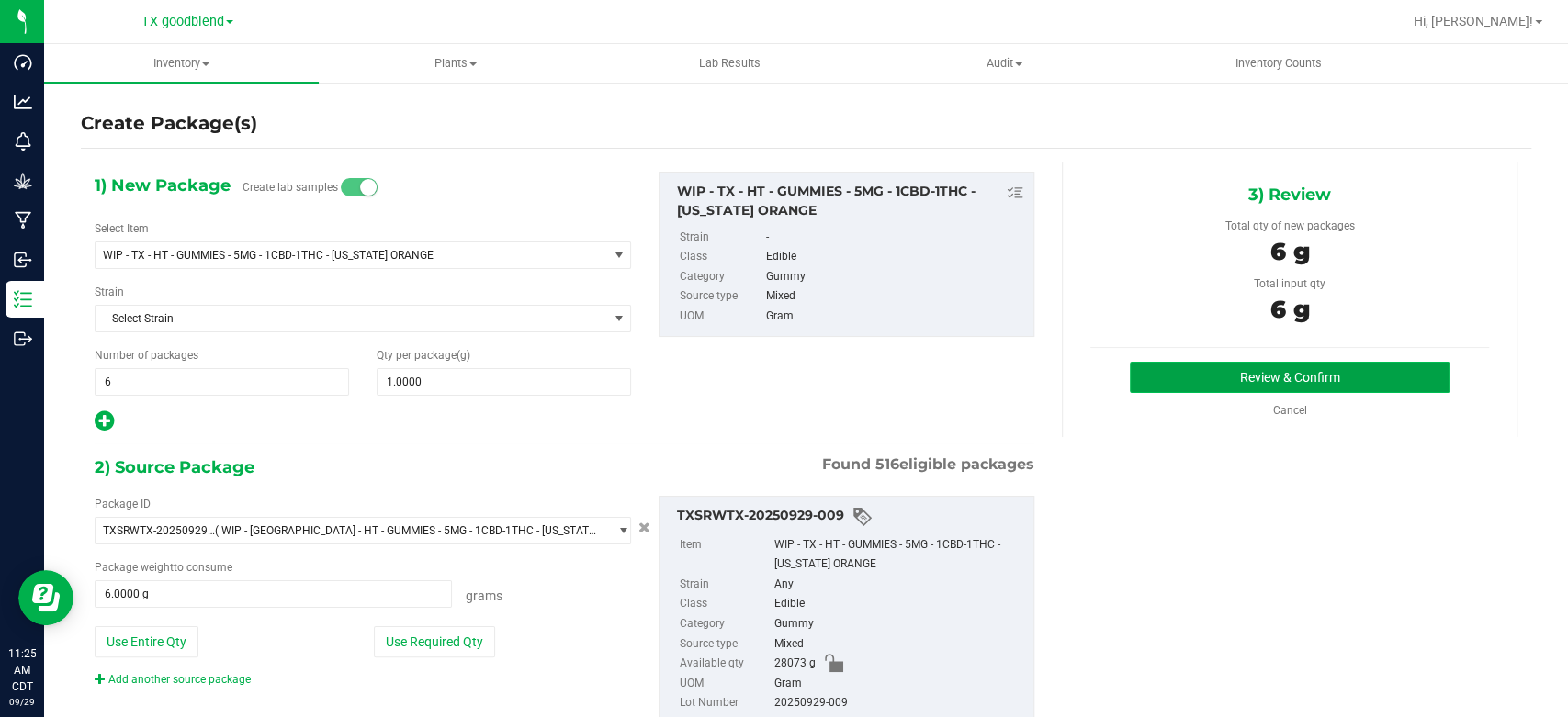
click at [1259, 388] on button "Review & Confirm" at bounding box center [1289, 377] width 319 height 31
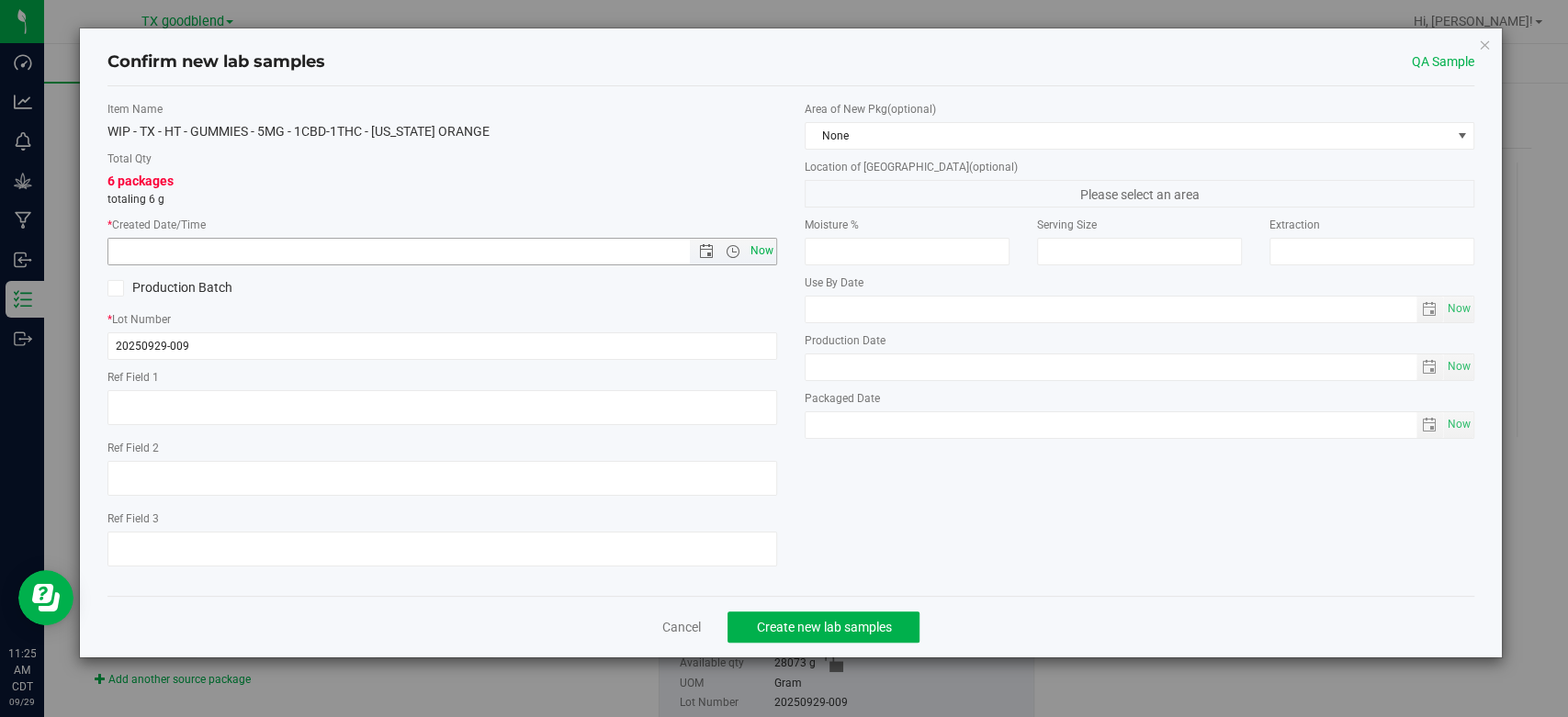
click at [759, 254] on span "Now" at bounding box center [762, 250] width 31 height 27
type input "[DATE] 11:25 AM"
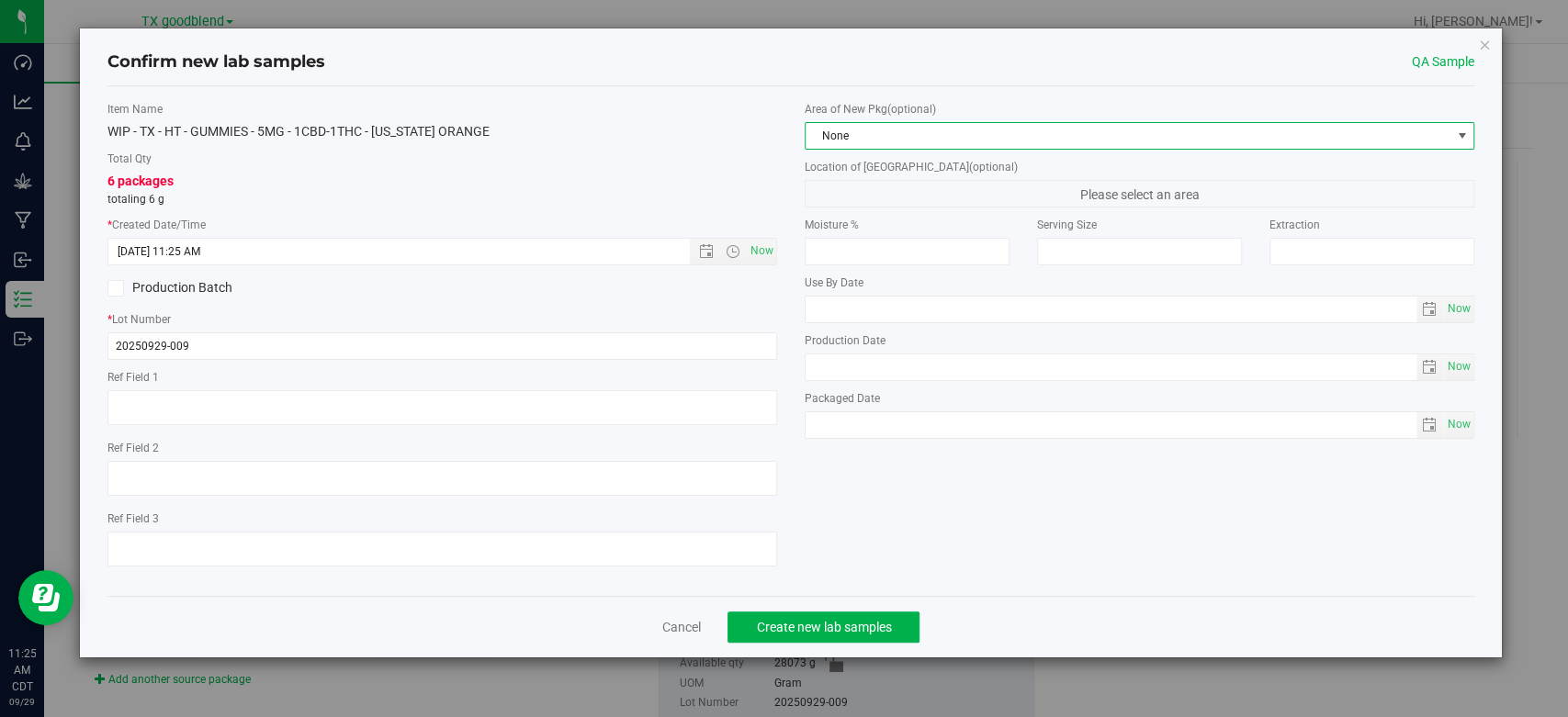
click at [889, 146] on span "None" at bounding box center [1128, 136] width 645 height 26
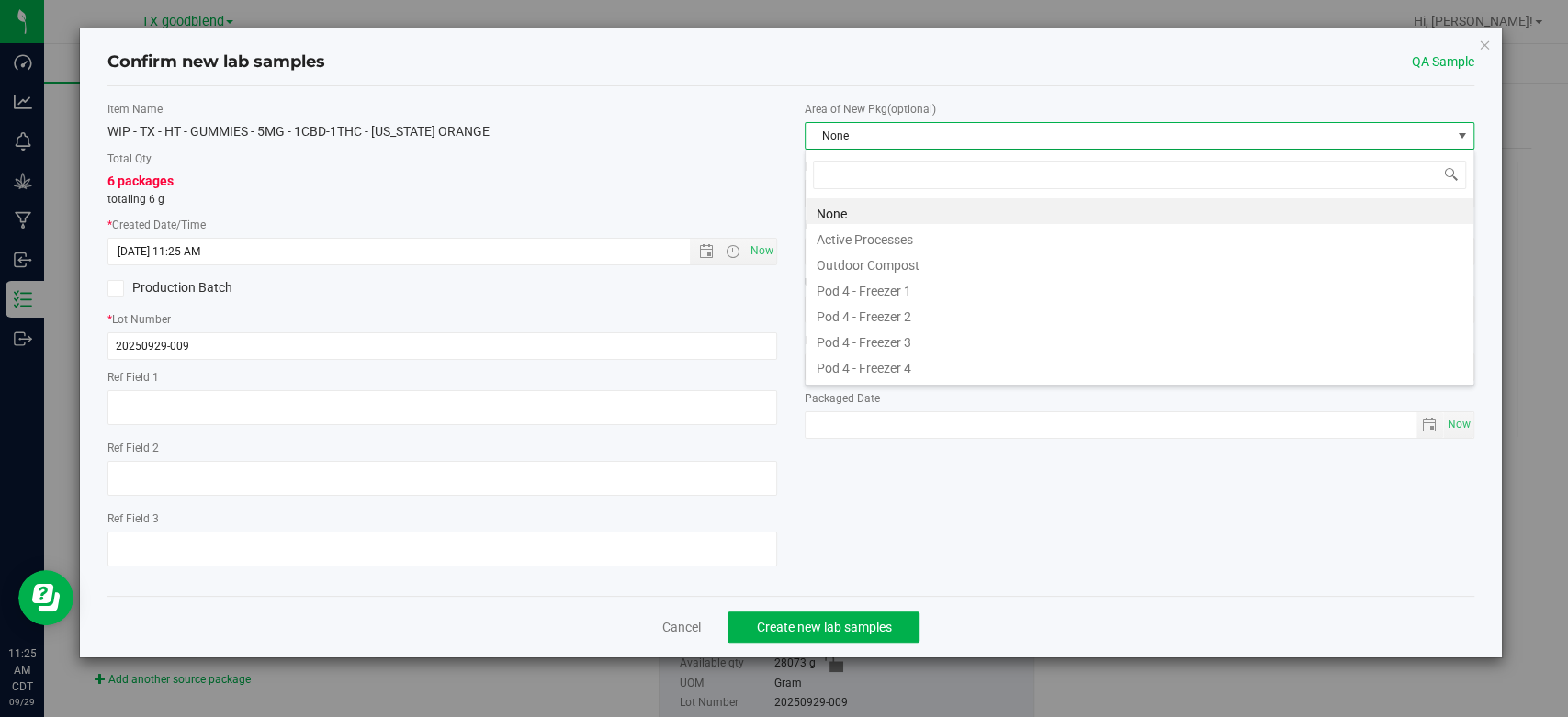
scroll to position [27, 668]
click at [879, 231] on li "Active Processes" at bounding box center [1139, 237] width 668 height 26
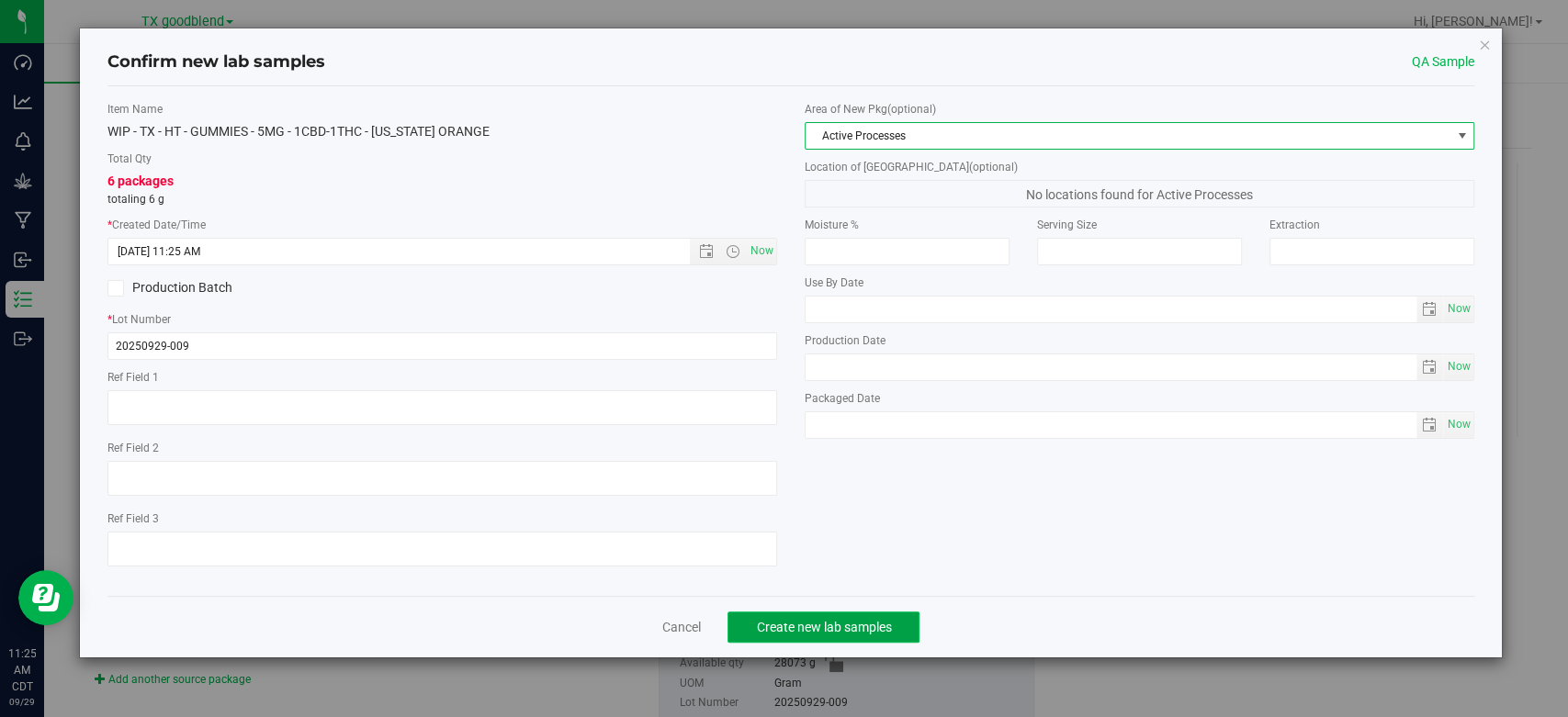
click at [810, 623] on span "Create new lab samples" at bounding box center [823, 627] width 135 height 15
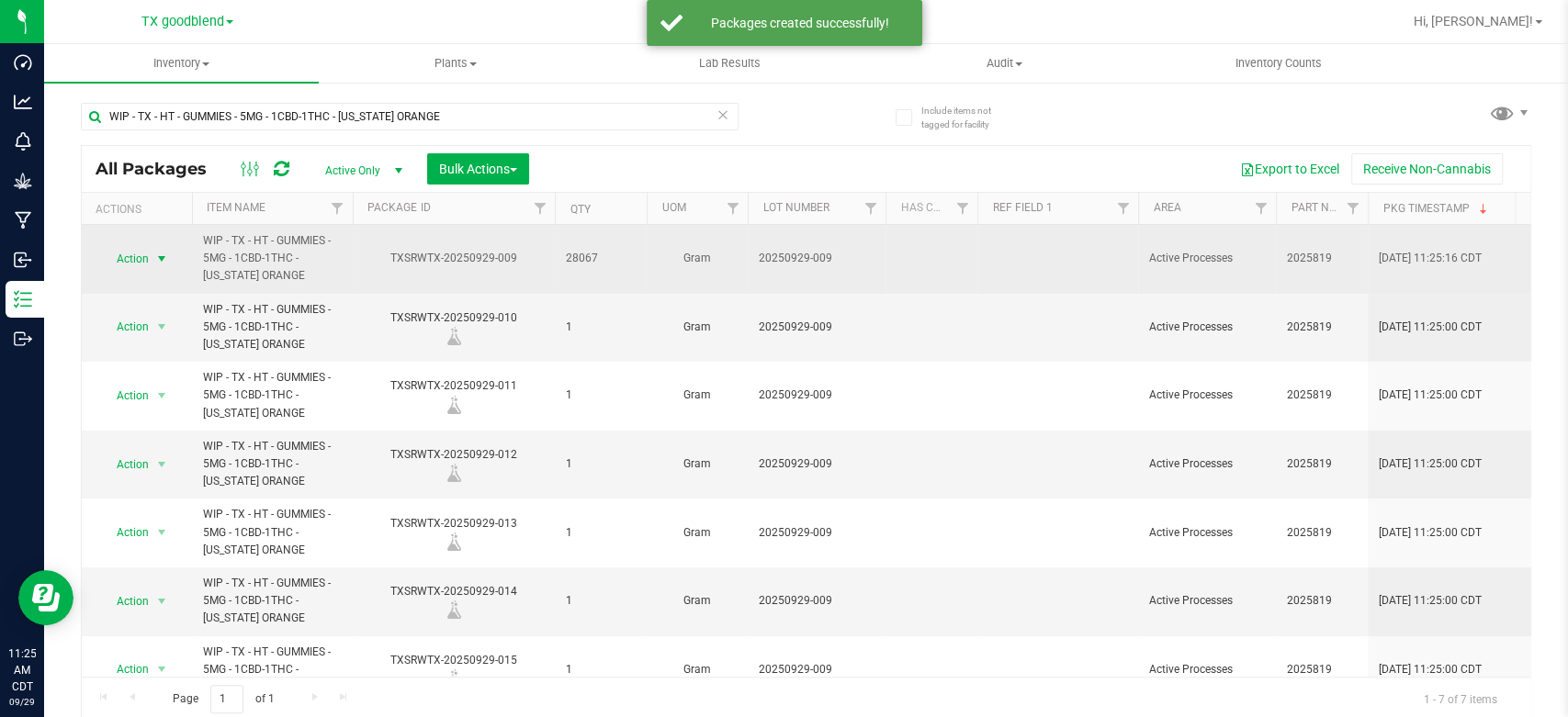
click at [134, 261] on span "Action" at bounding box center [125, 259] width 50 height 26
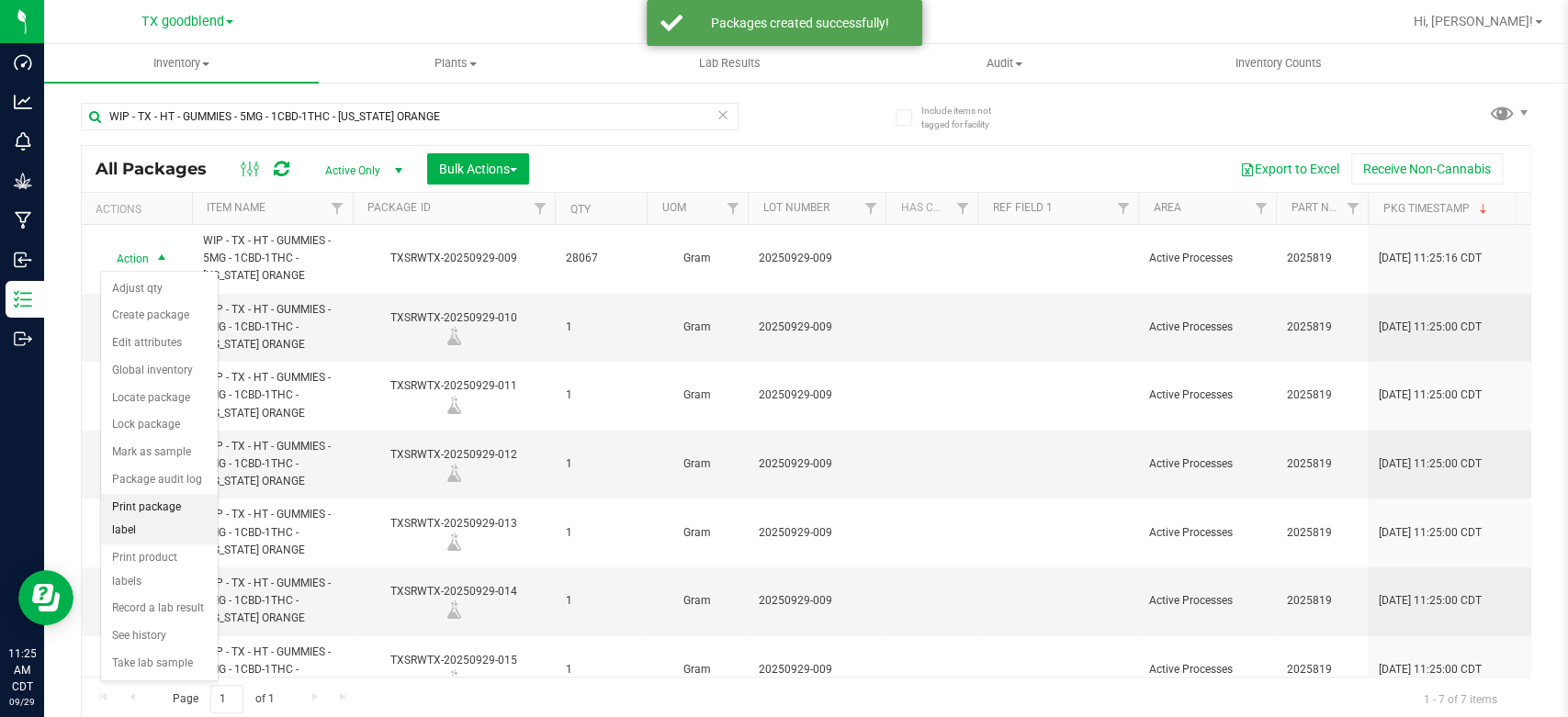
click at [148, 501] on li "Print package label" at bounding box center [159, 519] width 117 height 51
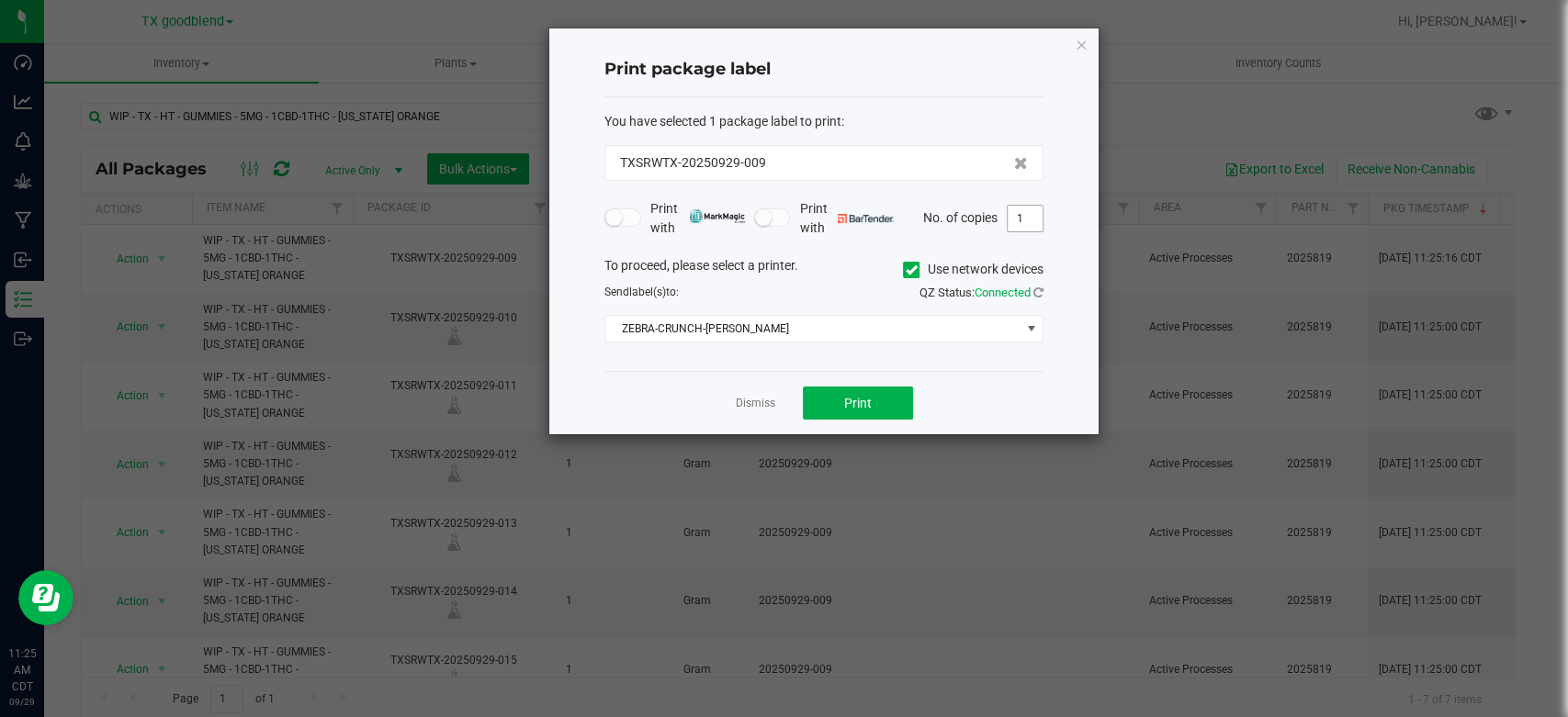
click at [1036, 214] on input "1" at bounding box center [1025, 218] width 35 height 26
type input "2"
click at [857, 401] on span "Print" at bounding box center [858, 403] width 28 height 15
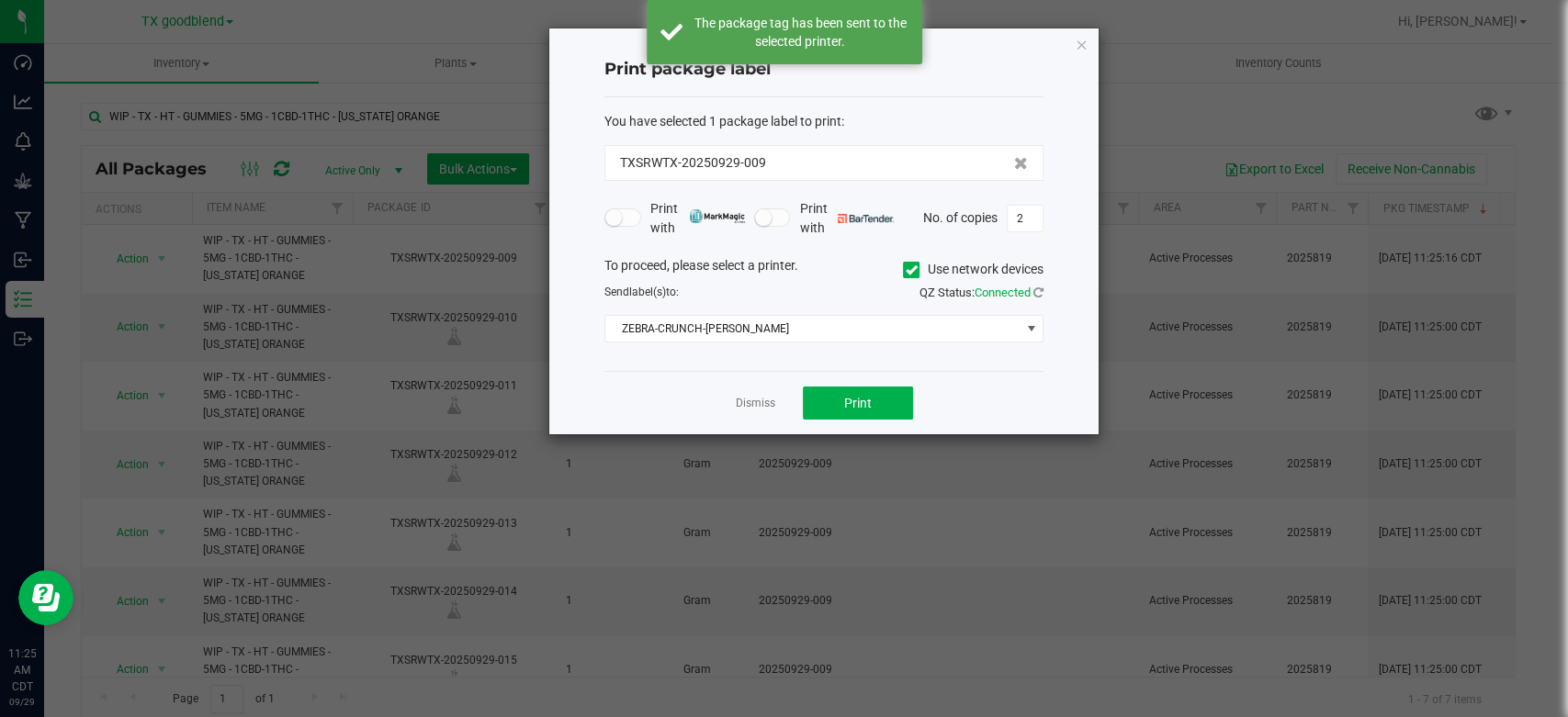
click at [749, 401] on link "Dismiss" at bounding box center [755, 403] width 40 height 16
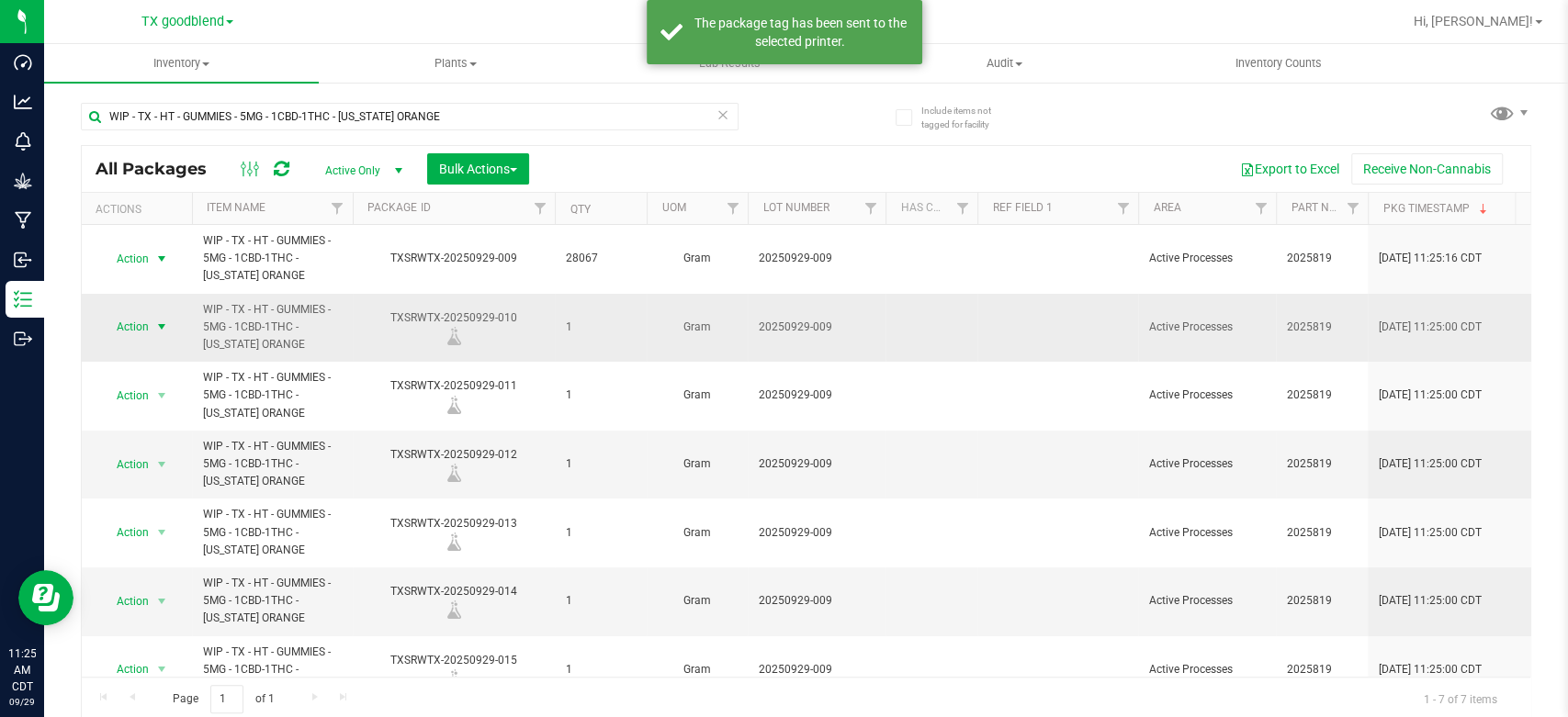
click at [138, 314] on span "Action" at bounding box center [125, 327] width 50 height 26
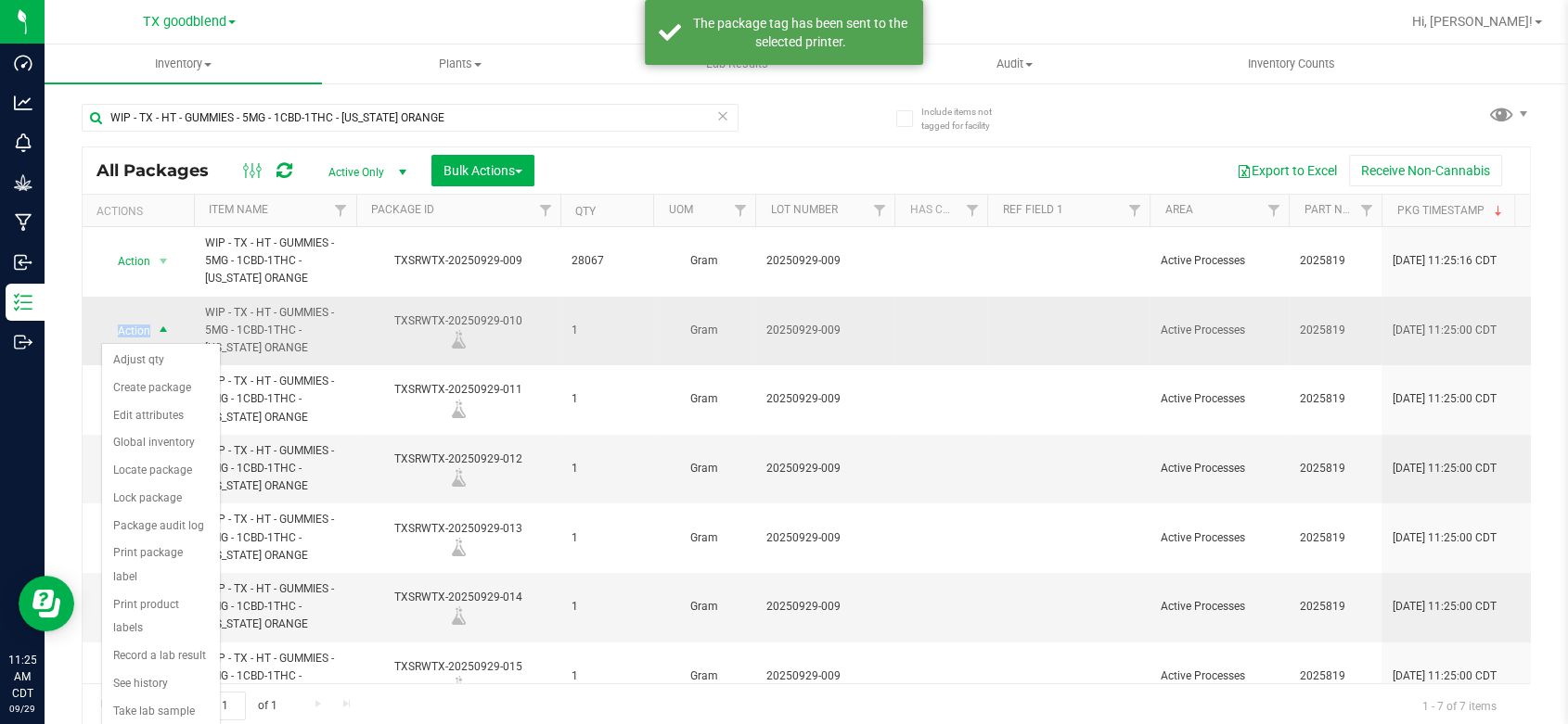
click at [140, 318] on span "Action" at bounding box center [126, 331] width 50 height 26
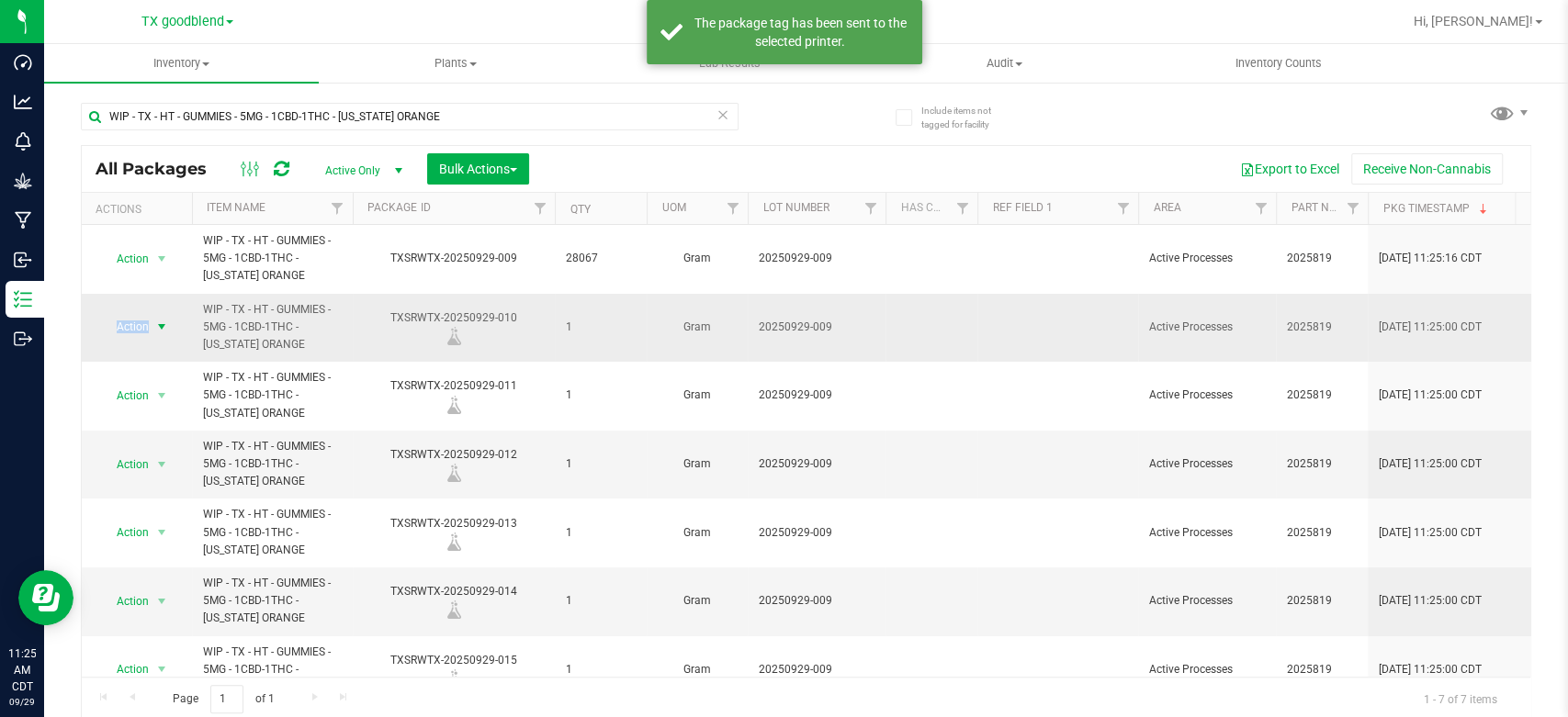
click at [138, 314] on span "Action" at bounding box center [125, 327] width 50 height 26
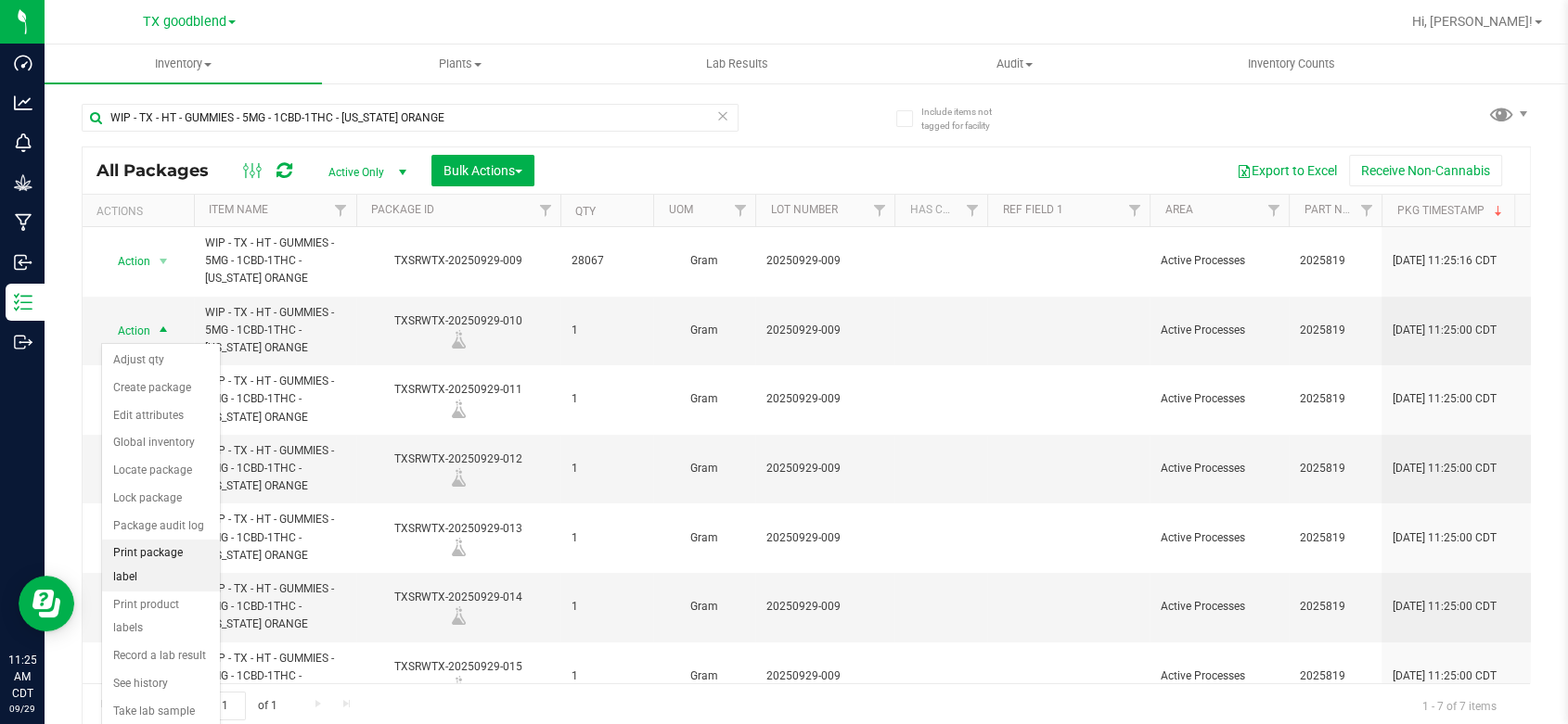
click at [180, 557] on li "Print package label" at bounding box center [161, 565] width 118 height 51
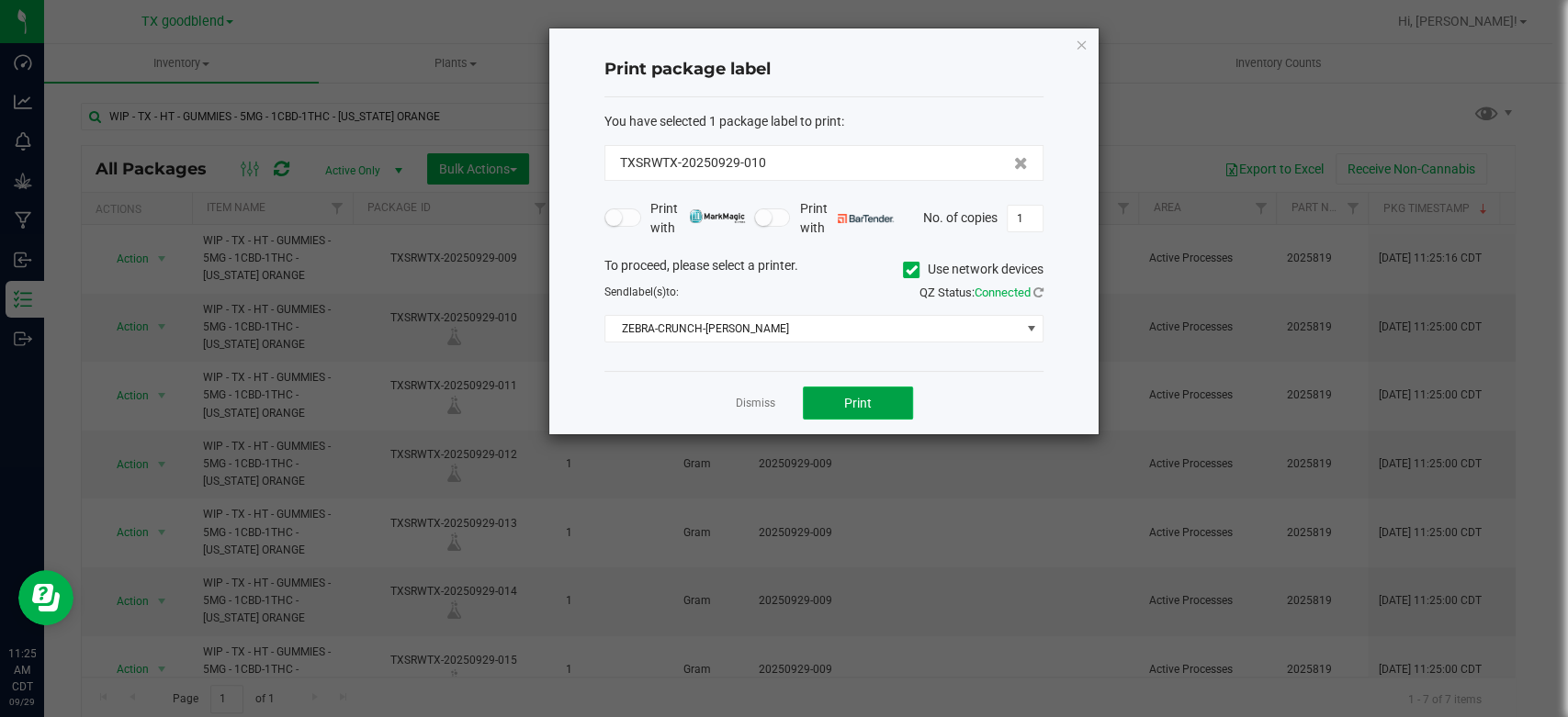
click at [838, 395] on button "Print" at bounding box center [858, 403] width 110 height 33
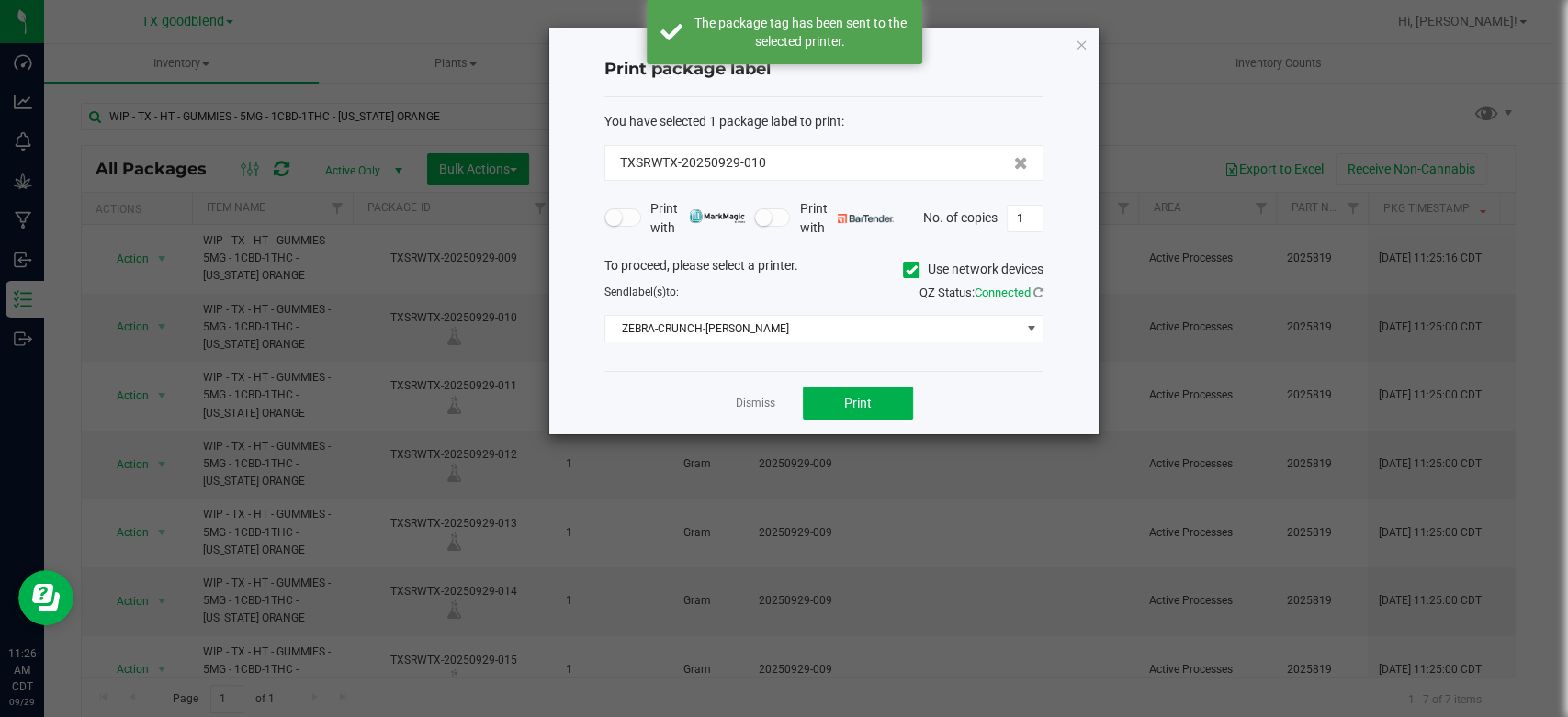
click at [757, 405] on link "Dismiss" at bounding box center [755, 403] width 40 height 16
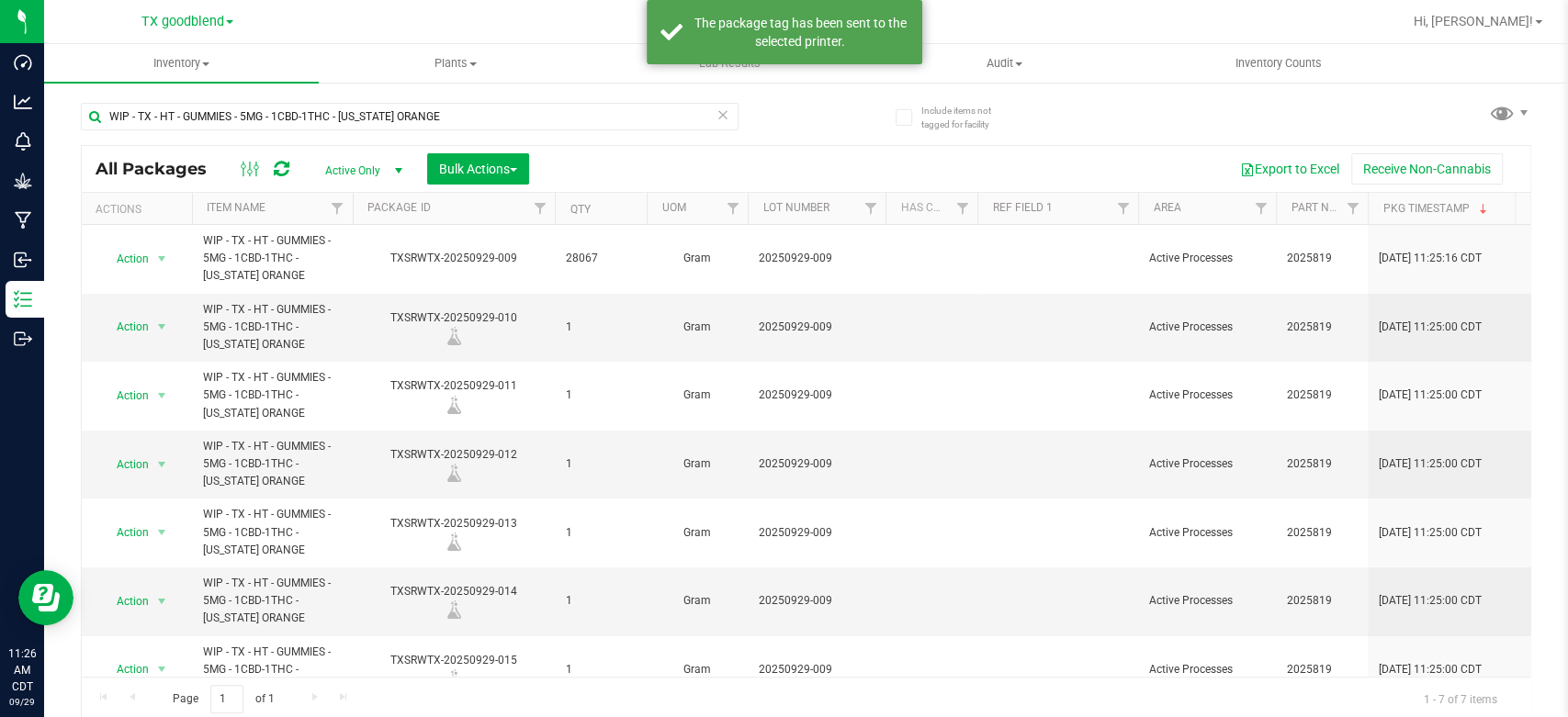
click at [485, 101] on div "WIP - TX - HT - GUMMIES - 5MG - 1CBD-1THC - [US_STATE] ORANGE" at bounding box center [444, 116] width 726 height 59
click at [484, 118] on input "WIP - TX - HT - GUMMIES - 5MG - 1CBD-1THC - [US_STATE] ORANGE" at bounding box center [410, 117] width 657 height 28
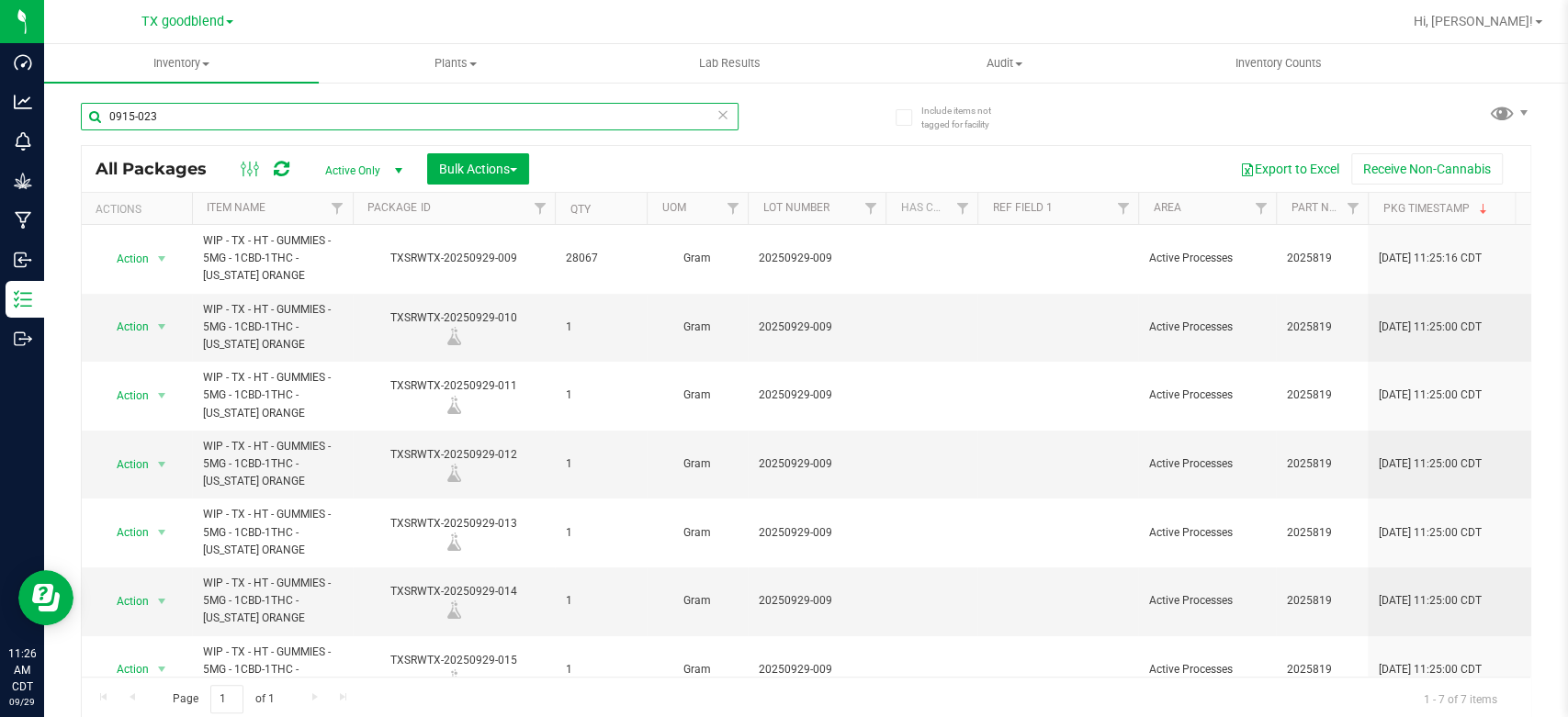
type input "0915-023"
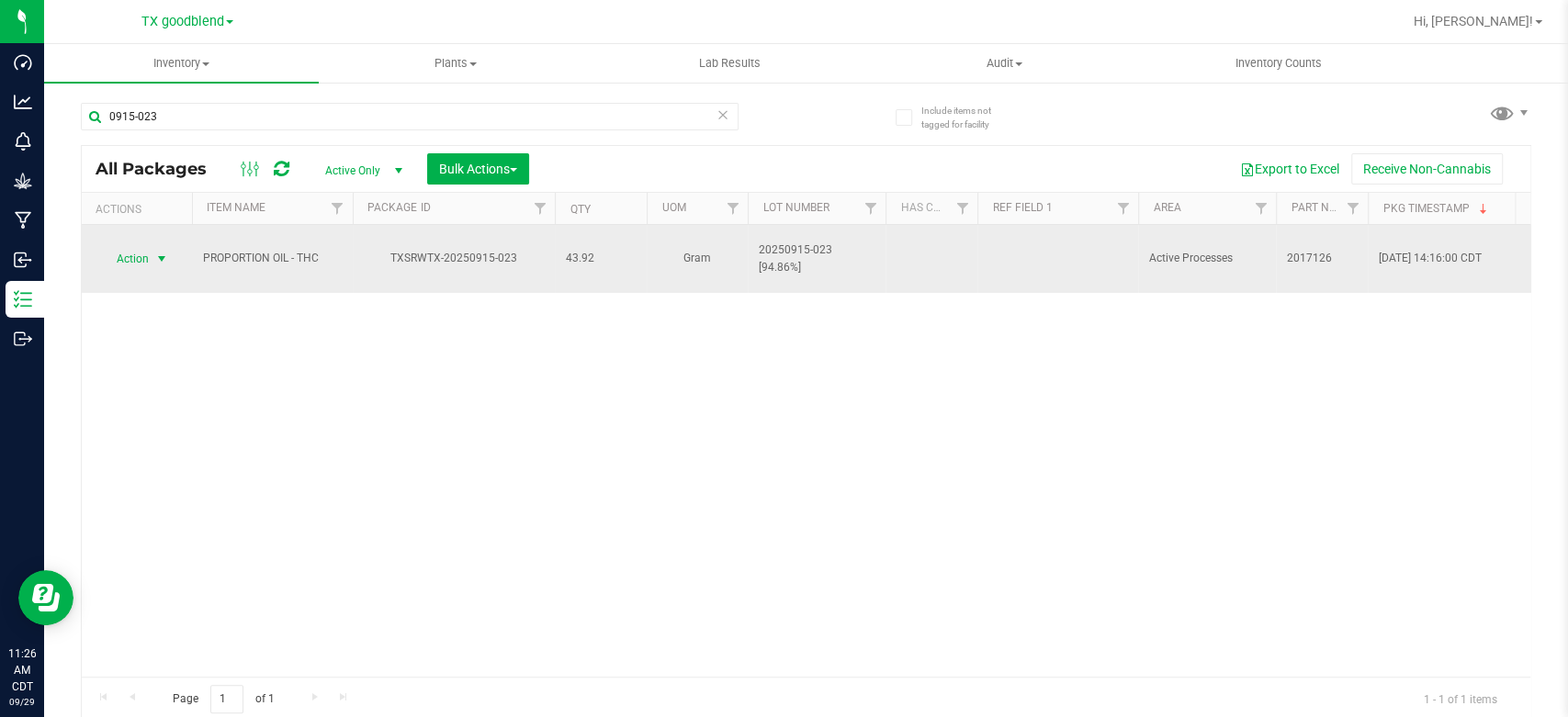
click at [127, 248] on span "Action" at bounding box center [125, 259] width 50 height 26
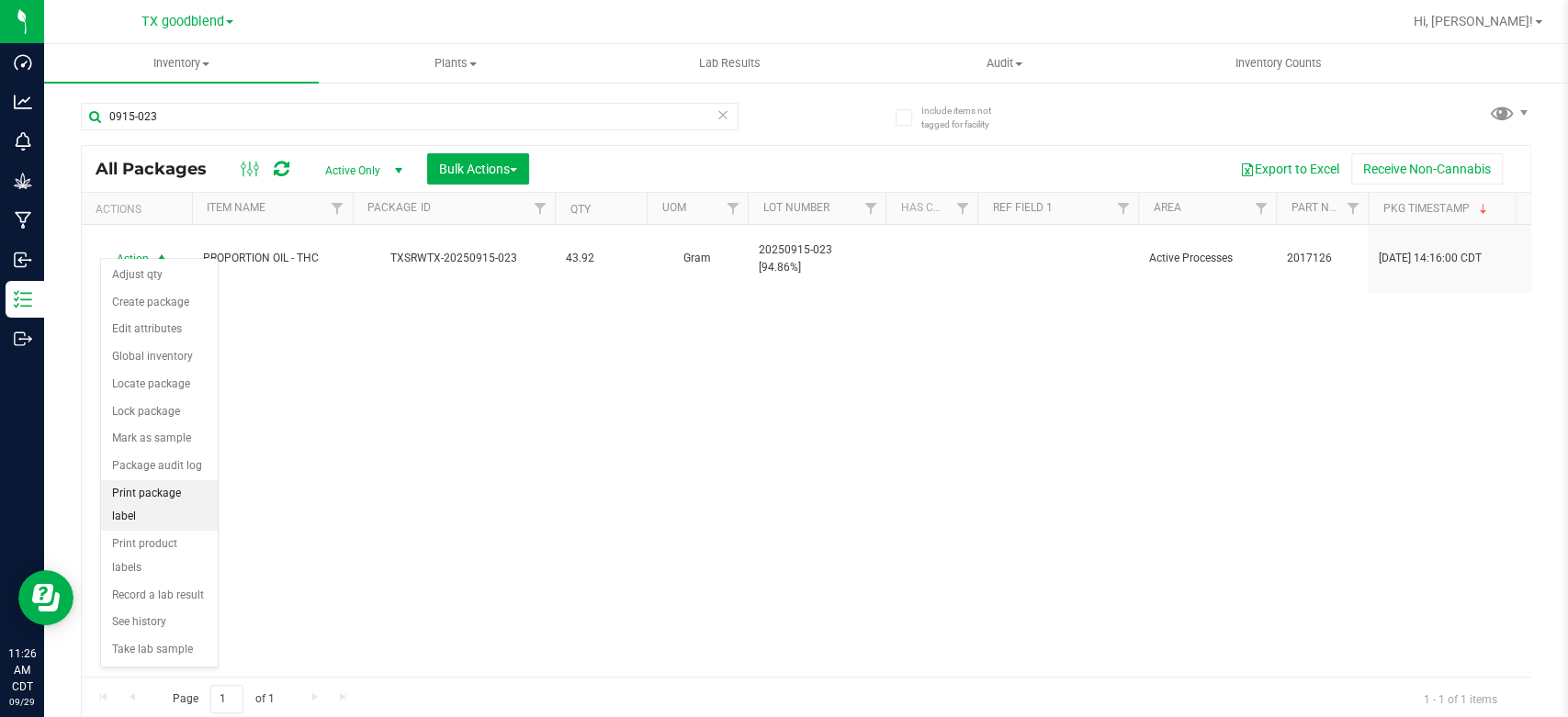
click at [177, 484] on li "Print package label" at bounding box center [159, 505] width 117 height 51
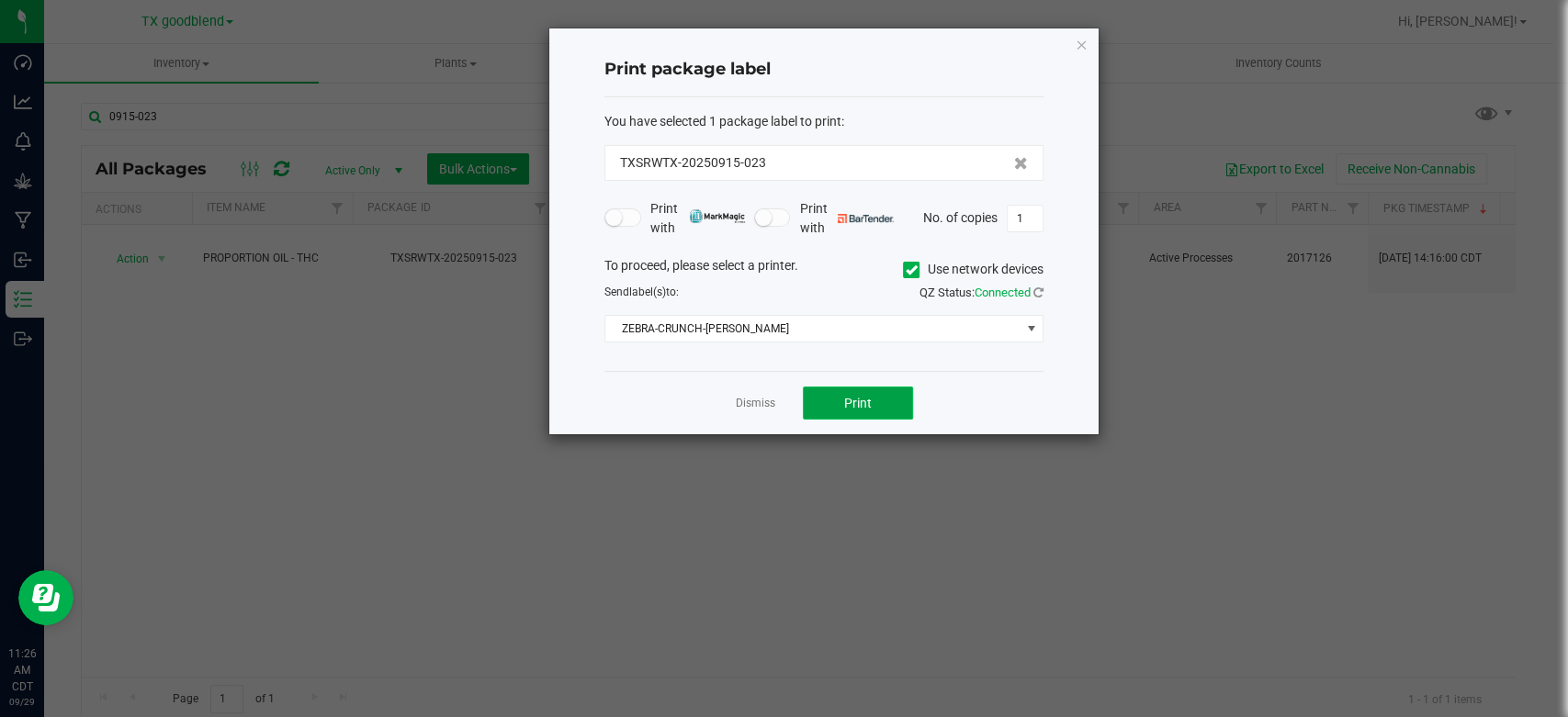
click at [861, 397] on span "Print" at bounding box center [858, 403] width 28 height 15
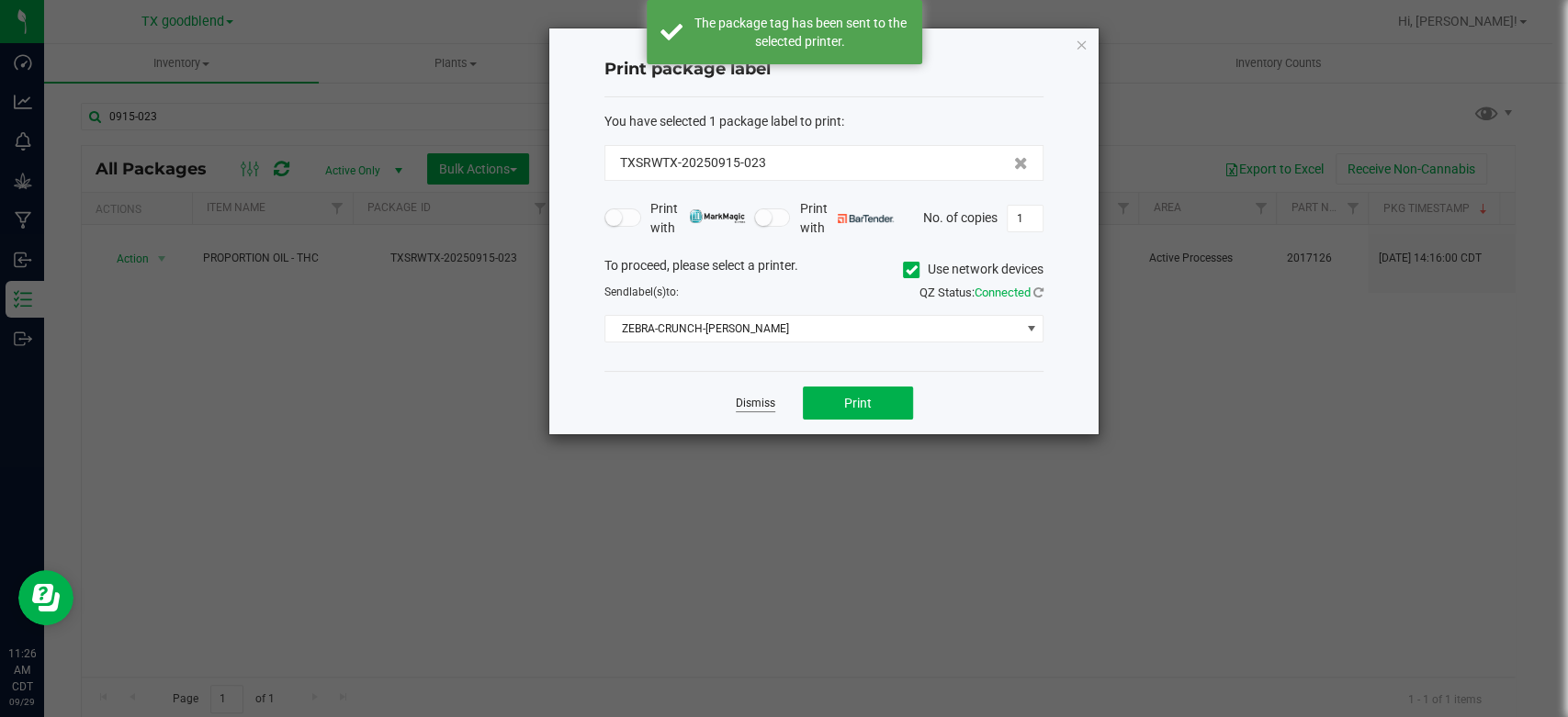
click at [739, 399] on link "Dismiss" at bounding box center [755, 403] width 40 height 16
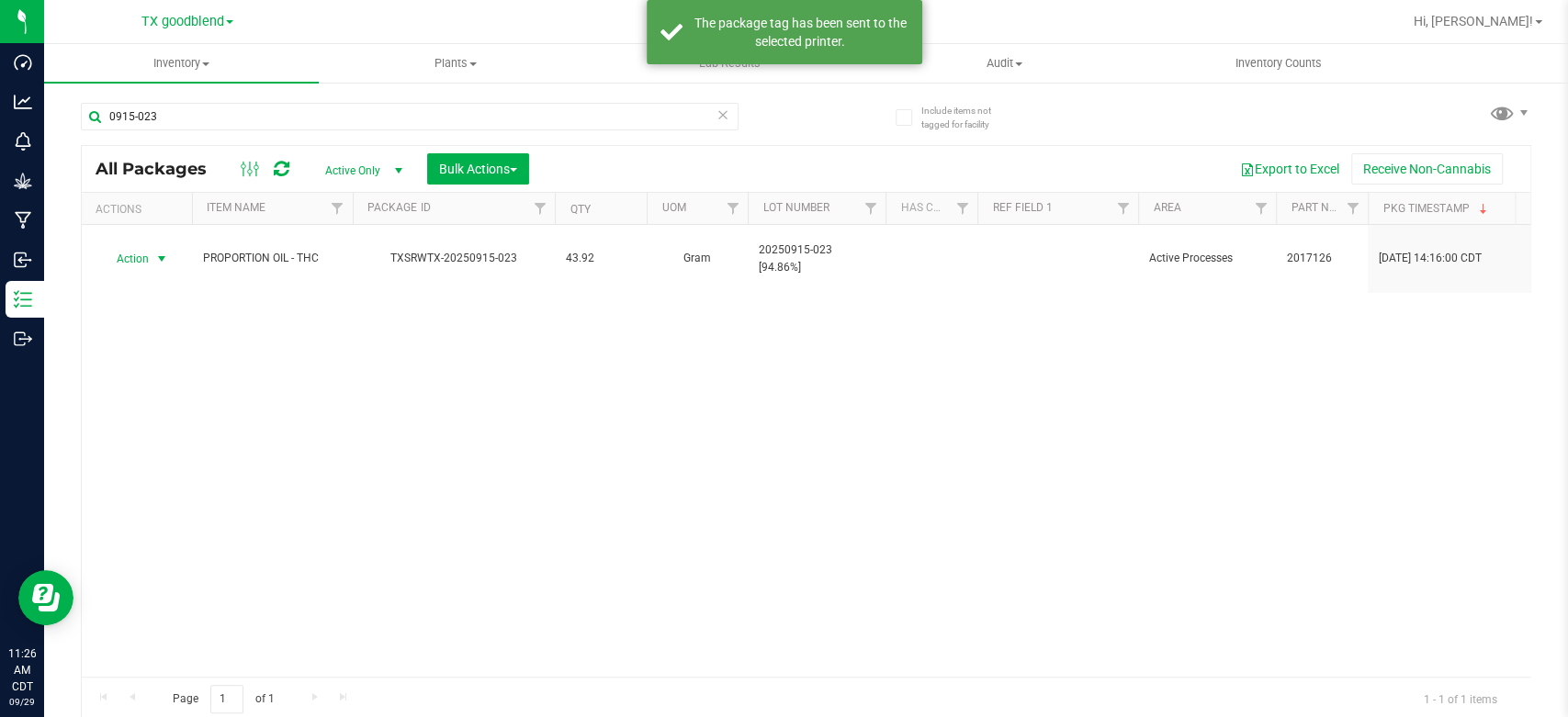
click at [720, 124] on icon at bounding box center [723, 114] width 13 height 22
